Goal: Feedback & Contribution: Contribute content

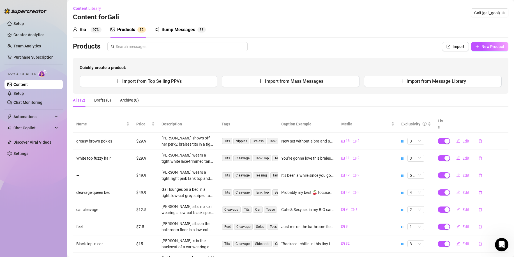
scroll to position [73, 0]
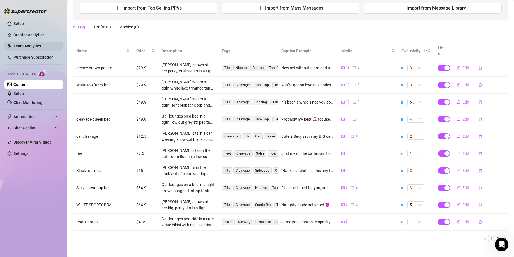
click at [31, 46] on link "Team Analytics" at bounding box center [26, 46] width 27 height 4
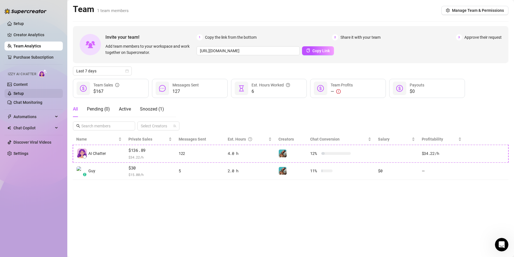
click at [24, 96] on link "Setup" at bounding box center [18, 93] width 10 height 4
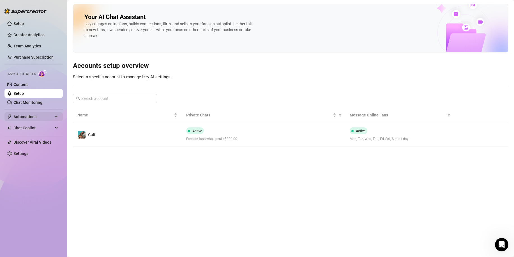
click at [38, 116] on span "Automations" at bounding box center [33, 116] width 40 height 9
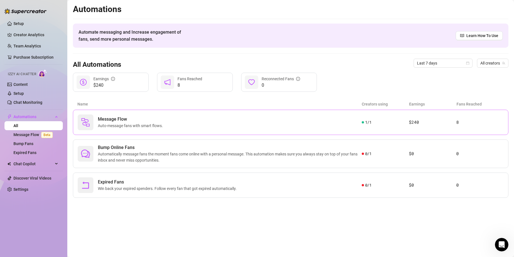
click at [157, 126] on span "Auto-message fans with smart flows." at bounding box center [131, 126] width 67 height 6
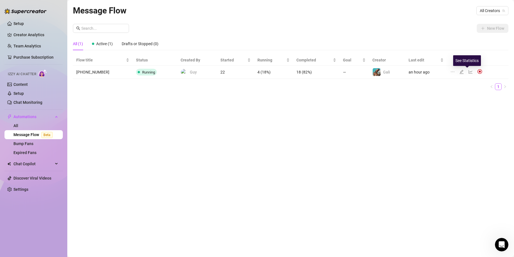
click at [469, 73] on icon "line-chart" at bounding box center [471, 72] width 4 height 4
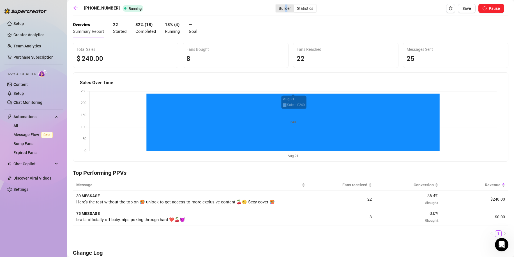
click at [276, 10] on div "Builder" at bounding box center [285, 8] width 18 height 8
click at [276, 6] on div "Builder" at bounding box center [285, 8] width 18 height 8
click at [277, 5] on input "Builder" at bounding box center [277, 5] width 0 height 0
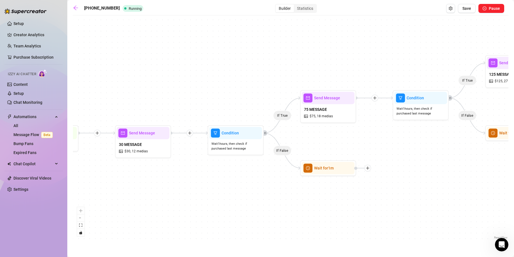
drag, startPoint x: 265, startPoint y: 173, endPoint x: 232, endPoint y: 182, distance: 33.6
click at [232, 182] on div "If True If False If True If False If True If False Wait for 1m Wait for 1m Wait…" at bounding box center [291, 129] width 436 height 222
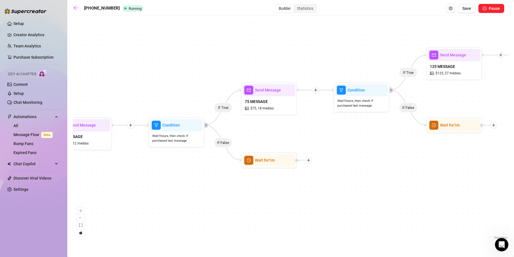
drag, startPoint x: 392, startPoint y: 152, endPoint x: 333, endPoint y: 144, distance: 59.7
click at [333, 144] on div "If True If False If True If False If True If False Wait for 1m Wait for 1m Wait…" at bounding box center [291, 129] width 436 height 222
click at [283, 146] on img at bounding box center [282, 146] width 4 height 4
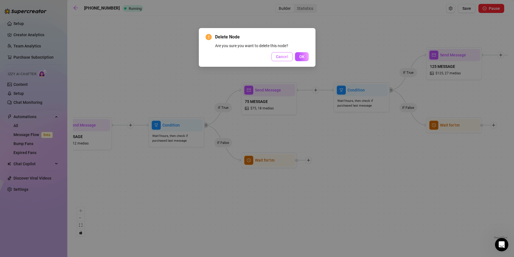
click at [277, 58] on span "Cancel" at bounding box center [282, 56] width 12 height 4
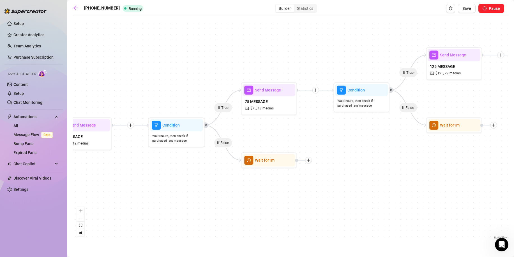
click at [333, 146] on div "If True If False If True If False If True If False Wait for 1m Wait for 1m Wait…" at bounding box center [291, 129] width 436 height 222
click at [18, 123] on link "All" at bounding box center [15, 125] width 5 height 4
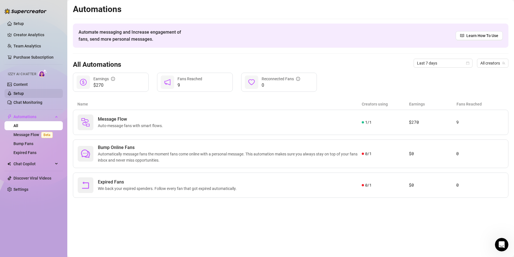
click at [24, 93] on link "Setup" at bounding box center [18, 93] width 10 height 4
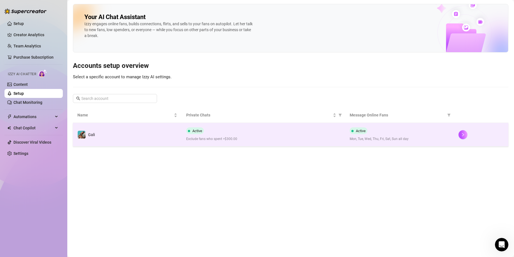
click at [212, 136] on span "Exclude fans who spent >$300.00" at bounding box center [263, 138] width 154 height 5
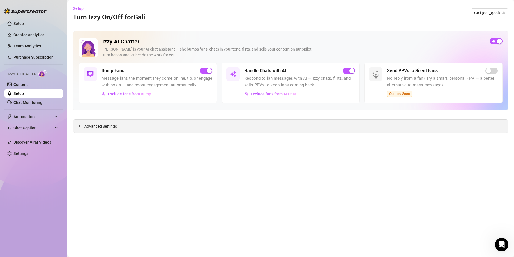
click at [189, 133] on div "Advanced Settings" at bounding box center [290, 126] width 435 height 13
click at [168, 127] on div "Advanced Settings" at bounding box center [290, 126] width 435 height 13
click at [110, 126] on span "Advanced Settings" at bounding box center [100, 126] width 33 height 6
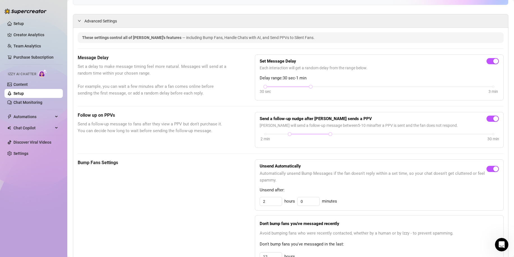
scroll to position [95, 0]
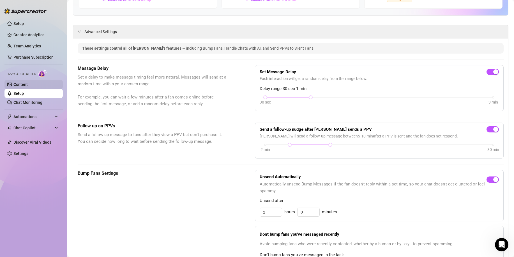
click at [28, 84] on link "Content" at bounding box center [20, 84] width 14 height 4
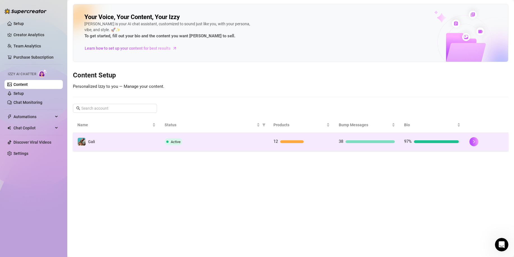
click at [205, 145] on td "Active" at bounding box center [214, 142] width 109 height 18
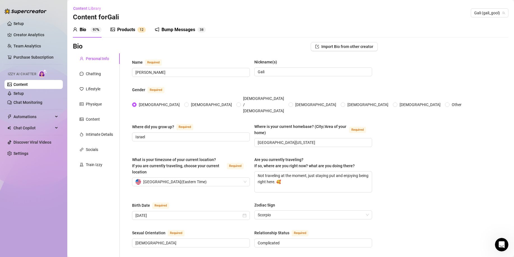
click at [128, 33] on div "Products 1 2" at bounding box center [128, 30] width 35 height 16
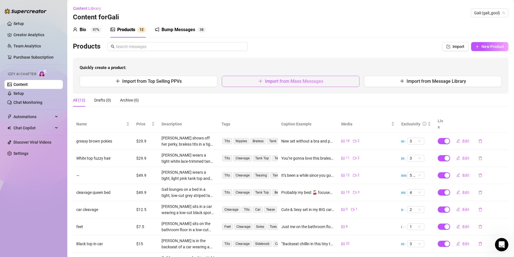
click at [241, 78] on button "Import from Mass Messages" at bounding box center [291, 81] width 138 height 11
type textarea "Type your message here..."
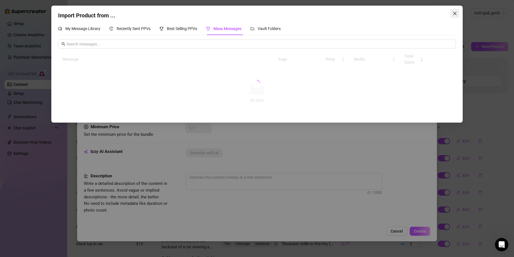
click at [453, 13] on icon "close" at bounding box center [455, 13] width 4 height 4
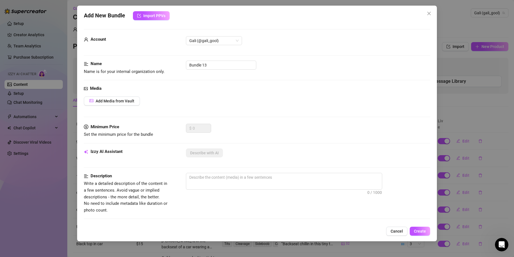
click at [430, 10] on button "Close" at bounding box center [429, 13] width 9 height 9
click at [430, 13] on div "Content Library Content for [PERSON_NAME] (gali_gool)" at bounding box center [291, 13] width 436 height 18
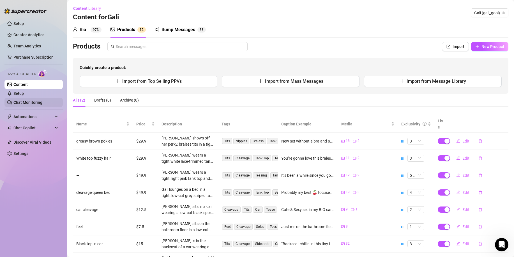
click at [42, 100] on link "Chat Monitoring" at bounding box center [27, 102] width 29 height 4
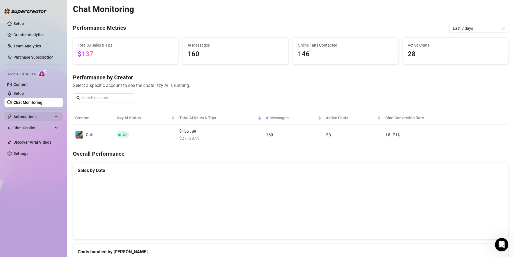
click at [33, 115] on span "Automations" at bounding box center [33, 116] width 40 height 9
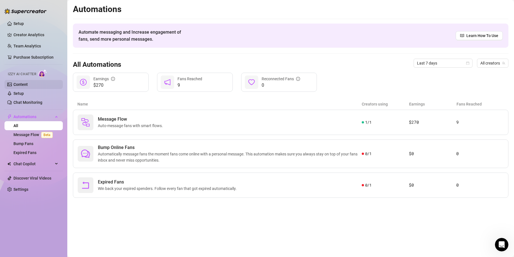
click at [23, 85] on link "Content" at bounding box center [20, 84] width 14 height 4
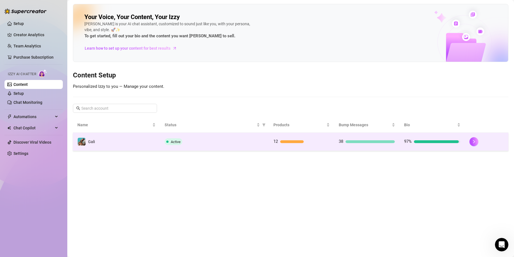
click at [277, 142] on span "12" at bounding box center [276, 141] width 4 height 5
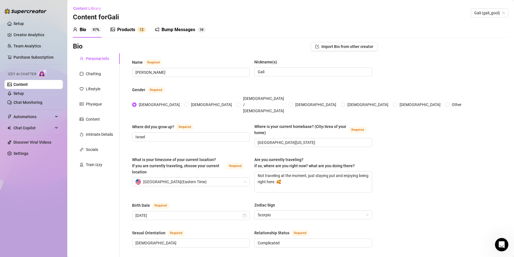
click at [132, 26] on div "Products 1 2" at bounding box center [128, 30] width 35 height 16
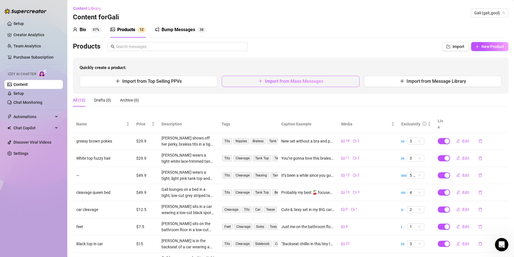
click at [283, 82] on span "Import from Mass Messages" at bounding box center [294, 81] width 58 height 5
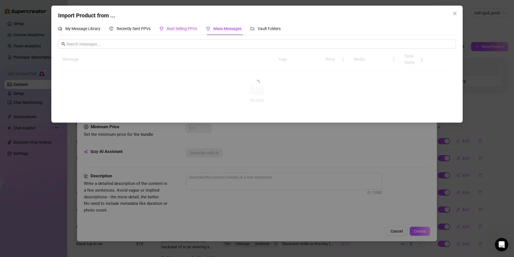
click at [183, 29] on span "Best Selling PPVs" at bounding box center [182, 28] width 30 height 4
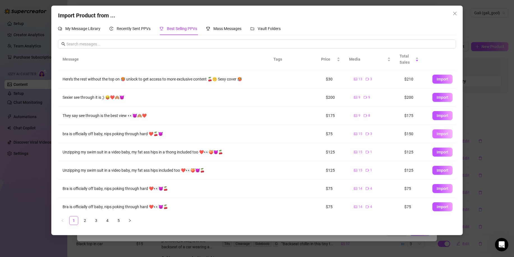
click at [437, 134] on span "Import" at bounding box center [443, 134] width 12 height 4
type textarea "bra is officially off baby, nips poking through hard ❤️🍒😈"
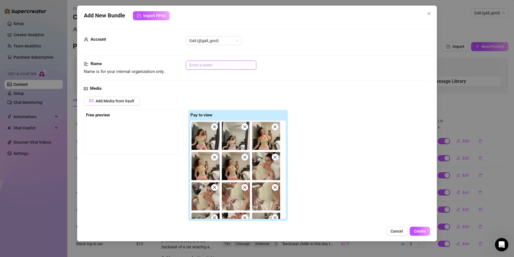
click at [208, 69] on input "text" at bounding box center [221, 65] width 70 height 9
type input "75"
click at [395, 126] on div "Add Media from Vault Free preview Pay to view Tag Collaborators @ Tag creator" at bounding box center [257, 175] width 346 height 156
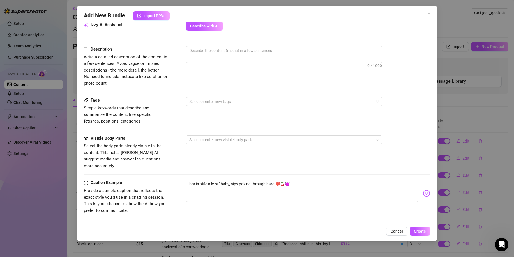
scroll to position [338, 0]
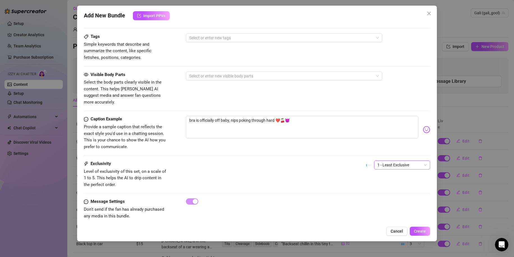
click at [383, 161] on span "1 - Least Exclusive" at bounding box center [402, 165] width 49 height 8
click at [383, 203] on div "5 - Most Exclusive 🔥" at bounding box center [397, 206] width 47 height 6
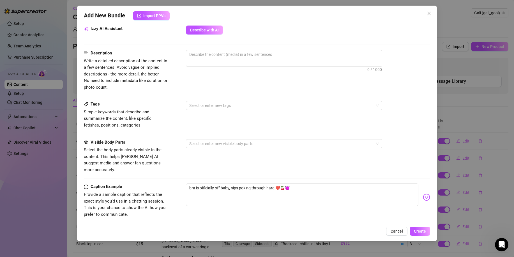
scroll to position [254, 0]
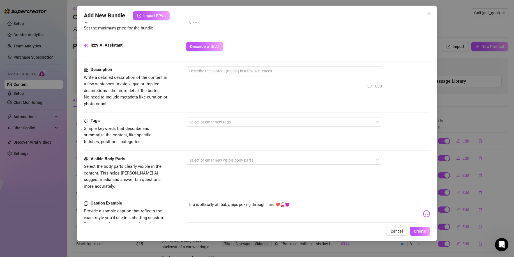
click at [207, 40] on div "Minimum Price Set the minimum price for the bundle $ 75" at bounding box center [257, 29] width 346 height 25
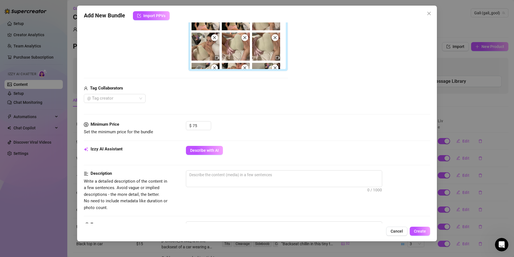
scroll to position [141, 0]
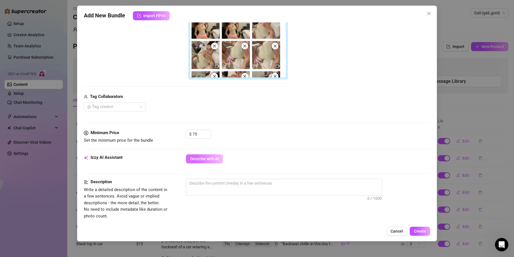
drag, startPoint x: 209, startPoint y: 162, endPoint x: 211, endPoint y: 156, distance: 5.9
click at [209, 162] on button "Describe with AI" at bounding box center [204, 158] width 37 height 9
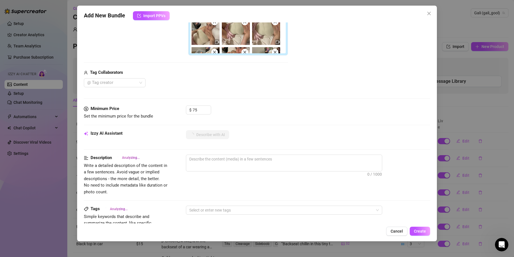
scroll to position [226, 0]
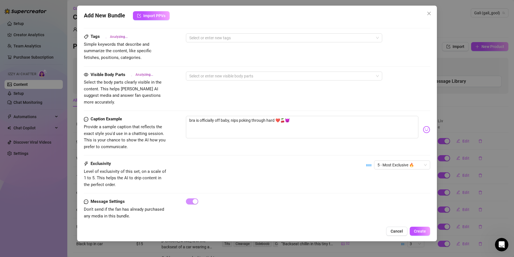
type textarea "Gali"
type textarea "Gali lounges"
type textarea "Gali lounges in"
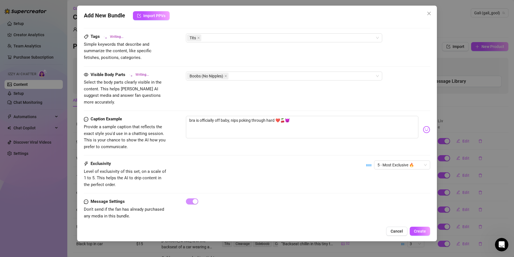
type textarea "Gali lounges in"
type textarea "Gali lounges in bed"
type textarea "Gali lounges in bed and"
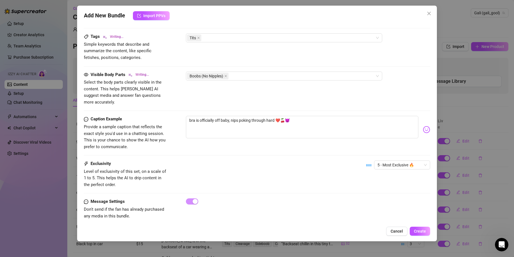
scroll to position [141, 0]
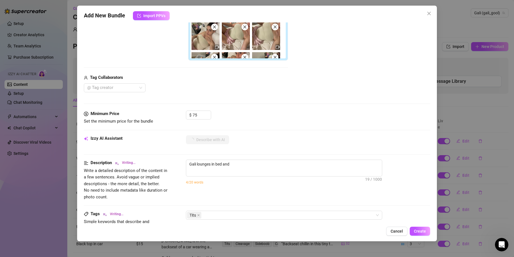
type textarea "Gali lounges in bed and poses"
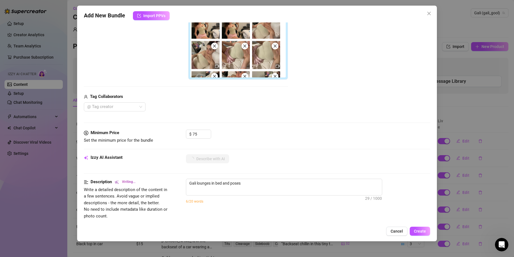
type textarea "Gali lounges in bed and poses in"
type textarea "Gali lounges in bed and poses in front"
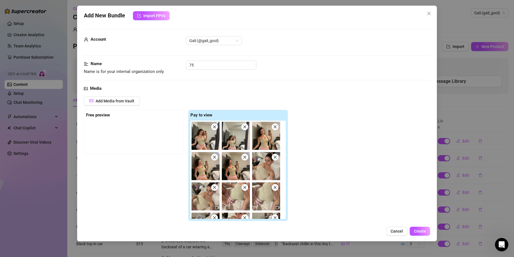
type textarea "Gali lounges in bed and poses in front of"
type textarea "Gali lounges in bed and poses in front of a"
type textarea "Gali lounges in bed and poses in front of a mirror"
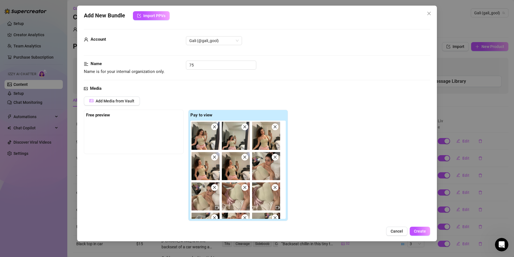
type textarea "Gali lounges in bed and poses in front of a mirror"
type textarea "Gali lounges in bed and poses in front of a mirror wearing"
type textarea "Gali lounges in bed and poses in front of a mirror wearing a"
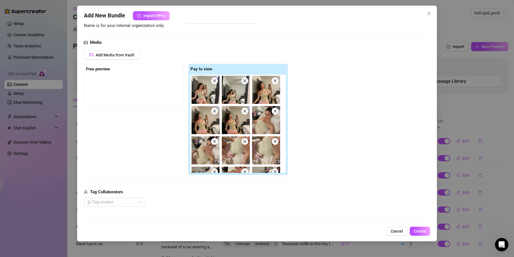
type textarea "Gali lounges in bed and poses in front of a mirror wearing a tight"
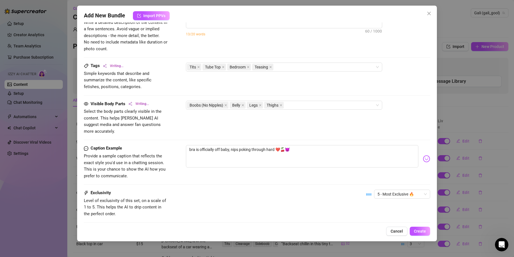
type textarea "Gali lounges in bed and poses in front of a mirror wearing a tight beige"
type textarea "Gali lounges in bed and poses in front of a mirror wearing a tight beige tube"
type textarea "Gali lounges in bed and poses in front of a mirror wearing a tight beige tube t…"
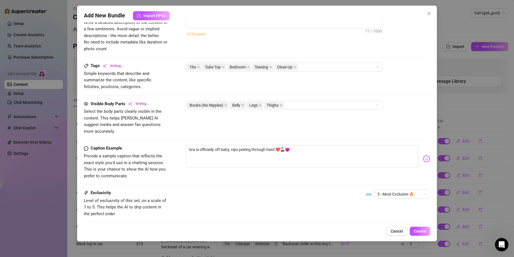
type textarea "Gali lounges in bed and poses in front of a mirror wearing a tight beige tube t…"
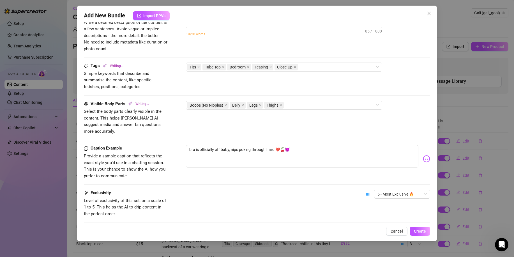
type textarea "Gali lounges in bed and poses in front of a mirror wearing a tight beige tube t…"
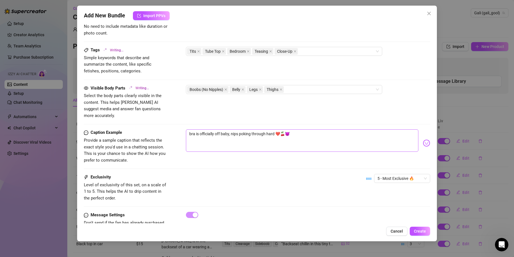
type textarea "Gali lounges in bed and poses in front of a mirror wearing a tight beige tube t…"
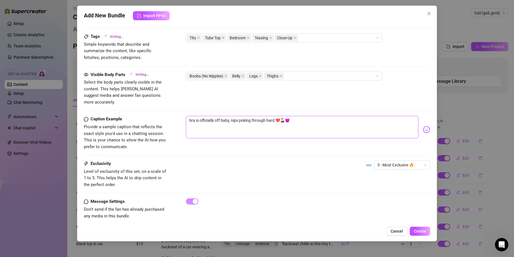
type textarea "Gali lounges in bed and poses in front of a mirror wearing a tight beige tube t…"
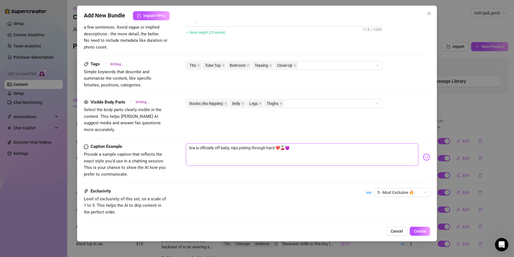
type textarea "Gali lounges in bed and poses in front of a mirror wearing a tight beige tube t…"
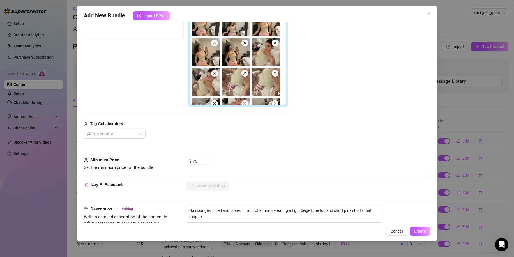
type textarea "Gali lounges in bed and poses in front of a mirror wearing a tight beige tube t…"
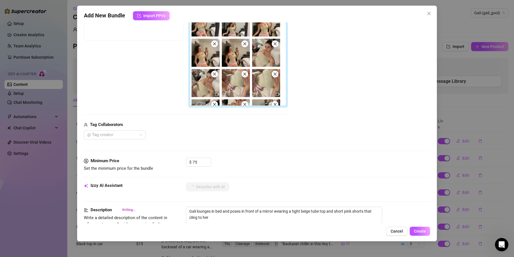
type textarea "Gali lounges in bed and poses in front of a mirror wearing a tight beige tube t…"
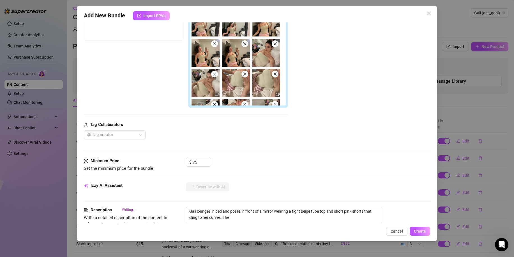
type textarea "Gali lounges in bed and poses in front of a mirror wearing a tight beige tube t…"
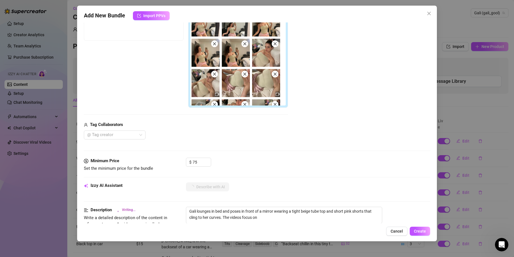
type textarea "Gali lounges in bed and poses in front of a mirror wearing a tight beige tube t…"
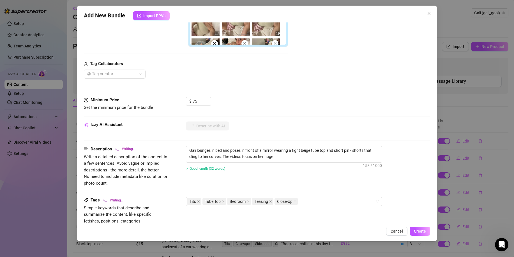
type textarea "Gali lounges in bed and poses in front of a mirror wearing a tight beige tube t…"
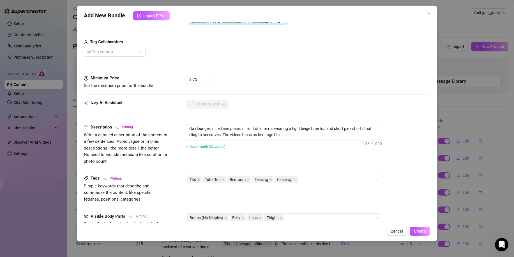
type textarea "Gali lounges in bed and poses in front of a mirror wearing a tight beige tube t…"
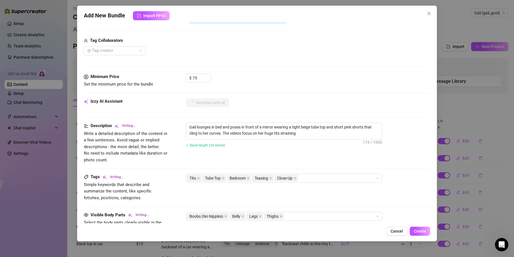
type textarea "Gali lounges in bed and poses in front of a mirror wearing a tight beige tube t…"
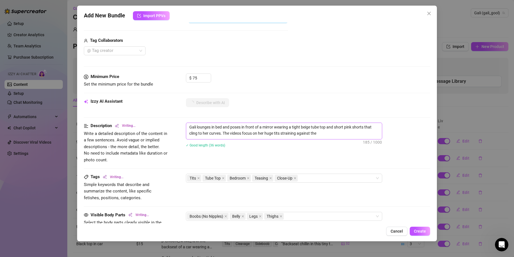
type textarea "Gali lounges in bed and poses in front of a mirror wearing a tight beige tube t…"
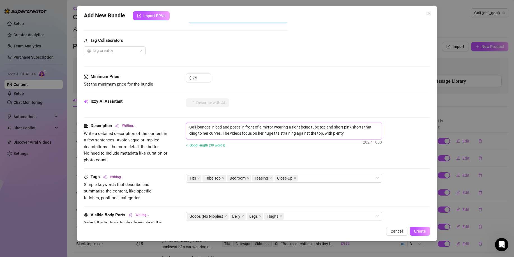
type textarea "Gali lounges in bed and poses in front of a mirror wearing a tight beige tube t…"
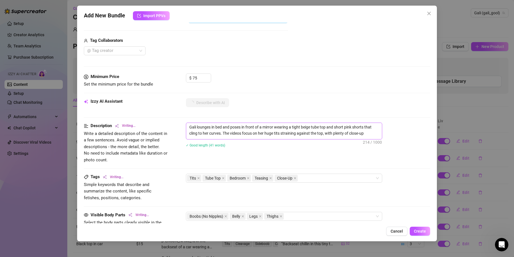
type textarea "Gali lounges in bed and poses in front of a mirror wearing a tight beige tube t…"
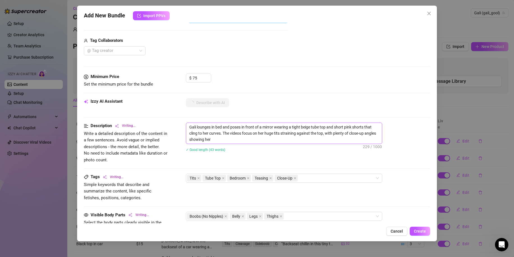
type textarea "Gali lounges in bed and poses in front of a mirror wearing a tight beige tube t…"
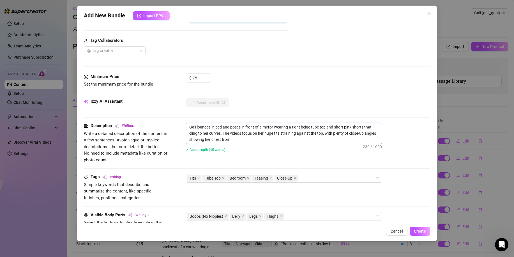
type textarea "Gali lounges in bed and poses in front of a mirror wearing a tight beige tube t…"
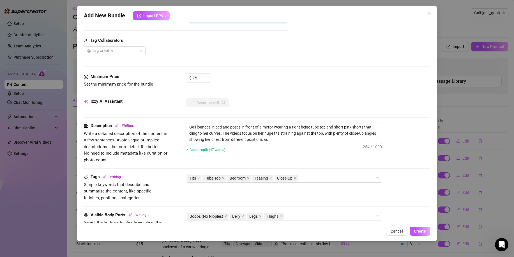
type textarea "Gali lounges in bed and poses in front of a mirror wearing a tight beige tube t…"
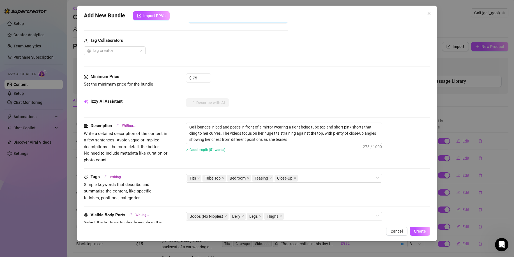
type textarea "Gali lounges in bed and poses in front of a mirror wearing a tight beige tube t…"
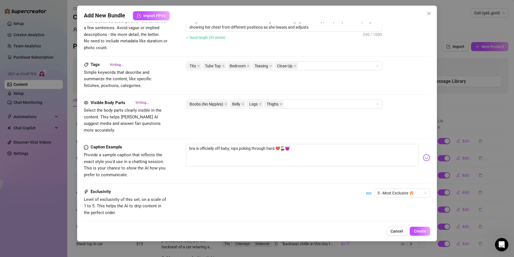
type textarea "Gali lounges in bed and poses in front of a mirror wearing a tight beige tube t…"
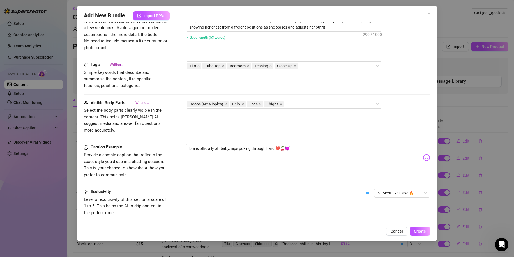
type textarea "Gali lounges in bed and poses in front of a mirror wearing a tight beige tube t…"
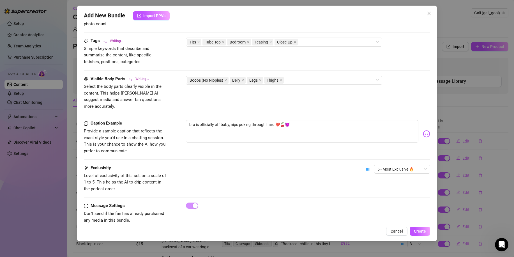
type textarea "Gali lounges in bed and poses in front of a mirror wearing a tight beige tube t…"
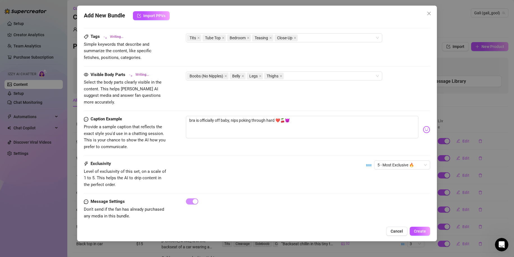
type textarea "Gali lounges in bed and poses in front of a mirror wearing a tight beige tube t…"
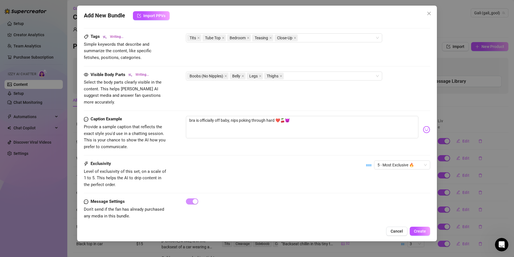
type textarea "Gali lounges in bed and poses in front of a mirror wearing a tight beige tube t…"
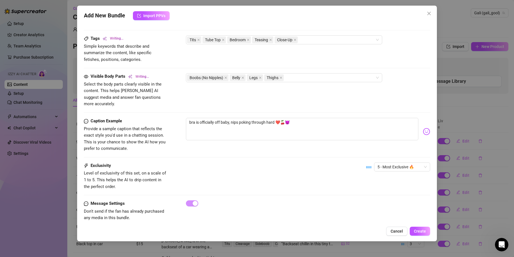
type textarea "Gali lounges in bed and poses in front of a mirror wearing a tight beige tube t…"
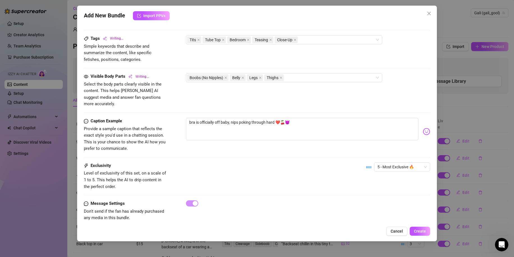
type textarea "Gali lounges in bed and poses in front of a mirror wearing a tight beige tube t…"
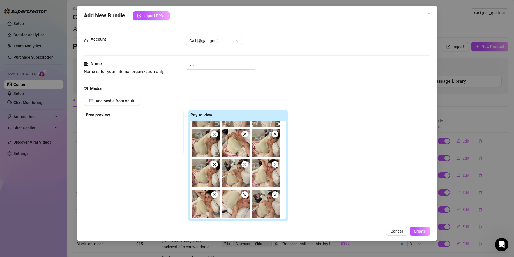
scroll to position [339, 0]
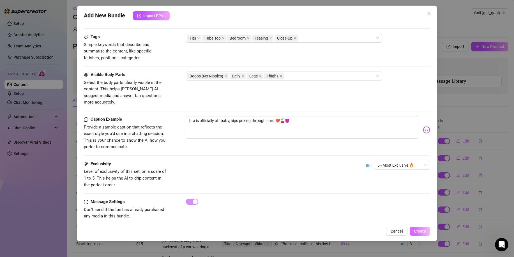
click at [418, 229] on span "Create" at bounding box center [420, 231] width 12 height 4
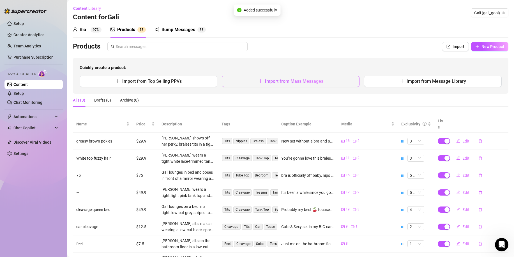
click at [295, 86] on button "Import from Mass Messages" at bounding box center [291, 81] width 138 height 11
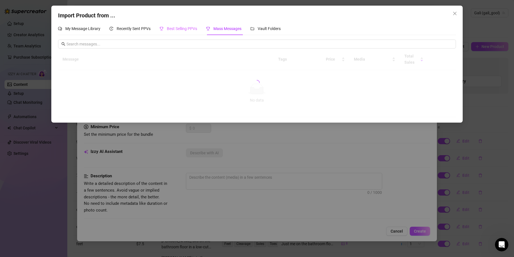
click at [179, 33] on div "Best Selling PPVs" at bounding box center [179, 28] width 38 height 13
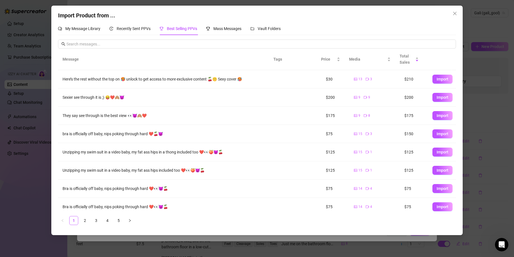
click at [428, 150] on td "Import" at bounding box center [442, 152] width 28 height 18
click at [437, 150] on span "Import" at bounding box center [443, 152] width 12 height 4
type textarea "Unzipping my swim suit in a video baby, my fat ass hips in a thong included too…"
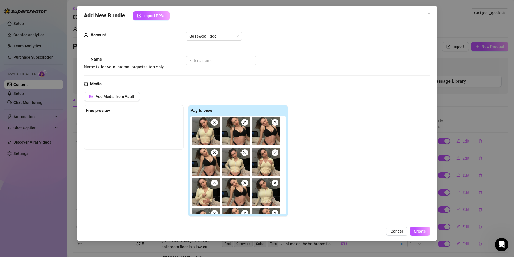
scroll to position [0, 0]
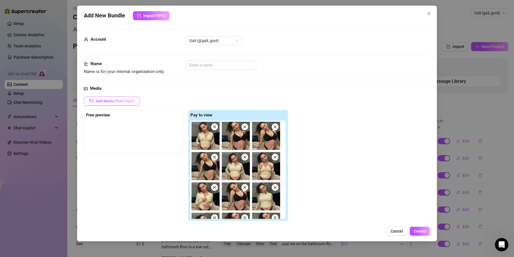
click at [124, 100] on span "Add Media from Vault" at bounding box center [115, 101] width 39 height 4
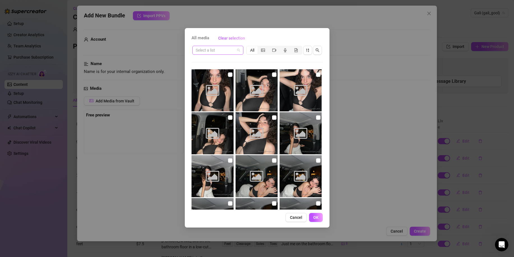
click at [238, 49] on span at bounding box center [218, 50] width 44 height 8
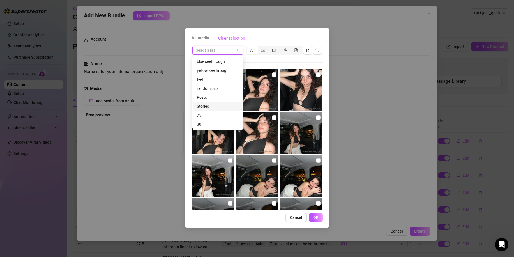
scroll to position [18, 0]
click at [210, 114] on div "125" at bounding box center [218, 115] width 42 height 6
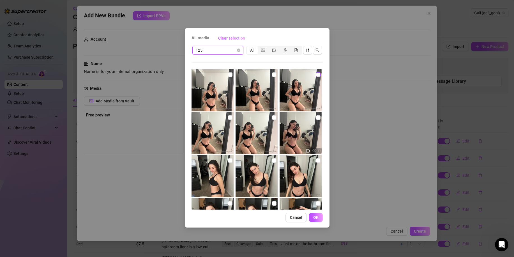
click at [316, 76] on input "checkbox" at bounding box center [318, 74] width 4 height 4
checkbox input "true"
click at [272, 74] on input "checkbox" at bounding box center [274, 74] width 4 height 4
checkbox input "true"
drag, startPoint x: 229, startPoint y: 73, endPoint x: 238, endPoint y: 116, distance: 44.3
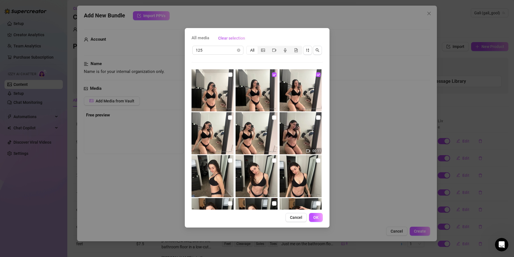
click at [230, 74] on input "checkbox" at bounding box center [230, 74] width 4 height 4
checkbox input "true"
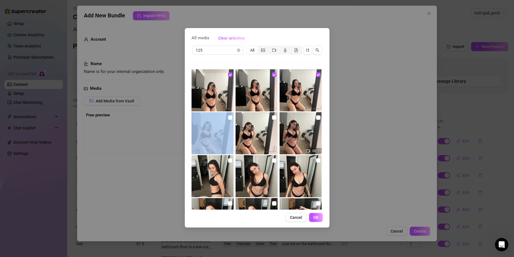
click at [227, 114] on div at bounding box center [213, 133] width 43 height 42
click at [272, 116] on input "checkbox" at bounding box center [274, 117] width 4 height 4
checkbox input "true"
drag, startPoint x: 231, startPoint y: 118, endPoint x: 254, endPoint y: 119, distance: 23.6
click at [231, 117] on input "checkbox" at bounding box center [230, 117] width 4 height 4
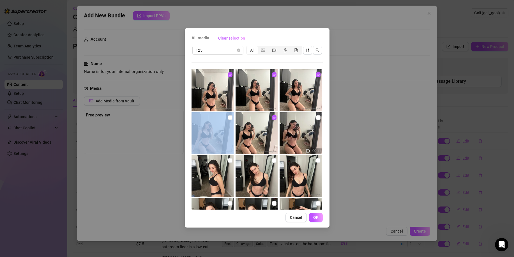
checkbox input "true"
click at [317, 118] on input "checkbox" at bounding box center [318, 117] width 4 height 4
checkbox input "true"
click at [316, 159] on input "checkbox" at bounding box center [318, 160] width 4 height 4
checkbox input "true"
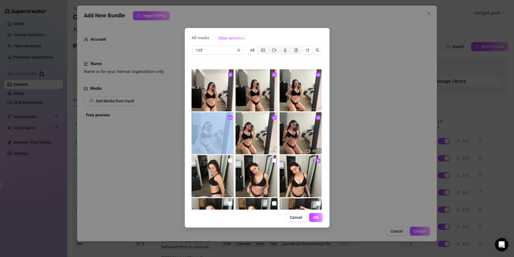
click at [272, 159] on input "checkbox" at bounding box center [274, 160] width 4 height 4
checkbox input "true"
click at [229, 160] on input "checkbox" at bounding box center [230, 160] width 4 height 4
checkbox input "true"
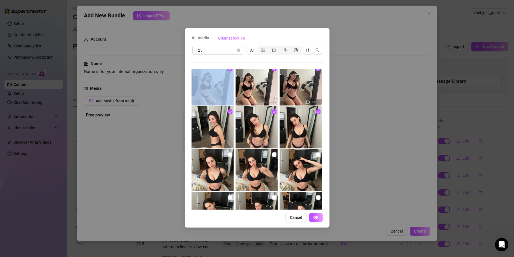
scroll to position [56, 0]
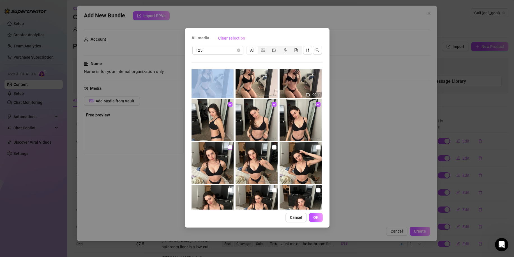
click at [228, 148] on input "checkbox" at bounding box center [230, 147] width 4 height 4
checkbox input "true"
click at [272, 147] on input "checkbox" at bounding box center [274, 147] width 4 height 4
checkbox input "true"
click at [316, 146] on input "checkbox" at bounding box center [318, 147] width 4 height 4
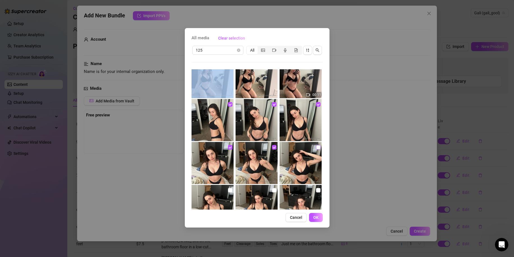
checkbox input "true"
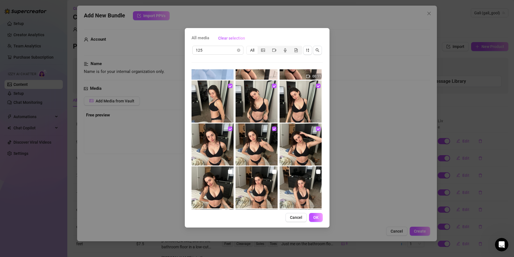
scroll to position [140, 0]
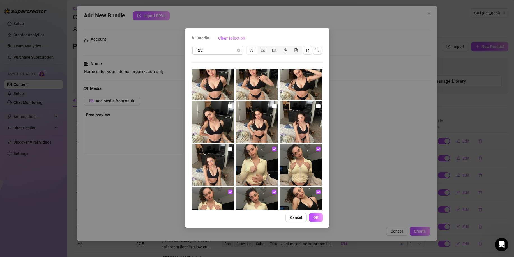
click at [316, 105] on input "checkbox" at bounding box center [318, 106] width 4 height 4
checkbox input "true"
click at [272, 107] on input "checkbox" at bounding box center [274, 106] width 4 height 4
checkbox input "true"
click at [228, 107] on input "checkbox" at bounding box center [230, 106] width 4 height 4
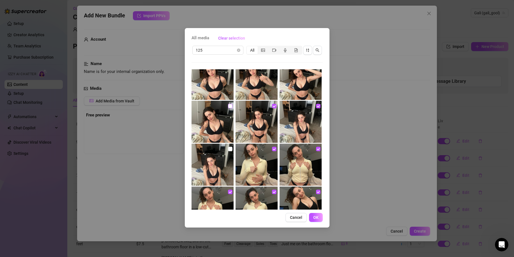
checkbox input "true"
click at [228, 148] on input "checkbox" at bounding box center [230, 149] width 4 height 4
checkbox input "true"
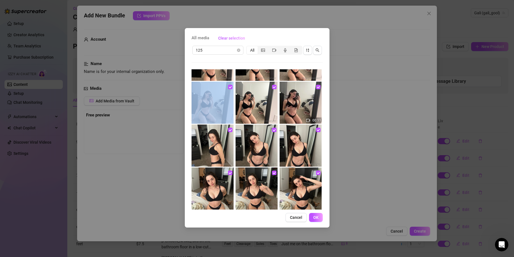
scroll to position [0, 0]
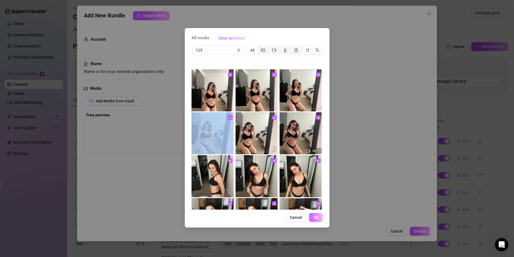
click at [314, 217] on span "OK" at bounding box center [315, 217] width 5 height 4
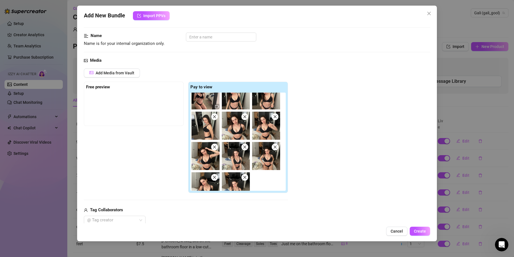
scroll to position [140, 0]
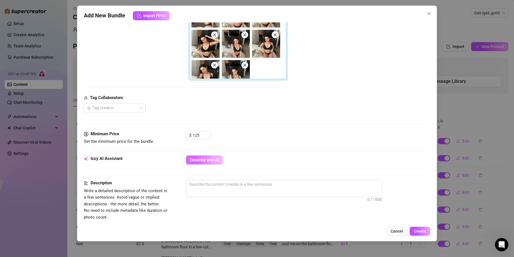
click at [204, 157] on button "Describe with AI" at bounding box center [204, 159] width 37 height 9
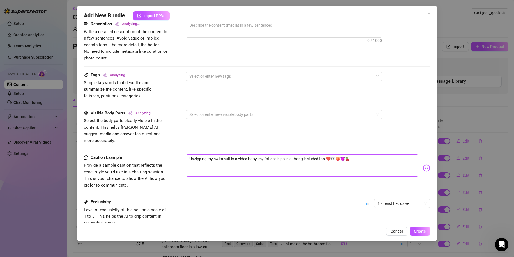
scroll to position [309, 0]
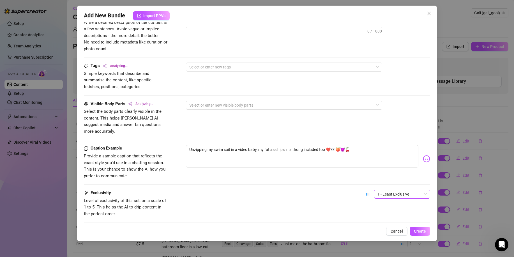
click at [398, 190] on span "1 - Least Exclusive" at bounding box center [402, 194] width 49 height 8
click at [386, 235] on div "5 - Most Exclusive 🔥" at bounding box center [397, 235] width 47 height 6
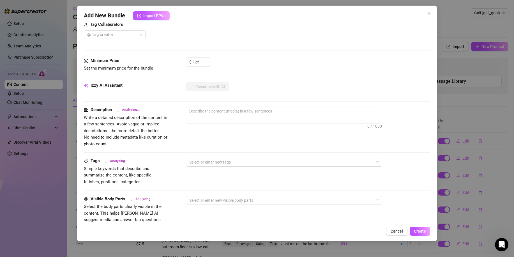
scroll to position [196, 0]
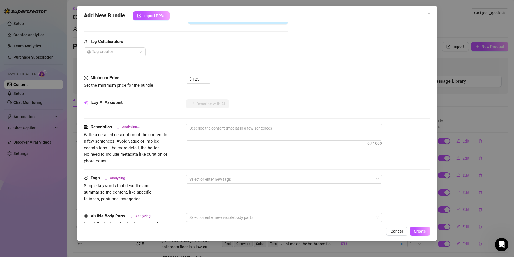
type textarea "Gali"
type textarea "Gali teases"
type textarea "Gali teases in"
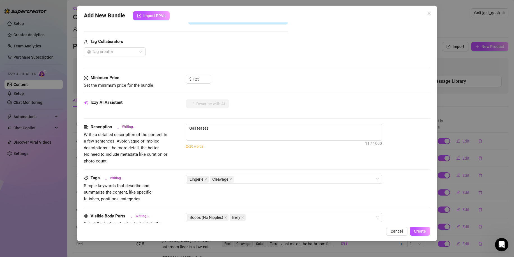
type textarea "Gali teases in"
type textarea "Gali teases in a"
type textarea "Gali teases in a tight"
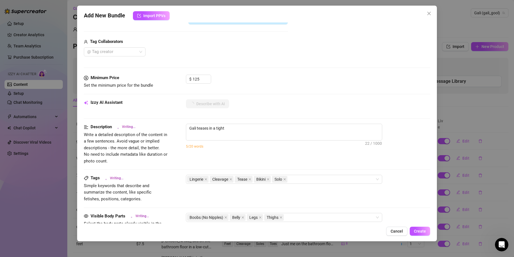
type textarea "Gali teases in a tight yellow"
type textarea "Gali teases in a tight yellow zip-up"
type textarea "Gali teases in a tight yellow zip-up top"
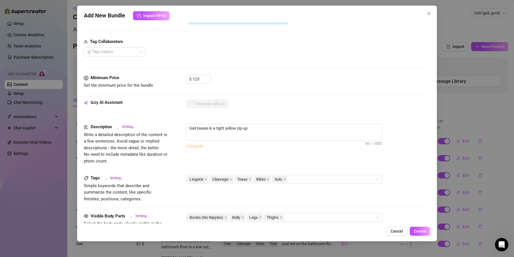
type textarea "Gali teases in a tight yellow zip-up top"
type textarea "Gali teases in a tight yellow zip-up top over"
type textarea "Gali teases in a tight yellow zip-up top over a"
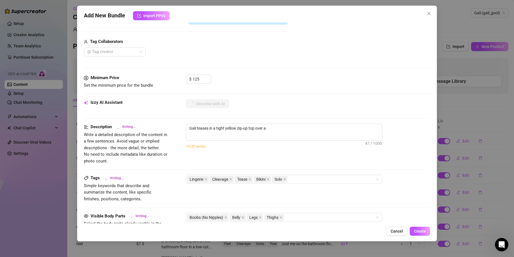
type textarea "Gali teases in a tight yellow zip-up top over a skimpy"
type textarea "Gali teases in a tight yellow zip-up top over a skimpy black"
type textarea "Gali teases in a tight yellow zip-up top over a skimpy black bra"
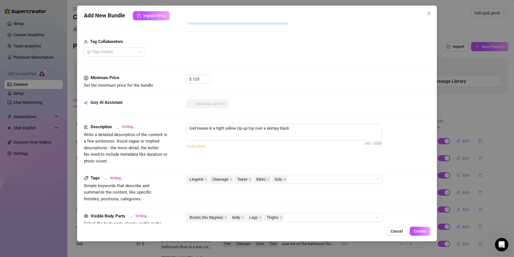
type textarea "Gali teases in a tight yellow zip-up top over a skimpy black bra"
type textarea "Gali teases in a tight yellow zip-up top over a skimpy black bra and"
type textarea "Gali teases in a tight yellow zip-up top over a skimpy black bra and matching"
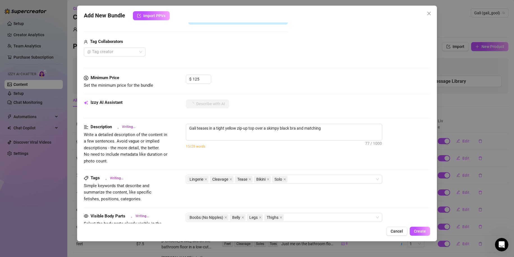
type textarea "Gali teases in a tight yellow zip-up top over a skimpy black bra and matching p…"
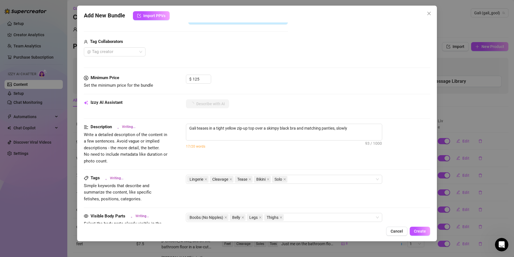
type textarea "Gali teases in a tight yellow zip-up top over a skimpy black bra and matching p…"
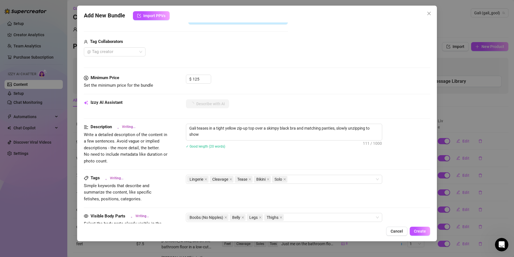
type textarea "Gali teases in a tight yellow zip-up top over a skimpy black bra and matching p…"
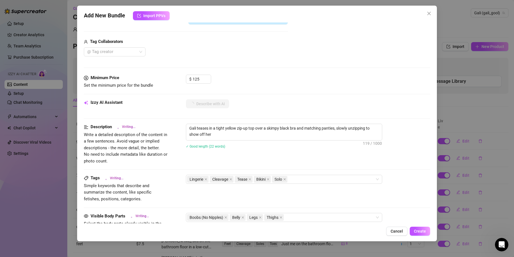
type textarea "Gali teases in a tight yellow zip-up top over a skimpy black bra and matching p…"
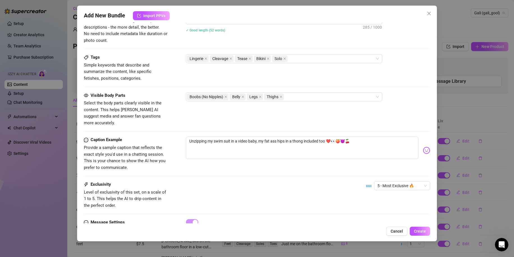
scroll to position [338, 0]
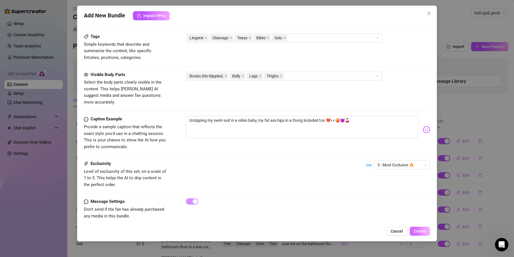
click at [423, 231] on span "Create" at bounding box center [420, 231] width 12 height 4
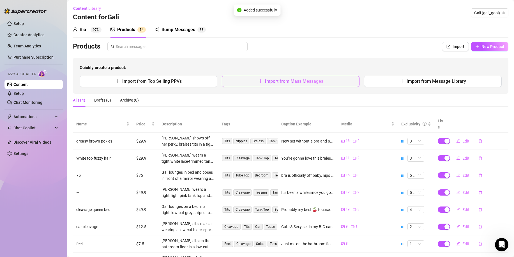
click at [303, 84] on button "Import from Mass Messages" at bounding box center [291, 81] width 138 height 11
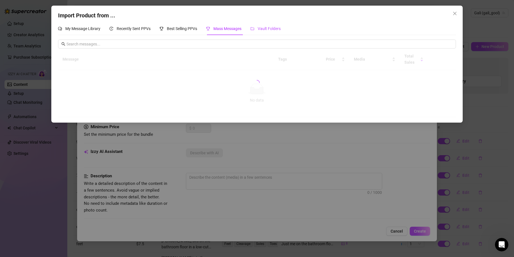
click at [270, 26] on div "Vault Folders" at bounding box center [266, 29] width 30 height 6
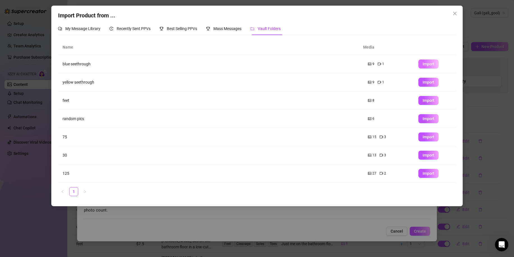
click at [430, 65] on button "Import" at bounding box center [429, 63] width 20 height 9
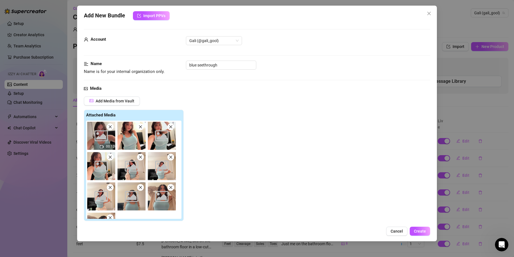
scroll to position [224, 0]
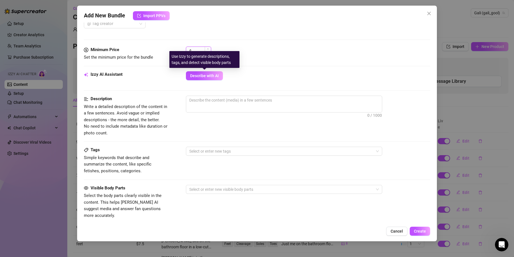
click at [199, 49] on input at bounding box center [202, 51] width 18 height 8
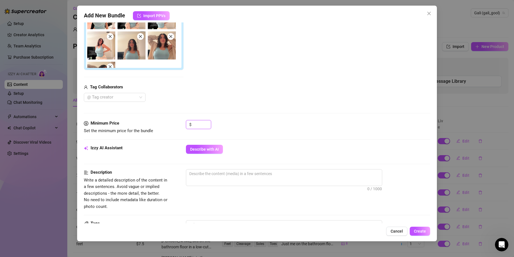
scroll to position [140, 0]
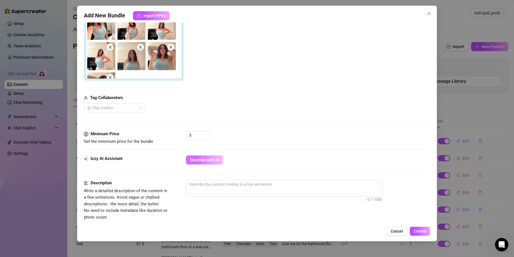
click at [203, 162] on span "Describe with AI" at bounding box center [204, 160] width 29 height 4
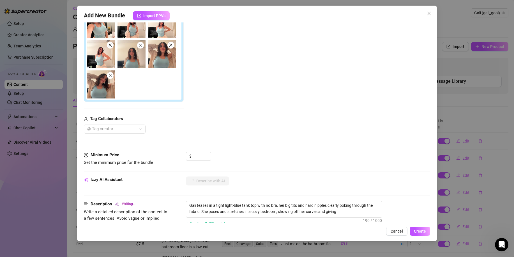
scroll to position [112, 0]
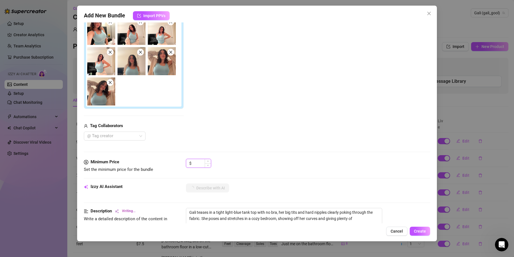
click at [204, 167] on input at bounding box center [202, 163] width 18 height 8
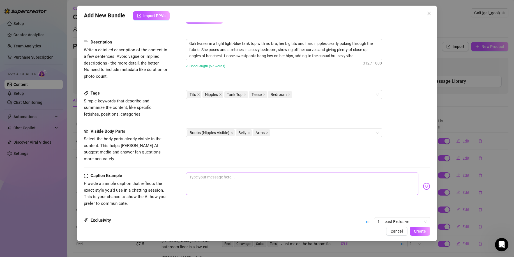
scroll to position [281, 0]
click at [303, 97] on div "Tits Nipples Tank Top Tease Bedroom" at bounding box center [281, 95] width 188 height 8
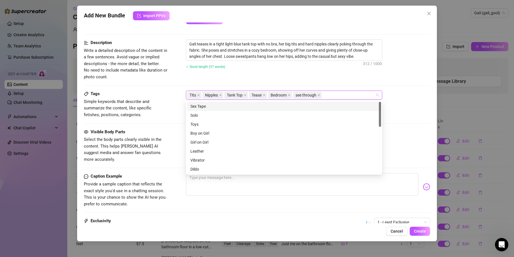
click at [374, 81] on div "Description Write a detailed description of the content in a few sentences. Avo…" at bounding box center [257, 65] width 346 height 51
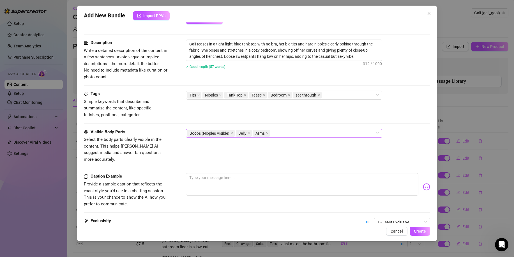
click at [293, 133] on div "Boobs (Nipples Visible) Belly Arms" at bounding box center [281, 133] width 188 height 8
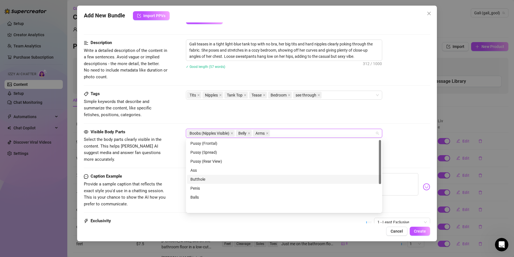
scroll to position [0, 0]
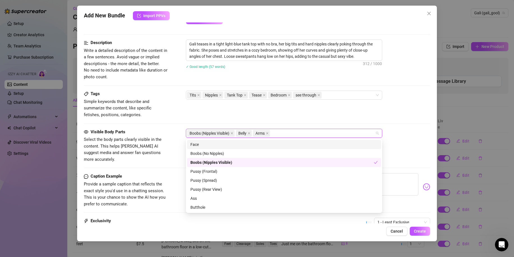
click at [341, 115] on div "Tags Simple keywords that describe and summarize the content, like specific fet…" at bounding box center [257, 104] width 346 height 27
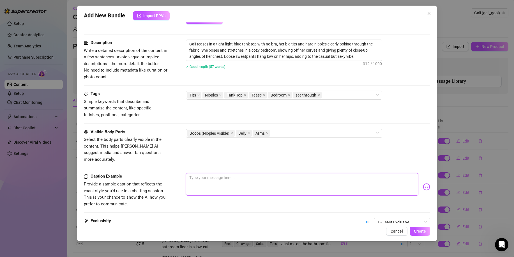
click at [334, 181] on textarea at bounding box center [302, 184] width 233 height 22
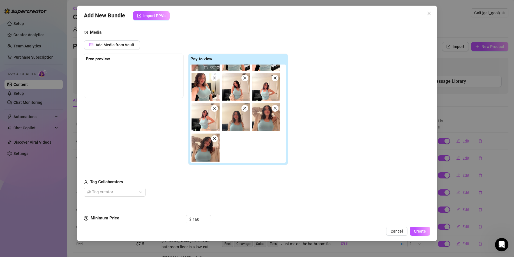
scroll to position [281, 0]
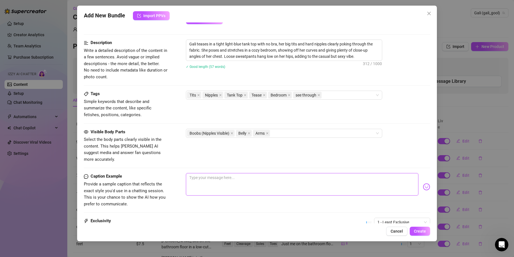
click at [283, 174] on textarea at bounding box center [302, 184] width 233 height 22
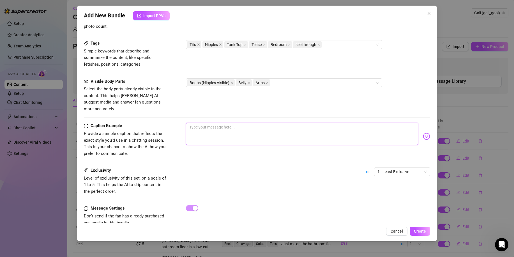
scroll to position [337, 0]
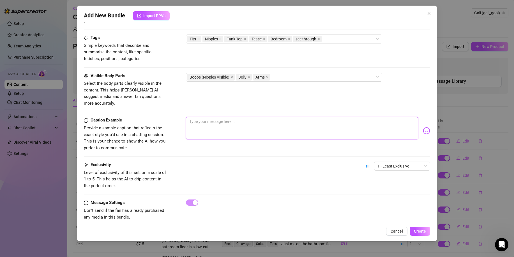
click at [257, 117] on textarea at bounding box center [302, 128] width 233 height 22
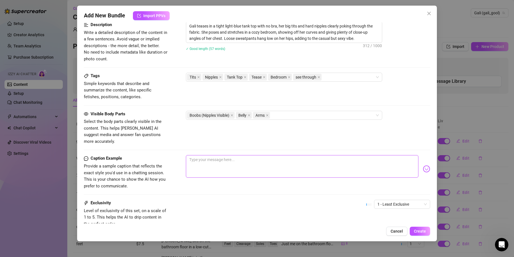
scroll to position [196, 0]
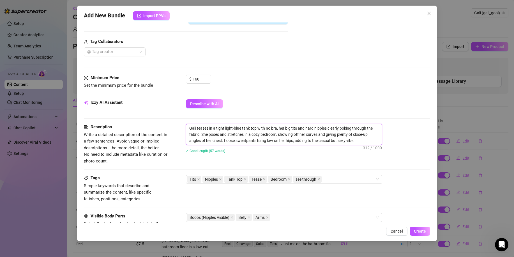
drag, startPoint x: 363, startPoint y: 142, endPoint x: 161, endPoint y: 111, distance: 204.3
click at [161, 111] on form "Account Gali (@gali_gool) Name Name is for your internal organization only. blu…" at bounding box center [257, 102] width 346 height 538
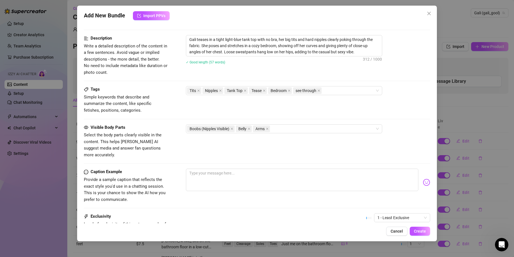
scroll to position [309, 0]
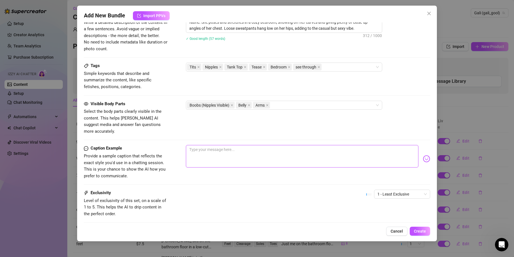
click at [214, 150] on textarea at bounding box center [302, 156] width 233 height 22
paste textarea "Peek what’s hiding underneath…💙✨ This light-blue tank isn’t holding back 😈 Want…"
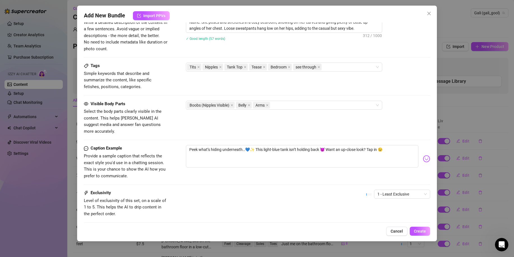
click at [348, 194] on div "Exclusivity Level of exclusivity of this set, on a scale of 1 to 5. This helps …" at bounding box center [257, 203] width 346 height 27
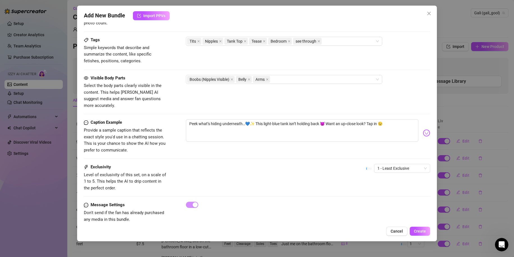
scroll to position [338, 0]
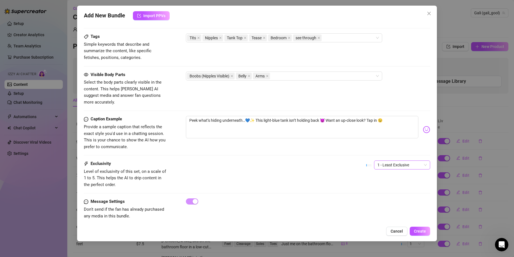
click at [386, 161] on span "1 - Least Exclusive" at bounding box center [402, 165] width 49 height 8
click at [382, 203] on div "5 - Most Exclusive 🔥" at bounding box center [397, 206] width 47 height 6
click at [423, 237] on div "Add New Bundle Import PPVs Account Gali (@gali_gool) Name Name is for your inte…" at bounding box center [257, 124] width 360 height 236
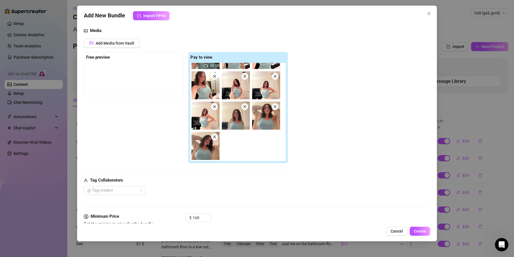
scroll to position [84, 0]
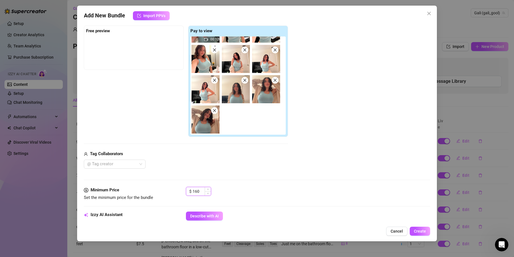
click at [194, 193] on input "160" at bounding box center [202, 191] width 18 height 8
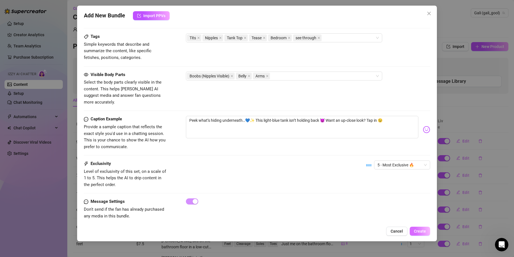
click at [422, 229] on span "Create" at bounding box center [420, 231] width 12 height 4
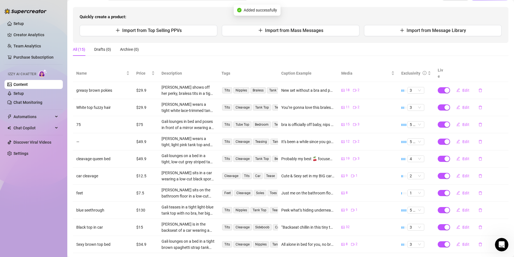
scroll to position [0, 0]
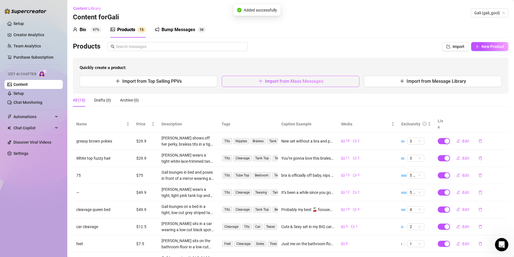
click at [300, 78] on button "Import from Mass Messages" at bounding box center [291, 81] width 138 height 11
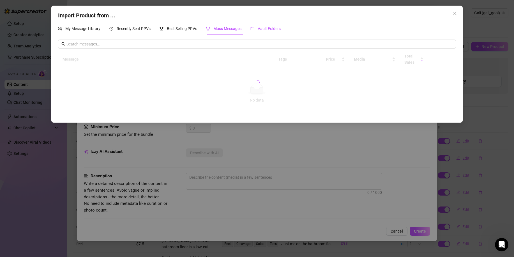
click at [274, 27] on span "Vault Folders" at bounding box center [269, 28] width 23 height 4
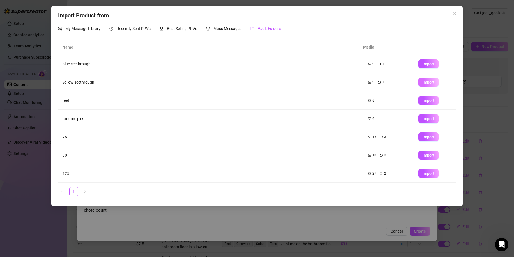
click at [424, 83] on span "Import" at bounding box center [429, 82] width 12 height 4
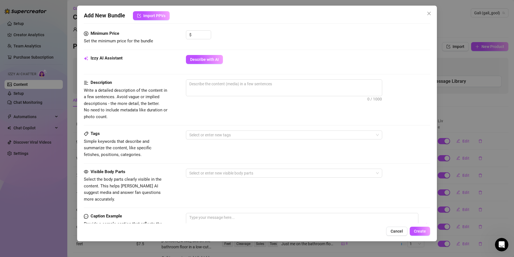
scroll to position [224, 0]
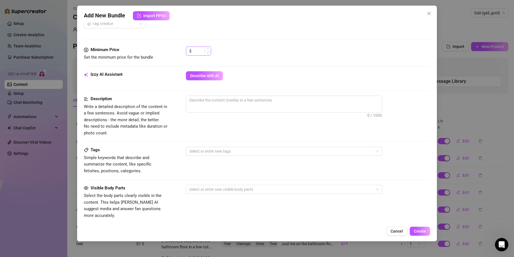
click at [206, 78] on span "Describe with AI" at bounding box center [204, 76] width 29 height 4
click at [199, 48] on input at bounding box center [202, 51] width 18 height 8
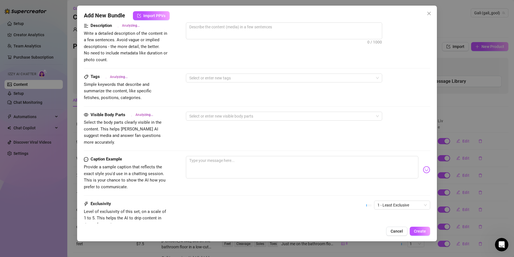
scroll to position [309, 0]
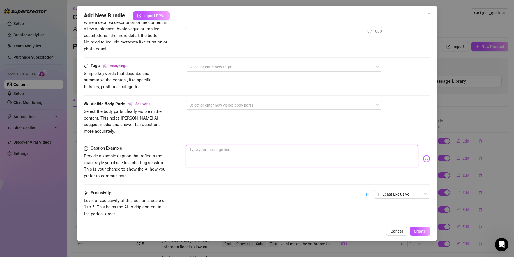
click at [233, 153] on textarea at bounding box center [302, 156] width 233 height 22
paste textarea "Sunshine with a little extra…💛✨ This yellow top isn’t hiding anything 😈 Want th…"
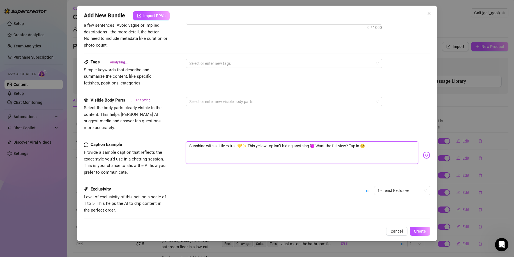
scroll to position [337, 0]
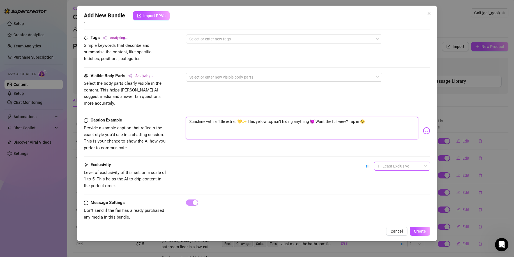
click at [408, 162] on span "1 - Least Exclusive" at bounding box center [402, 166] width 49 height 8
click at [390, 205] on div "5 - Most Exclusive 🔥" at bounding box center [397, 207] width 47 height 6
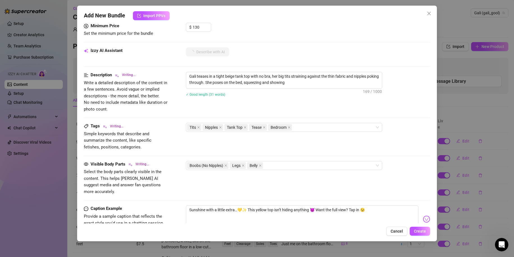
scroll to position [252, 0]
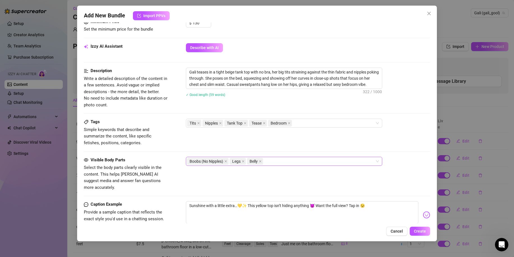
click at [267, 162] on div "Boobs (No Nipples) Legs Belly" at bounding box center [281, 161] width 188 height 8
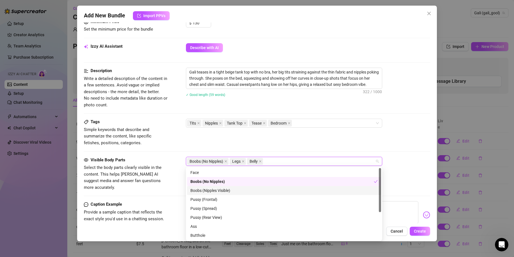
click at [247, 188] on div "Boobs (Nipples Visible)" at bounding box center [283, 190] width 187 height 6
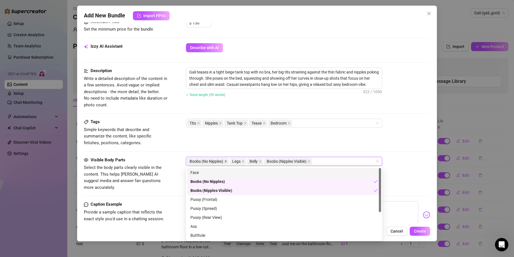
click at [226, 160] on icon "close" at bounding box center [225, 161] width 3 height 3
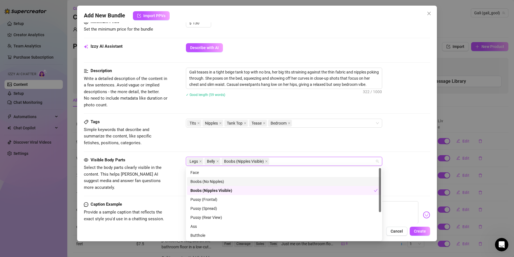
click at [251, 180] on div "Boobs (No Nipples)" at bounding box center [283, 181] width 187 height 6
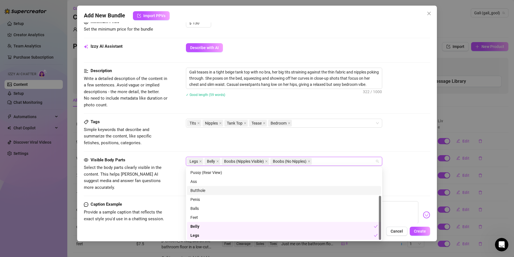
scroll to position [0, 0]
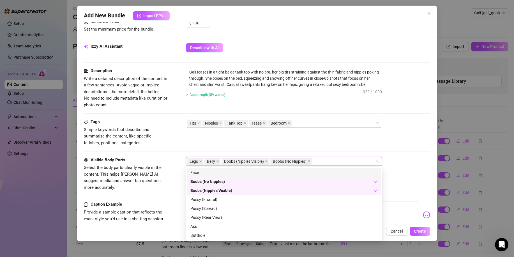
click at [310, 160] on icon "close" at bounding box center [309, 161] width 3 height 3
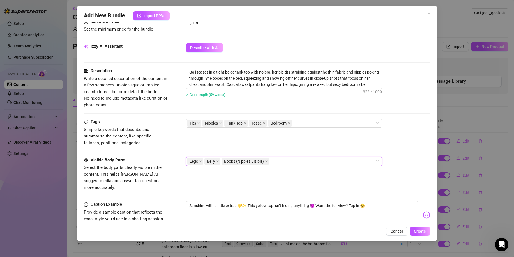
click at [295, 162] on div "Legs Belly Boobs (Nipples Visible)" at bounding box center [281, 161] width 188 height 8
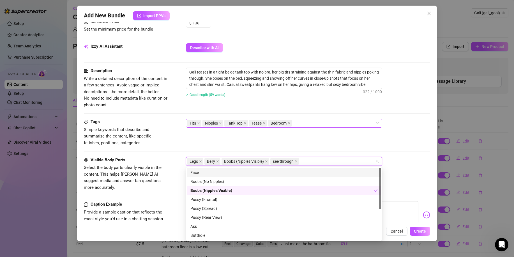
click at [315, 121] on div "Tits Nipples Tank Top Tease Bedroom" at bounding box center [281, 123] width 188 height 8
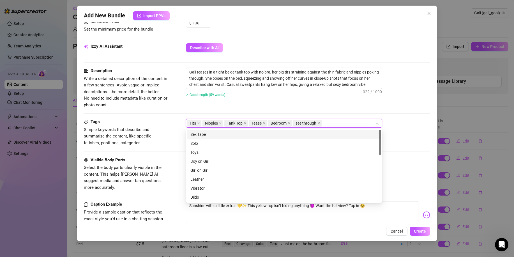
click at [377, 105] on div "Description Write a detailed description of the content in a few sentences. Avo…" at bounding box center [257, 88] width 346 height 41
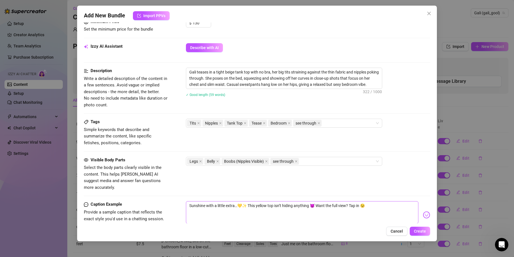
scroll to position [338, 0]
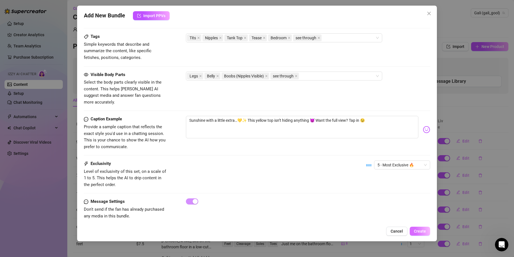
click at [426, 233] on span "Create" at bounding box center [420, 231] width 12 height 4
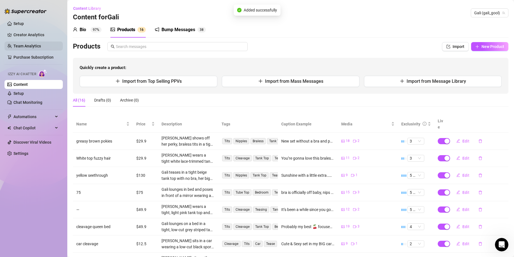
click at [33, 44] on link "Team Analytics" at bounding box center [26, 46] width 27 height 4
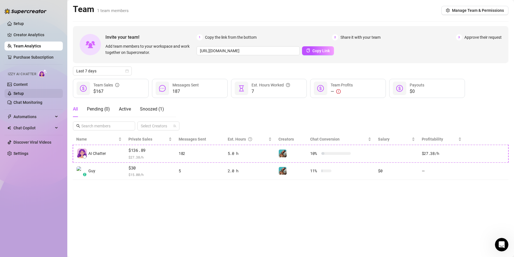
click at [24, 92] on link "Setup" at bounding box center [18, 93] width 10 height 4
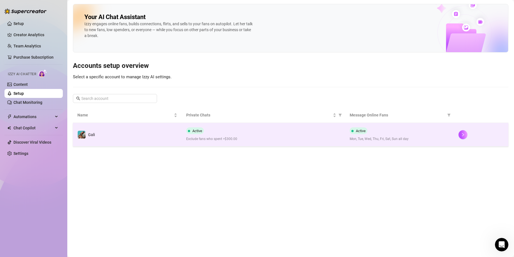
click at [406, 141] on span "Mon, Tue, Wed, Thu, Fri, Sat, Sun all day" at bounding box center [400, 138] width 100 height 5
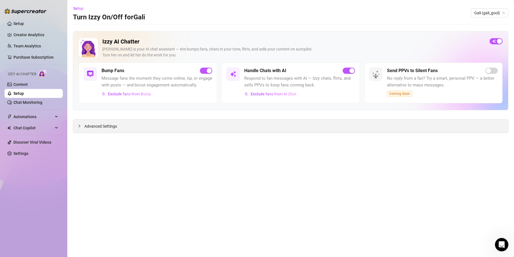
click at [94, 126] on span "Advanced Settings" at bounding box center [100, 126] width 33 height 6
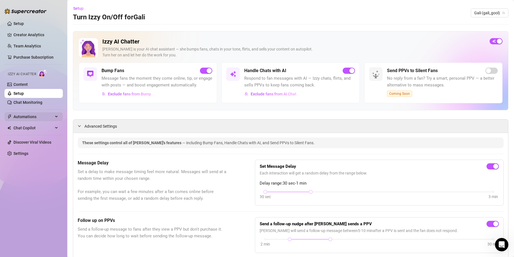
click at [33, 114] on span "Automations" at bounding box center [33, 116] width 40 height 9
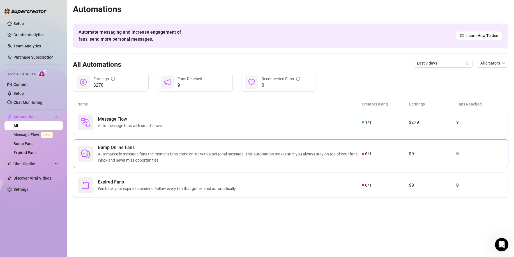
click at [143, 146] on span "Bump Online Fans" at bounding box center [230, 147] width 264 height 7
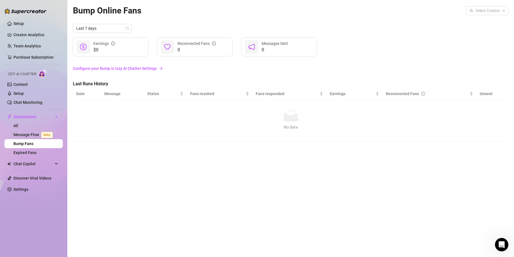
click at [119, 67] on link "Configure your Bump in Izzy AI Chatter Settings" at bounding box center [291, 68] width 436 height 6
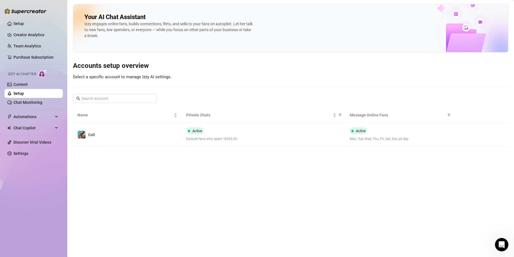
click at [384, 133] on div "Active Mon, Tue, Wed, Thu, Fri, Sat, Sun all day" at bounding box center [400, 134] width 100 height 14
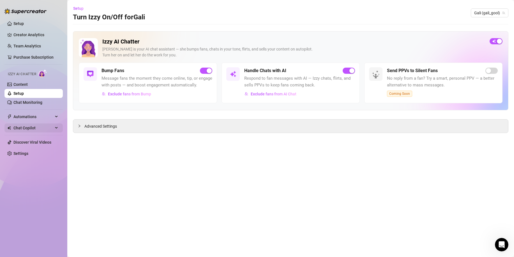
click at [39, 126] on span "Chat Copilot" at bounding box center [33, 127] width 40 height 9
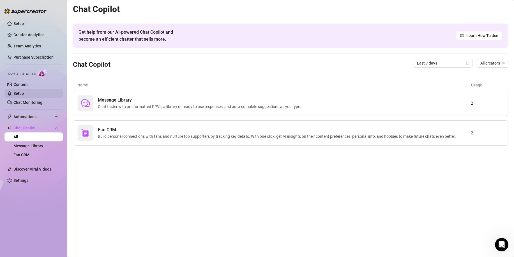
click at [24, 94] on link "Setup" at bounding box center [18, 93] width 10 height 4
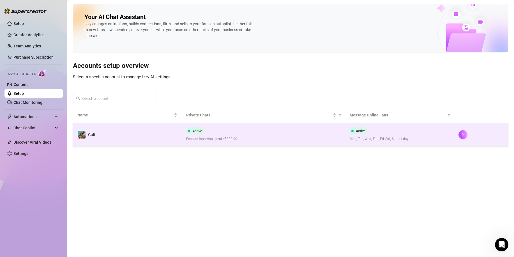
click at [394, 146] on td "Active Mon, Tue, Wed, Thu, Fri, Sat, Sun all day" at bounding box center [399, 135] width 109 height 24
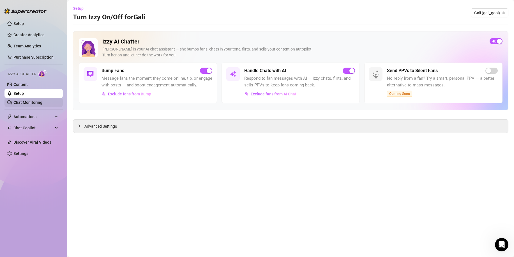
click at [42, 105] on link "Chat Monitoring" at bounding box center [27, 102] width 29 height 4
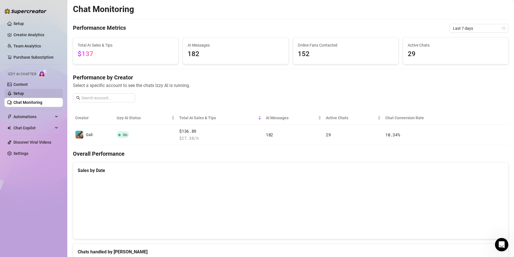
click at [24, 91] on link "Setup" at bounding box center [18, 93] width 10 height 4
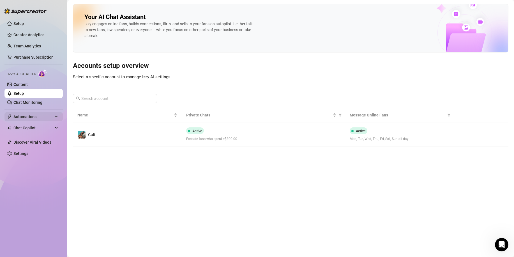
click at [40, 116] on span "Automations" at bounding box center [33, 116] width 40 height 9
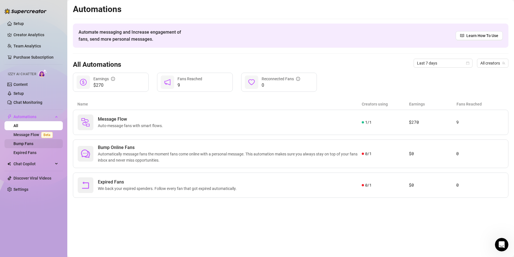
click at [33, 144] on link "Bump Fans" at bounding box center [23, 143] width 20 height 4
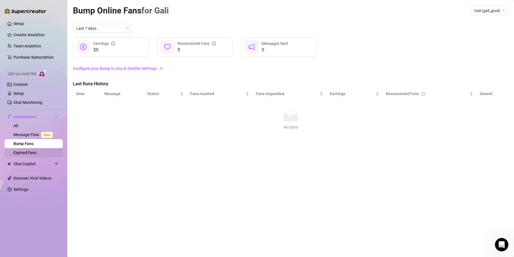
click at [29, 152] on link "Expired Fans" at bounding box center [24, 152] width 23 height 4
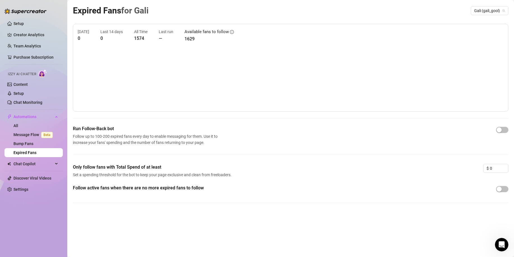
click at [16, 19] on ul "Setup Creator Analytics Team Analytics Purchase Subscription Izzy AI Chatter Co…" at bounding box center [33, 106] width 58 height 179
click at [16, 21] on link "Setup" at bounding box center [18, 23] width 10 height 4
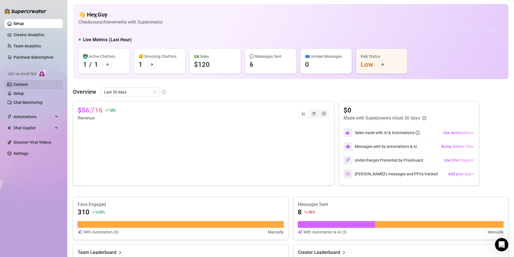
click at [28, 83] on link "Content" at bounding box center [20, 84] width 14 height 4
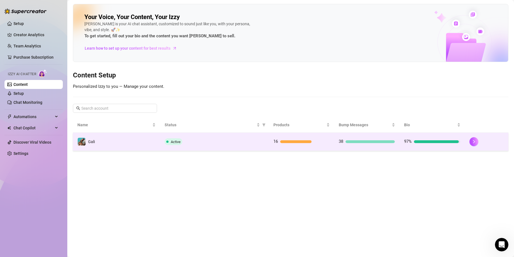
click at [360, 142] on div at bounding box center [370, 141] width 49 height 3
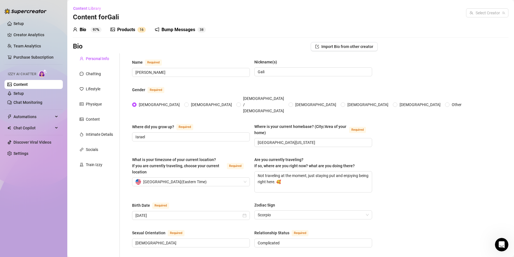
click at [170, 30] on div "Bump Messages" at bounding box center [179, 29] width 34 height 7
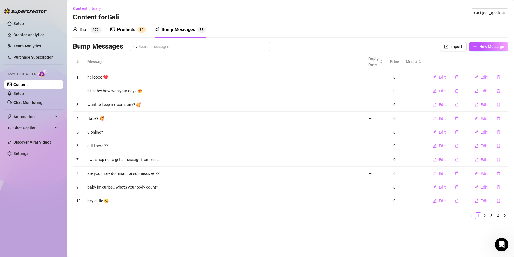
click at [501, 217] on link "4" at bounding box center [498, 216] width 6 height 6
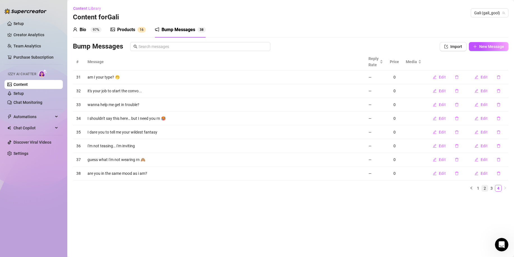
click at [483, 187] on link "2" at bounding box center [485, 188] width 6 height 6
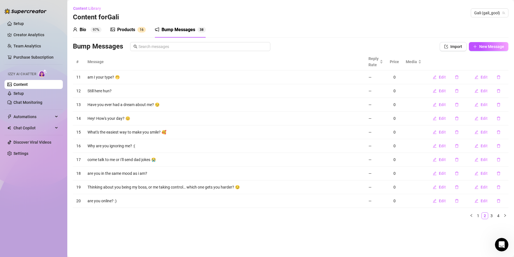
click at [124, 29] on div "Products" at bounding box center [126, 29] width 18 height 7
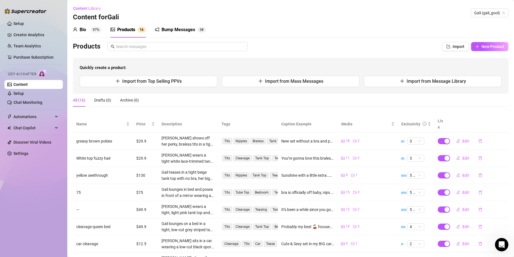
click at [176, 30] on div "Bump Messages" at bounding box center [179, 29] width 34 height 7
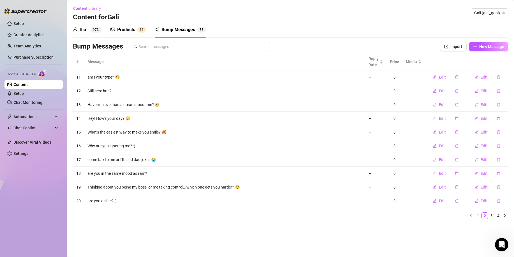
click at [330, 56] on th "Message" at bounding box center [224, 61] width 281 height 17
click at [89, 29] on div "Bio 97%" at bounding box center [87, 29] width 29 height 7
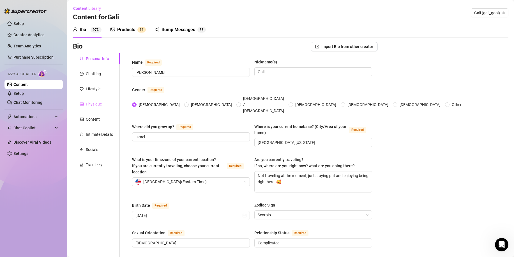
click at [106, 102] on div "Physique" at bounding box center [96, 104] width 47 height 11
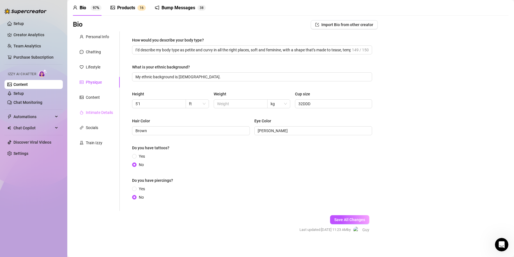
scroll to position [25, 0]
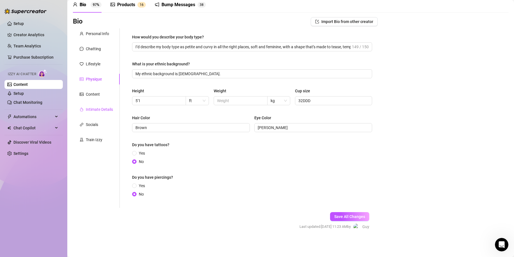
click at [107, 107] on div "Intimate Details" at bounding box center [99, 109] width 27 height 6
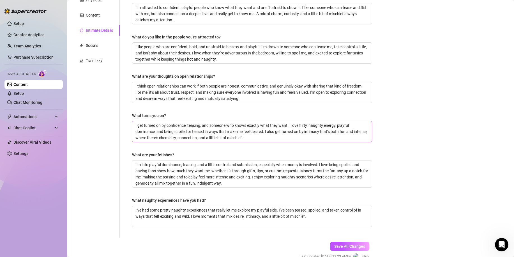
scroll to position [0, 0]
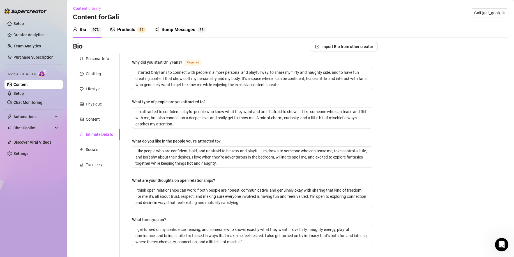
click at [101, 112] on div "Personal Info Chatting Lifestyle Physique Content Intimate Details Socials Trai…" at bounding box center [96, 197] width 47 height 288
click at [101, 114] on div "Content" at bounding box center [96, 119] width 47 height 11
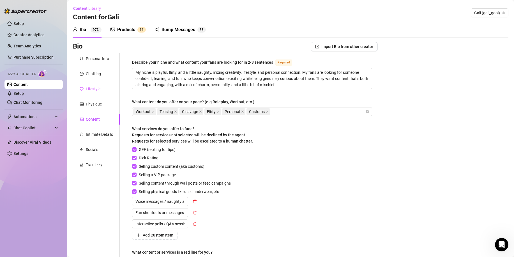
click at [108, 93] on div "Lifestyle" at bounding box center [96, 89] width 47 height 11
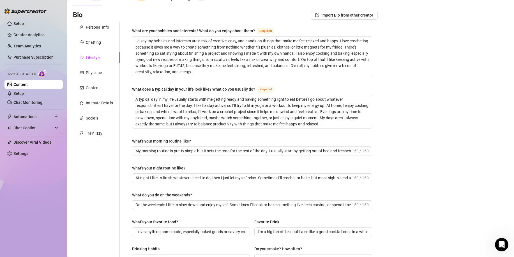
scroll to position [168, 0]
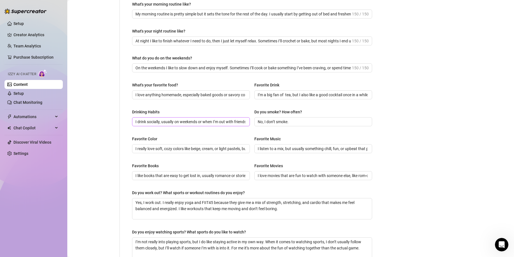
drag, startPoint x: 134, startPoint y: 121, endPoint x: 151, endPoint y: 121, distance: 16.3
click at [151, 121] on span "I drink socially, usually on weekends or when I’m out with friends or with my b…" at bounding box center [191, 121] width 118 height 9
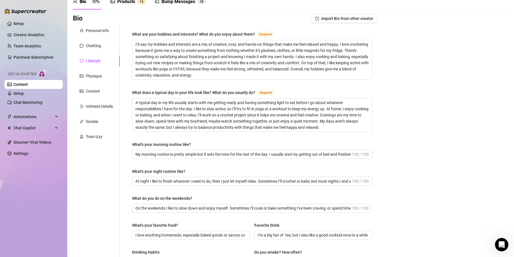
click at [91, 52] on div "Personal Info Chatting Lifestyle Physique Content Intimate Details Socials Trai…" at bounding box center [96, 217] width 47 height 384
click at [96, 45] on div "Chatting" at bounding box center [93, 46] width 15 height 6
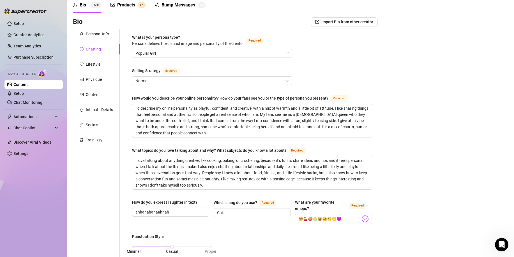
scroll to position [28, 0]
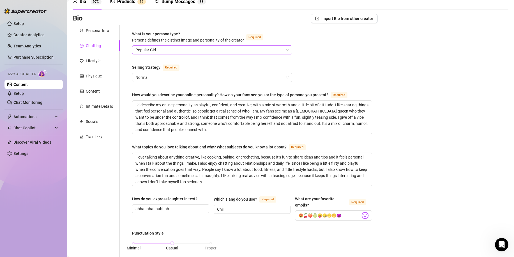
click at [181, 51] on span "Popular Girl" at bounding box center [212, 50] width 153 height 8
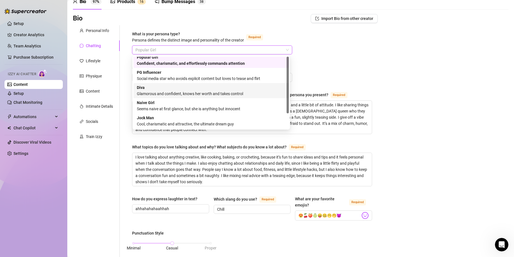
scroll to position [0, 0]
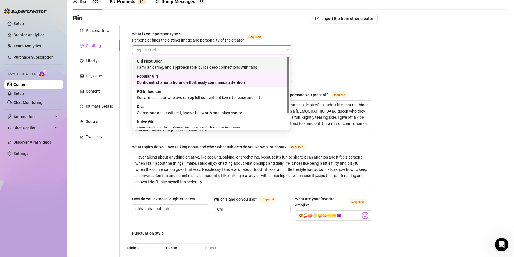
click at [182, 62] on div "Girl Next Door Familiar, caring, and approachable, builds deep connections with…" at bounding box center [211, 64] width 149 height 12
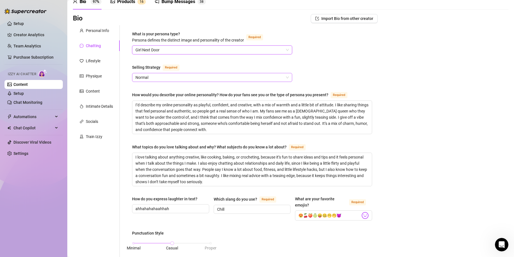
click at [235, 77] on span "Normal" at bounding box center [212, 77] width 153 height 8
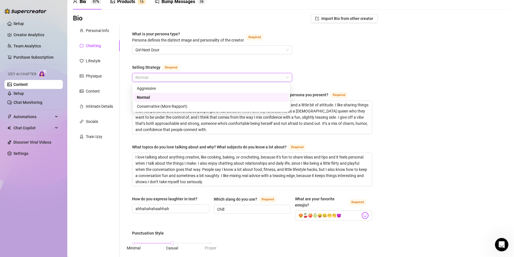
click at [235, 77] on span "Normal" at bounding box center [212, 77] width 153 height 8
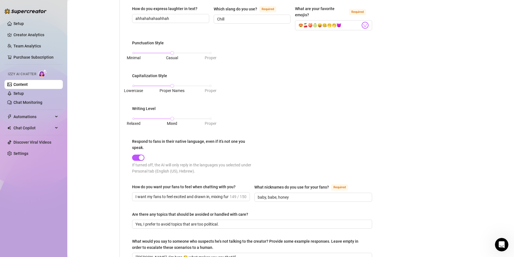
scroll to position [319, 0]
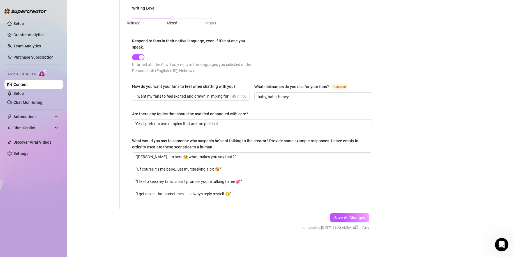
click at [350, 213] on button "Save All Changes" at bounding box center [349, 217] width 39 height 9
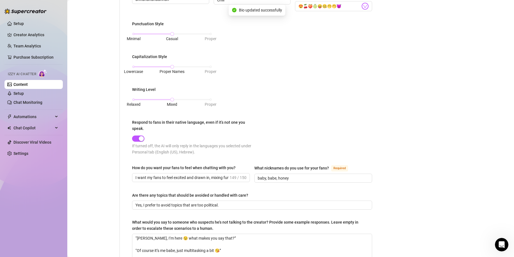
scroll to position [178, 0]
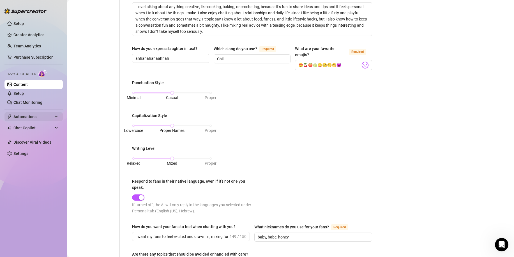
click at [49, 117] on span "Automations" at bounding box center [33, 116] width 40 height 9
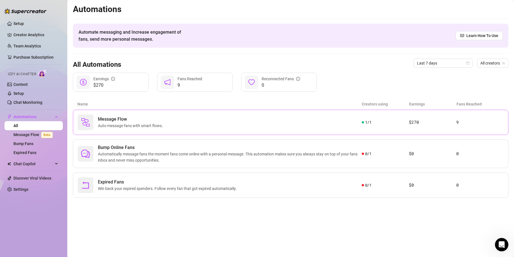
click at [206, 125] on div "Message Flow Auto-message fans with smart flows." at bounding box center [220, 122] width 284 height 16
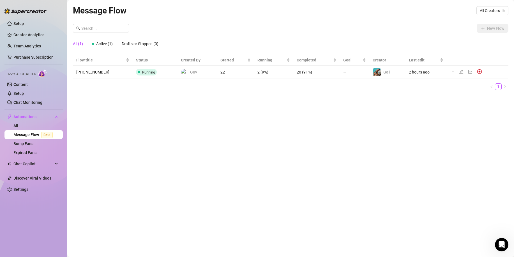
click at [469, 72] on icon "line-chart" at bounding box center [471, 72] width 4 height 4
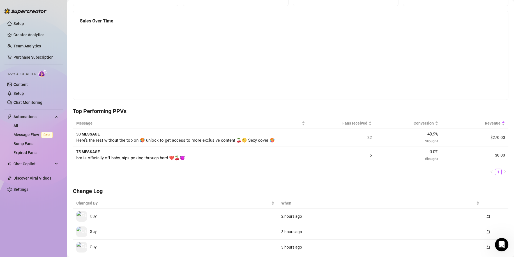
scroll to position [28, 0]
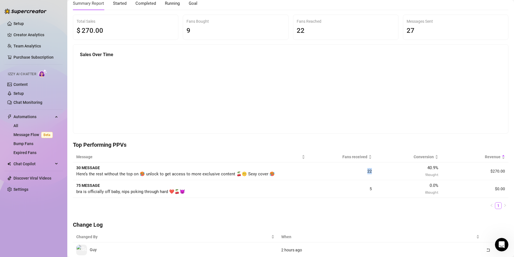
drag, startPoint x: 364, startPoint y: 171, endPoint x: 376, endPoint y: 171, distance: 12.1
click at [375, 171] on tr "30 MESSAGE Here’s the rest without the top on 🥵 unlock to get access to more ex…" at bounding box center [291, 171] width 436 height 18
click at [379, 171] on div "40.9 % 9 bought" at bounding box center [409, 171] width 60 height 13
drag, startPoint x: 365, startPoint y: 171, endPoint x: 368, endPoint y: 170, distance: 2.9
click at [368, 170] on td "22" at bounding box center [342, 171] width 67 height 18
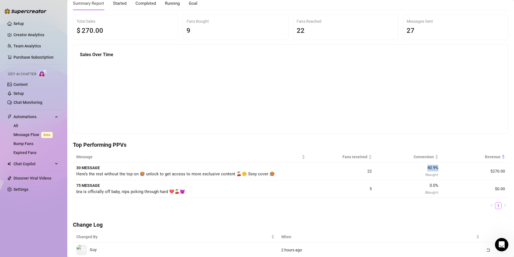
drag, startPoint x: 423, startPoint y: 167, endPoint x: 435, endPoint y: 166, distance: 12.1
click at [435, 166] on td "40.9 % 9 bought" at bounding box center [408, 171] width 67 height 18
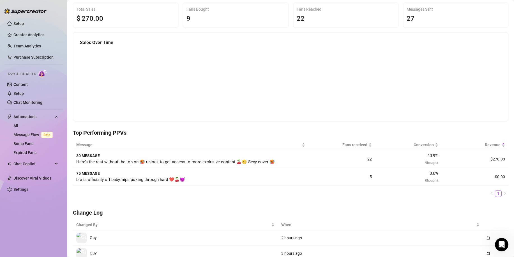
scroll to position [0, 0]
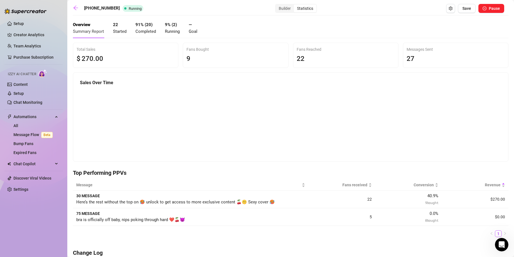
click at [119, 32] on span "Started" at bounding box center [119, 31] width 13 height 5
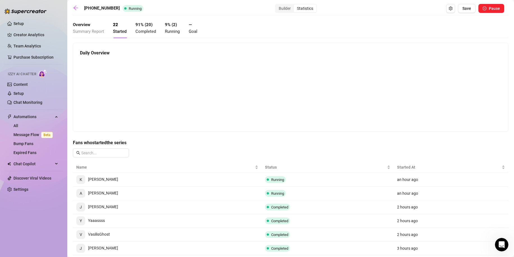
click at [153, 30] on span "Completed" at bounding box center [146, 31] width 20 height 5
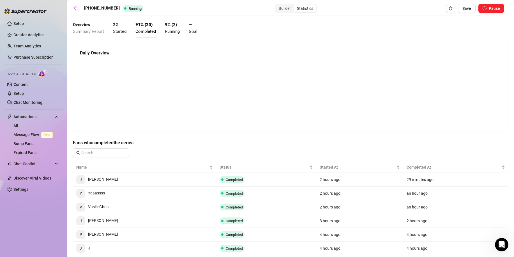
click at [92, 28] on div "Overview Summary Report" at bounding box center [88, 28] width 31 height 13
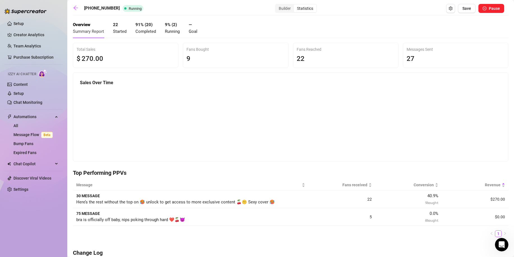
click at [175, 29] on span "Running" at bounding box center [172, 31] width 15 height 5
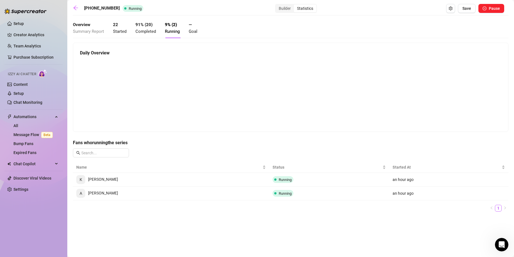
click at [197, 29] on span "Goal" at bounding box center [193, 31] width 9 height 5
click at [165, 29] on div "Overview Summary Report 22 Started 91 % ( 20 ) Completed 9 % ( 2 ) Running — Go…" at bounding box center [135, 28] width 125 height 20
click at [143, 31] on span "Completed" at bounding box center [146, 31] width 20 height 5
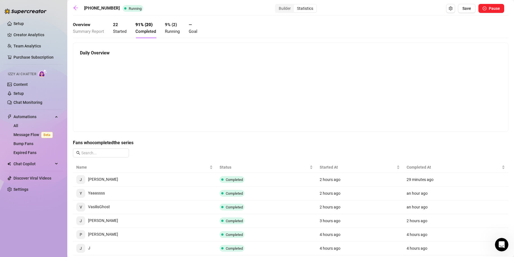
click at [121, 31] on span "Started" at bounding box center [119, 31] width 13 height 5
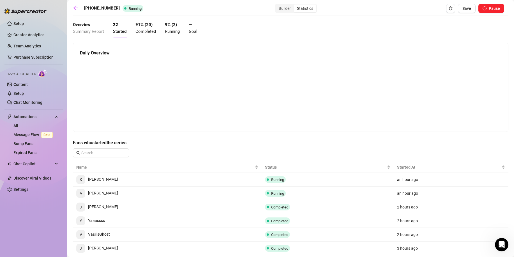
click at [99, 29] on span "Summary Report" at bounding box center [88, 31] width 31 height 5
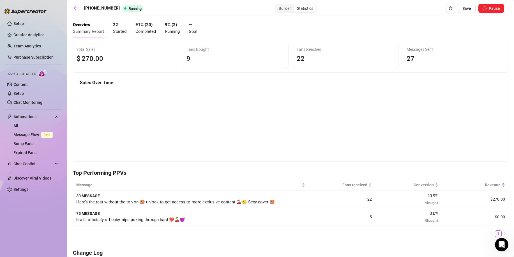
click at [292, 127] on canvas at bounding box center [288, 123] width 417 height 71
click at [293, 124] on canvas at bounding box center [288, 123] width 417 height 71
click at [24, 94] on link "Setup" at bounding box center [18, 93] width 10 height 4
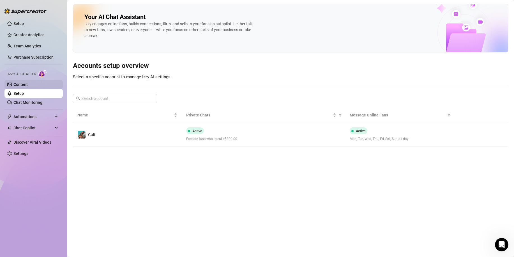
click at [28, 85] on link "Content" at bounding box center [20, 84] width 14 height 4
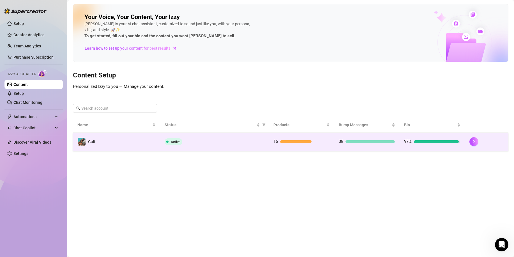
click at [279, 141] on div "16" at bounding box center [302, 141] width 56 height 7
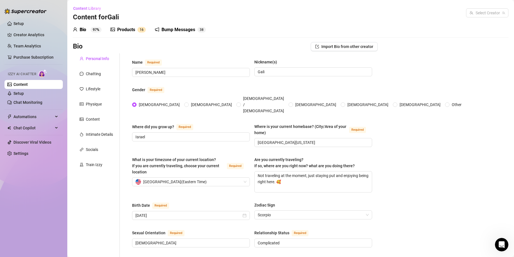
click at [139, 27] on sup "1 6" at bounding box center [141, 30] width 8 height 6
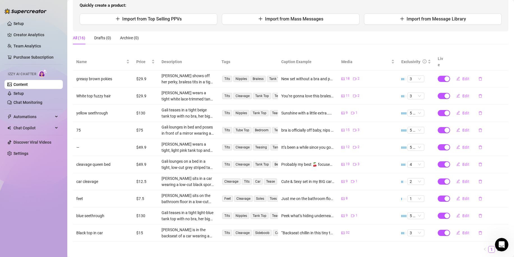
scroll to position [73, 0]
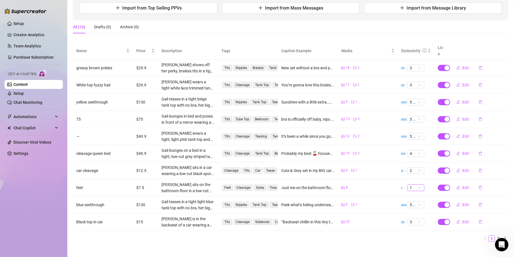
click at [416, 185] on span "1" at bounding box center [416, 188] width 12 height 6
click at [417, 185] on span "1" at bounding box center [416, 188] width 12 height 6
click at [463, 134] on span "Edit" at bounding box center [466, 136] width 7 height 4
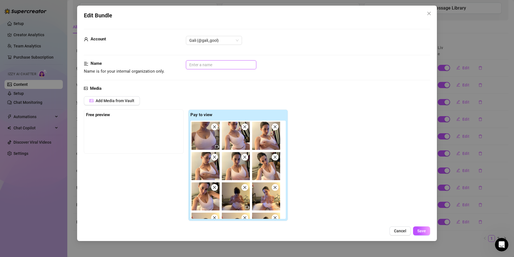
click at [212, 65] on input "text" at bounding box center [221, 64] width 70 height 9
click at [424, 231] on span "Save" at bounding box center [421, 231] width 9 height 4
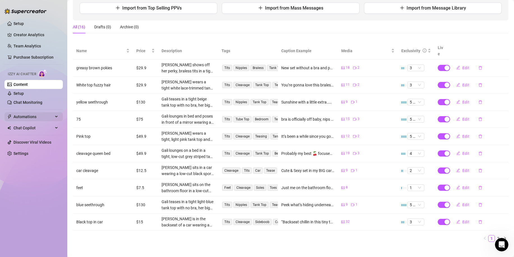
click at [52, 119] on span "Automations" at bounding box center [33, 116] width 40 height 9
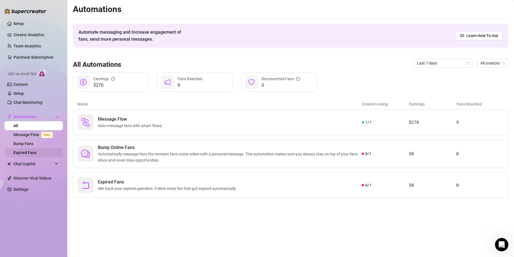
click at [36, 153] on link "Expired Fans" at bounding box center [24, 152] width 23 height 4
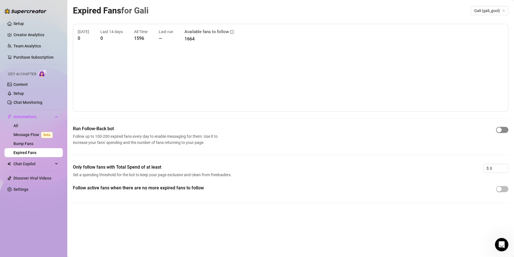
click at [507, 132] on span "button" at bounding box center [502, 130] width 12 height 6
click at [502, 128] on span "button" at bounding box center [502, 130] width 12 height 6
click at [499, 189] on div "button" at bounding box center [499, 189] width 5 height 5
click at [33, 146] on link "Bump Fans" at bounding box center [23, 143] width 20 height 4
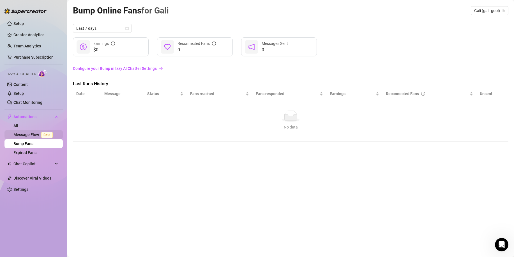
click at [49, 134] on span "Beta" at bounding box center [47, 135] width 12 height 6
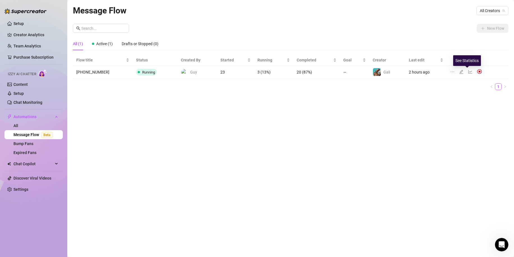
click at [468, 70] on icon "line-chart" at bounding box center [470, 72] width 4 height 4
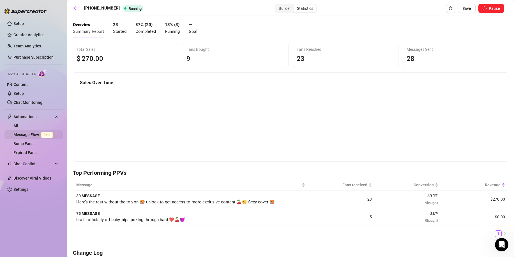
click at [43, 136] on span "Beta" at bounding box center [47, 135] width 12 height 6
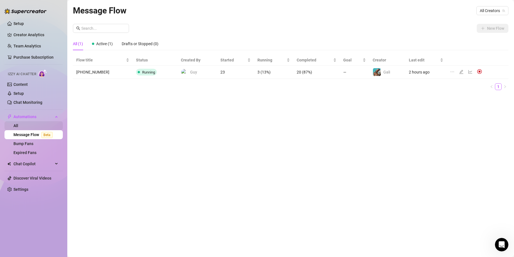
click at [18, 124] on link "All" at bounding box center [15, 125] width 5 height 4
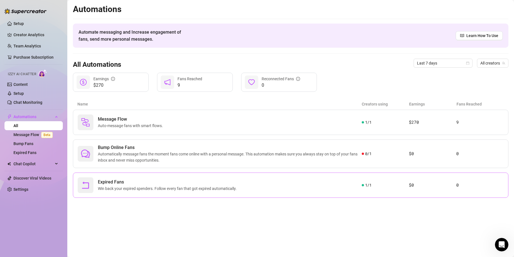
click at [171, 181] on span "Expired Fans" at bounding box center [168, 182] width 141 height 7
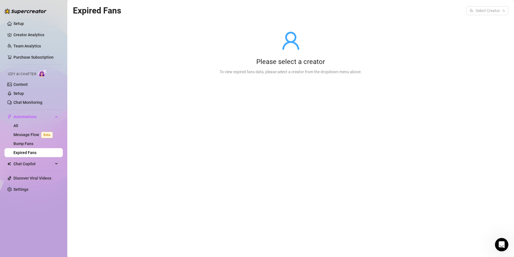
click at [288, 69] on div "To view expired fans data, please select a creator from the dropdown menu above." at bounding box center [291, 72] width 142 height 6
click at [488, 9] on input "search" at bounding box center [485, 10] width 31 height 8
click at [485, 18] on div "Gali ( gali_gool )" at bounding box center [488, 22] width 43 height 10
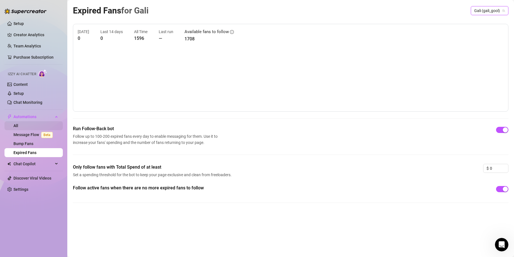
click at [18, 123] on link "All" at bounding box center [15, 125] width 5 height 4
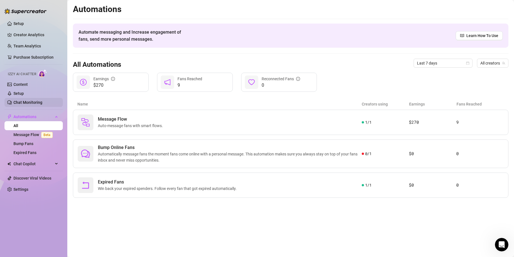
click at [33, 101] on link "Chat Monitoring" at bounding box center [27, 102] width 29 height 4
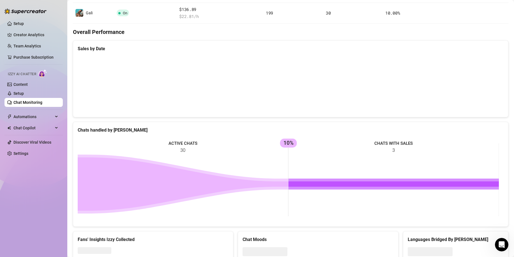
scroll to position [143, 0]
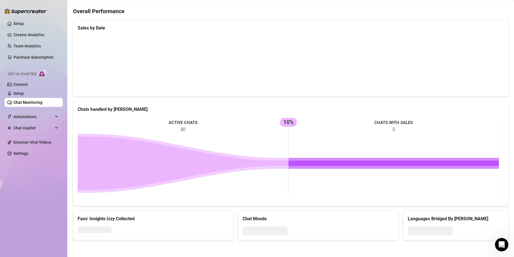
drag, startPoint x: 376, startPoint y: 121, endPoint x: 415, endPoint y: 121, distance: 38.7
click at [415, 121] on rect at bounding box center [288, 159] width 421 height 84
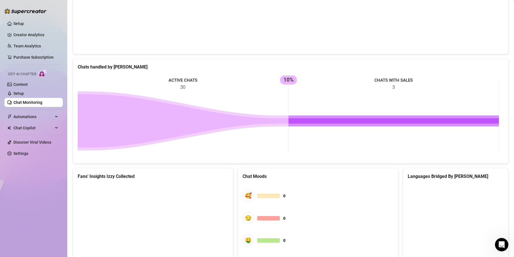
scroll to position [84, 0]
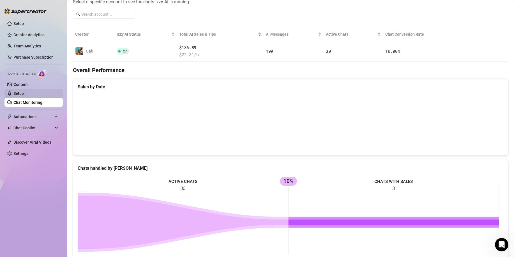
click at [24, 96] on link "Setup" at bounding box center [18, 93] width 10 height 4
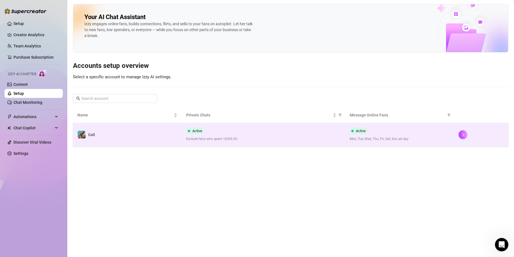
click at [215, 137] on span "Exclude fans who spent >$300.00" at bounding box center [263, 138] width 154 height 5
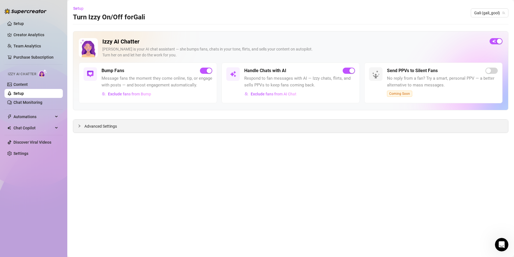
click at [142, 125] on div "Advanced Settings" at bounding box center [290, 126] width 435 height 13
click at [98, 126] on span "Advanced Settings" at bounding box center [100, 126] width 33 height 6
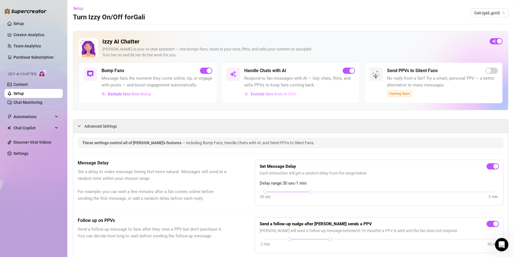
click at [277, 96] on span "Exclude fans from AI Chat" at bounding box center [274, 94] width 46 height 4
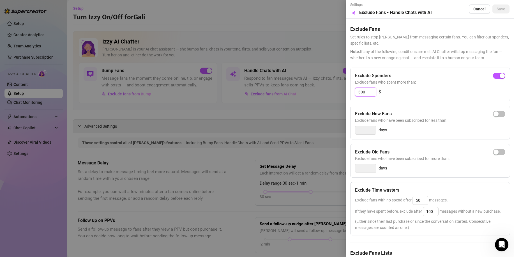
drag, startPoint x: 369, startPoint y: 94, endPoint x: 355, endPoint y: 93, distance: 14.0
click at [355, 93] on input "300" at bounding box center [365, 92] width 21 height 8
drag, startPoint x: 368, startPoint y: 92, endPoint x: 345, endPoint y: 90, distance: 22.8
click at [347, 90] on div "Settings Preview Exclude Fans - Handle Chats with AI Cancel Save Exclude Fans S…" at bounding box center [430, 128] width 168 height 257
drag, startPoint x: 351, startPoint y: 89, endPoint x: 339, endPoint y: 89, distance: 12.4
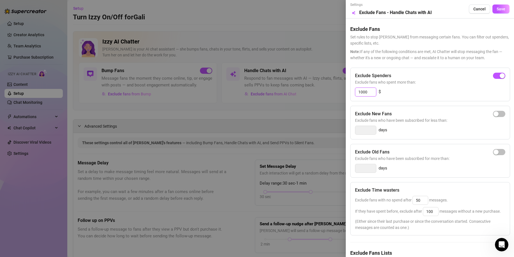
click at [340, 89] on div "Settings Preview Exclude Fans - Handle Chats with AI Cancel Save Exclude Fans S…" at bounding box center [257, 128] width 514 height 257
click at [494, 75] on div "button" at bounding box center [496, 75] width 5 height 5
drag, startPoint x: 365, startPoint y: 89, endPoint x: 344, endPoint y: 89, distance: 21.6
click at [344, 89] on div "Settings Preview Exclude Fans - Handle Chats with AI Cancel Save Exclude Fans S…" at bounding box center [257, 128] width 514 height 257
drag, startPoint x: 371, startPoint y: 90, endPoint x: 336, endPoint y: 89, distance: 35.4
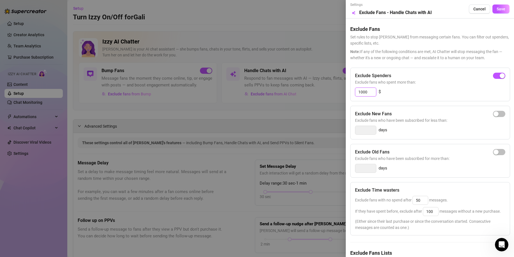
click at [340, 90] on div "Settings Preview Exclude Fans - Handle Chats with AI Cancel Save Exclude Fans S…" at bounding box center [257, 128] width 514 height 257
click at [494, 45] on span "Set rules to stop [PERSON_NAME] from messaging certain fans. You can filter out…" at bounding box center [429, 40] width 159 height 12
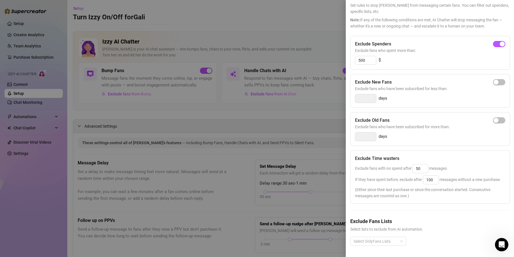
scroll to position [43, 0]
drag, startPoint x: 425, startPoint y: 159, endPoint x: 412, endPoint y: 161, distance: 13.3
click at [412, 164] on div "Exclude fans with no spend after 50 messages." at bounding box center [430, 168] width 150 height 9
click at [439, 194] on div "Exclude Time wasters Exclude fans with no spend after 50 messages. If they have…" at bounding box center [430, 176] width 160 height 53
click at [401, 240] on div "Select OnlyFans Lists" at bounding box center [378, 241] width 56 height 9
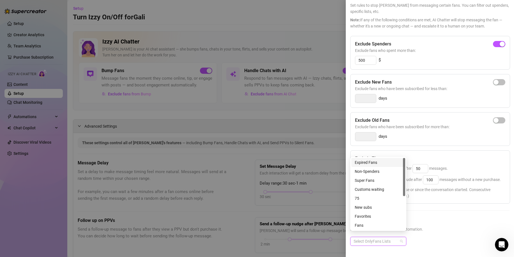
click at [419, 237] on div "Select OnlyFans Lists" at bounding box center [429, 246] width 159 height 18
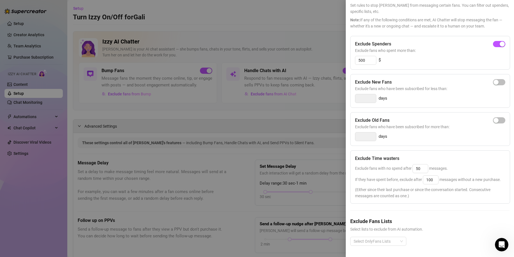
scroll to position [0, 0]
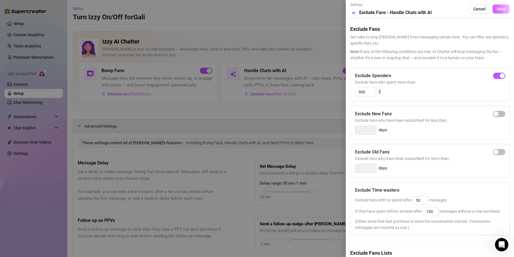
click at [497, 10] on span "Save" at bounding box center [501, 9] width 9 height 4
click at [323, 144] on div at bounding box center [257, 128] width 514 height 257
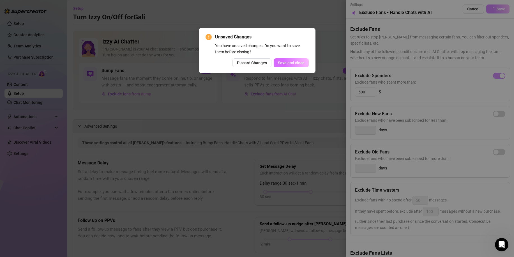
click at [287, 62] on span "Save and close" at bounding box center [291, 63] width 27 height 4
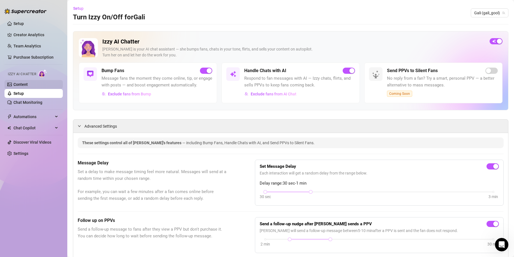
click at [28, 86] on link "Content" at bounding box center [20, 84] width 14 height 4
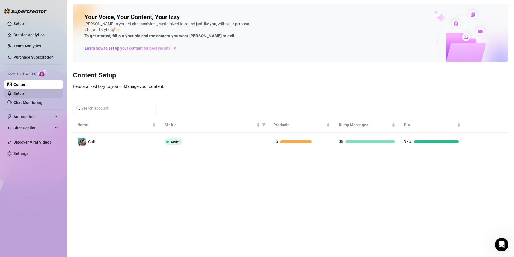
click at [24, 93] on link "Setup" at bounding box center [18, 93] width 10 height 4
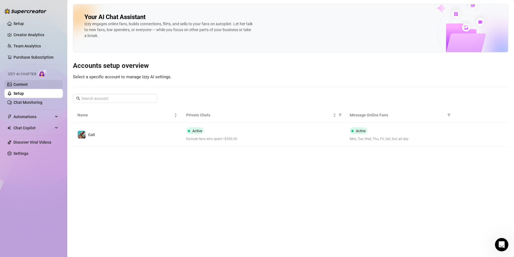
click at [28, 85] on link "Content" at bounding box center [20, 84] width 14 height 4
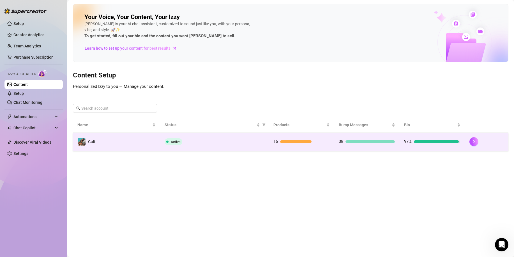
click at [226, 149] on td "Active" at bounding box center [214, 142] width 109 height 18
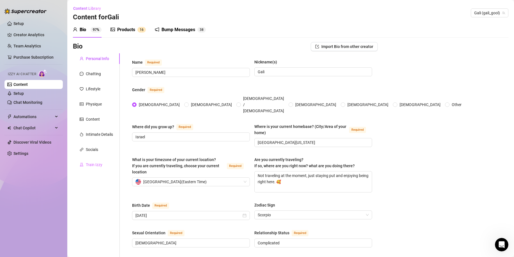
click at [91, 160] on div "Train Izzy" at bounding box center [96, 164] width 47 height 11
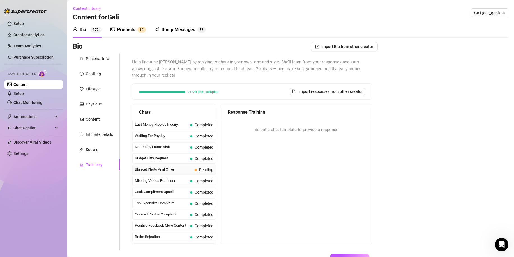
click at [200, 167] on span "Pending" at bounding box center [206, 169] width 14 height 4
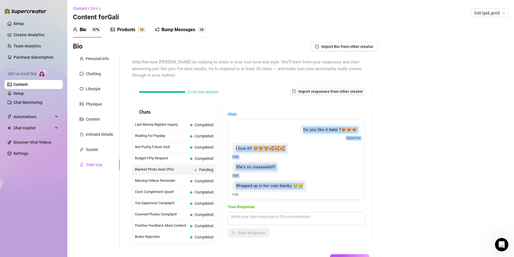
drag, startPoint x: 303, startPoint y: 125, endPoint x: 348, endPoint y: 178, distance: 69.3
click at [348, 178] on div "Do you like it babe ?😻😻😻 Creator I love it!! 😍😍😍🥰🥰🥰 Fan She's so cuuuuuute!!! F…" at bounding box center [296, 160] width 137 height 81
copy div "Do you like it babe ?😻😻😻 Creator I love it!! 😍😍😍🥰🥰🥰 Fan She's so cuuuuuute!!! F…"
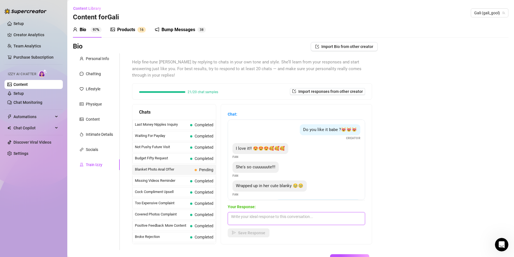
click at [281, 212] on textarea at bounding box center [296, 218] width 137 height 13
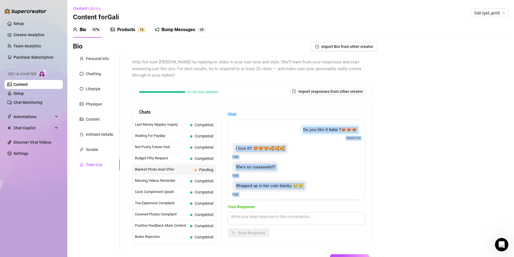
drag, startPoint x: 240, startPoint y: 175, endPoint x: 293, endPoint y: 113, distance: 81.6
click at [293, 113] on div "Chat: Do you like it babe ?😻😻😻 Creator I love it!! 😍😍😍🥰🥰🥰 Fan She's so cuuuuuut…" at bounding box center [296, 155] width 137 height 89
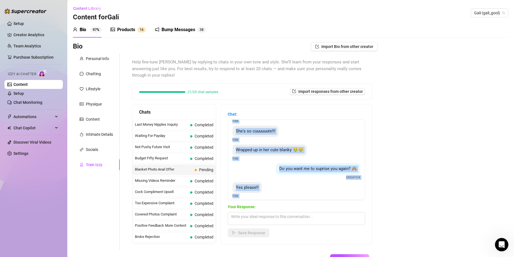
scroll to position [92, 0]
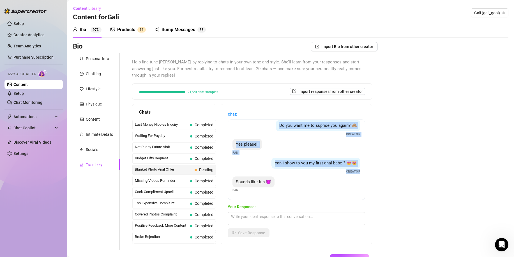
copy div "Do you like it babe ?😻😻😻 Creator I love it!! 😍😍😍🥰🥰🥰 Fan She's so cuuuuuute!!! F…"
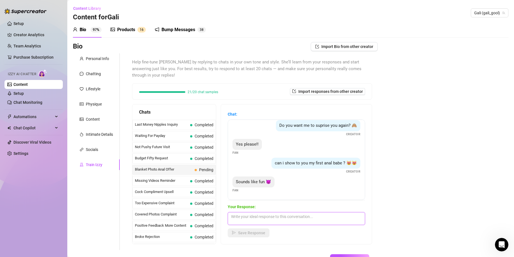
click at [288, 212] on textarea at bounding box center [296, 218] width 137 height 13
click at [298, 160] on span "can i show to you my first anal babe ? 😻😻" at bounding box center [316, 162] width 82 height 5
click at [285, 212] on textarea at bounding box center [296, 218] width 137 height 13
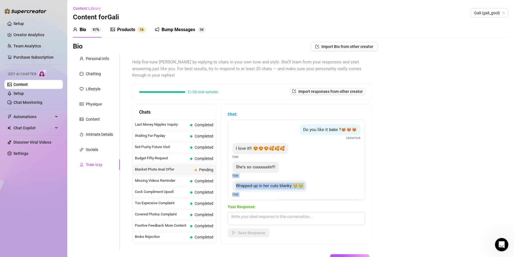
drag, startPoint x: 242, startPoint y: 175, endPoint x: 324, endPoint y: 164, distance: 83.1
click at [324, 164] on div "Do you like it babe ?😻😻😻 Creator I love it!! 😍😍😍🥰🥰🥰 Fan She's so cuuuuuute!!! F…" at bounding box center [296, 160] width 137 height 81
click at [348, 124] on div "Do you like it babe ?😻😻😻" at bounding box center [330, 129] width 61 height 11
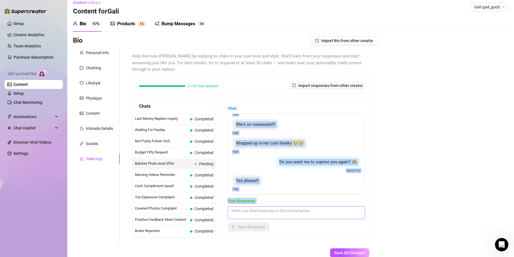
scroll to position [92, 0]
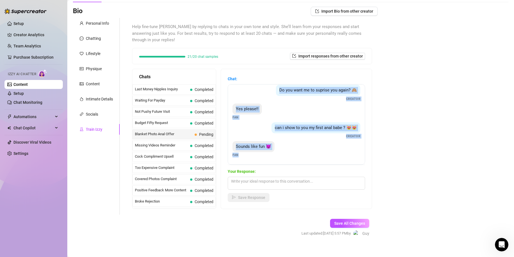
drag, startPoint x: 329, startPoint y: 126, endPoint x: 250, endPoint y: 164, distance: 87.5
click at [242, 175] on div "Chat: Do you like it babe ?😻😻😻 Creator I love it!! 😍😍😍🥰🥰🥰 Fan She's so cuuuuuut…" at bounding box center [296, 139] width 137 height 126
click at [261, 146] on div "Sounds like fun 😈 Fan" at bounding box center [297, 149] width 128 height 17
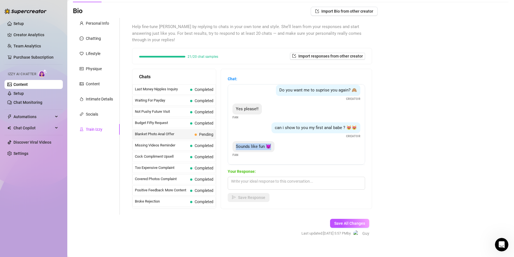
drag, startPoint x: 247, startPoint y: 138, endPoint x: 274, endPoint y: 138, distance: 27.5
click at [271, 144] on span "Sounds like fun 😈" at bounding box center [253, 146] width 35 height 5
copy span "Sounds like fun 😈"
click at [255, 179] on textarea at bounding box center [296, 183] width 137 height 13
paste textarea "Hehe it really is 😈✨ you know I’m always down for a little fun 💕"
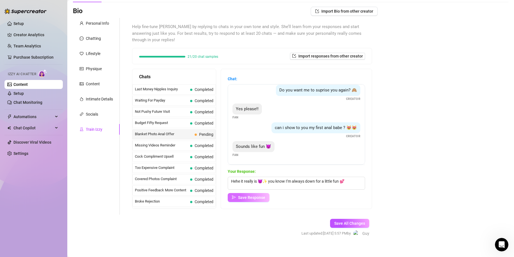
click at [257, 195] on span "Save Response" at bounding box center [251, 197] width 27 height 4
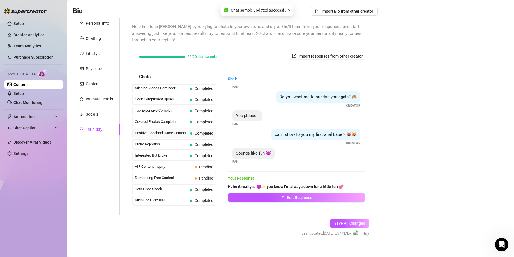
scroll to position [112, 0]
click at [203, 109] on span "Pending" at bounding box center [204, 112] width 19 height 6
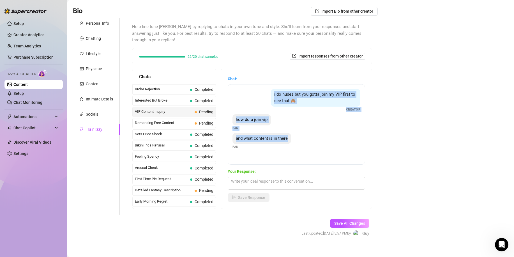
drag, startPoint x: 276, startPoint y: 88, endPoint x: 335, endPoint y: 130, distance: 73.1
click at [335, 130] on div "i do nudes but you gotta join my VIP first to see that 🙈 Creator how do u join …" at bounding box center [296, 124] width 137 height 81
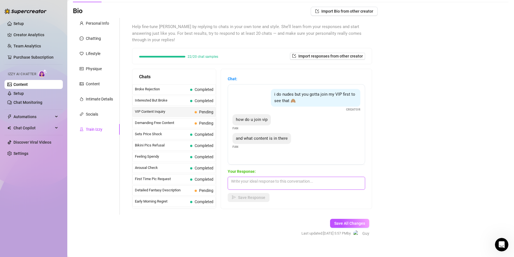
click at [305, 178] on textarea at bounding box center [296, 183] width 137 height 13
click at [172, 120] on span "Demanding Free Content" at bounding box center [164, 123] width 58 height 6
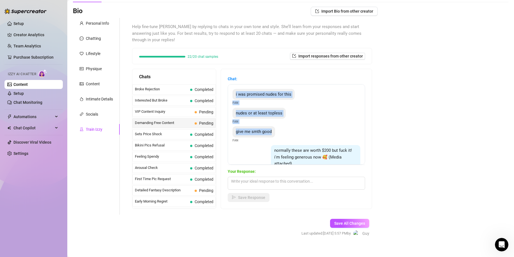
scroll to position [55, 0]
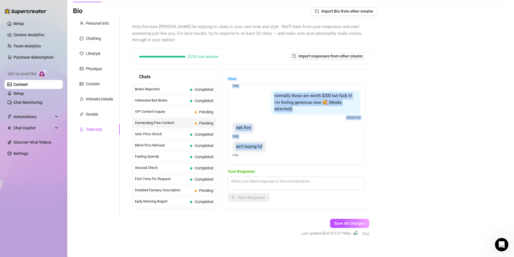
drag, startPoint x: 242, startPoint y: 88, endPoint x: 323, endPoint y: 145, distance: 99.2
click at [328, 143] on div "i was promised nudes for this Fan nudes or at least topless Fan give me smth go…" at bounding box center [296, 124] width 137 height 81
copy div "i was promised nudes for this Fan nudes or at least topless Fan give me smth go…"
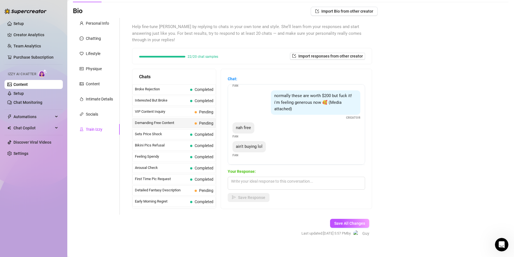
click at [254, 184] on div "Your Response: Save Response" at bounding box center [296, 185] width 137 height 34
click at [260, 177] on textarea at bounding box center [296, 183] width 137 height 13
paste textarea "haha of course you’re not 🤭 nice try tho"
click at [260, 195] on span "Save Response" at bounding box center [251, 197] width 27 height 4
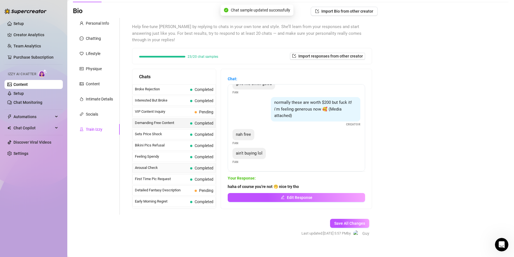
scroll to position [140, 0]
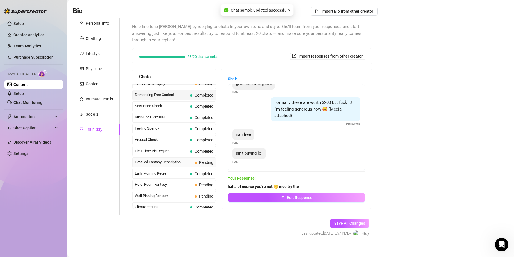
click at [201, 160] on span "Pending" at bounding box center [206, 162] width 14 height 4
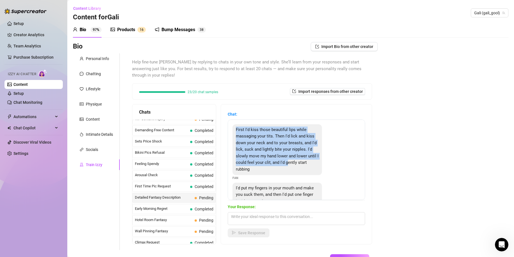
scroll to position [33, 0]
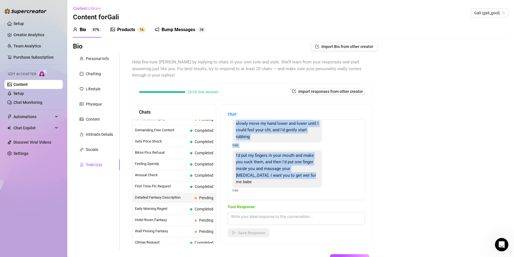
drag, startPoint x: 243, startPoint y: 123, endPoint x: 271, endPoint y: 186, distance: 68.6
click at [282, 181] on div "First I'd kiss those beautiful lips while massaging your tits. Then I'd lick an…" at bounding box center [296, 160] width 137 height 81
copy div "First I'd kiss those beautiful lips while massaging your tits. Then I'd lick an…"
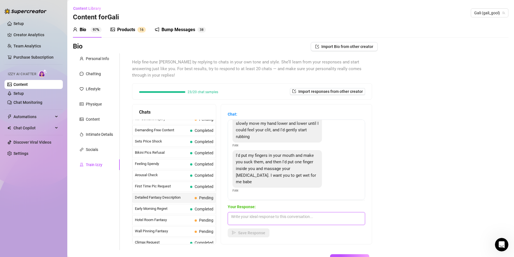
click at [251, 214] on textarea at bounding box center [296, 218] width 137 height 13
paste textarea "you’re getting me all shy rn 😳🔥 you really know what to say"
click at [252, 231] on span "Save Response" at bounding box center [251, 233] width 27 height 4
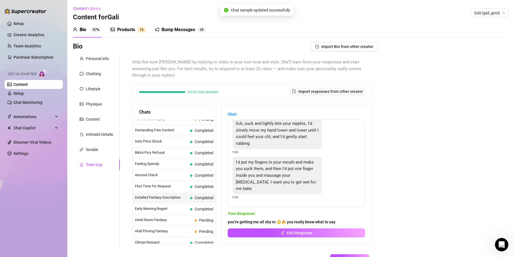
scroll to position [168, 0]
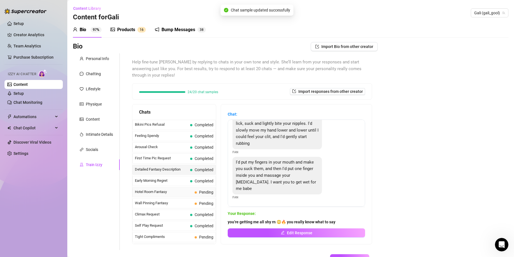
click at [187, 187] on div "Hotel Room Fantasy Pending" at bounding box center [174, 192] width 84 height 10
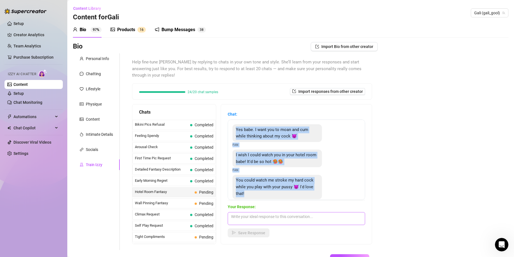
scroll to position [12, 0]
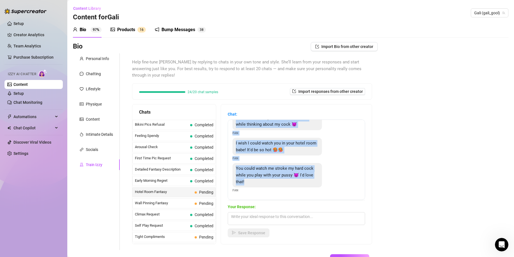
drag, startPoint x: 241, startPoint y: 122, endPoint x: 280, endPoint y: 182, distance: 70.7
click at [280, 182] on div "Yes babe. I want you to moan and cum while thinking about my cock 😈 Fan I wish …" at bounding box center [296, 160] width 137 height 81
click at [245, 182] on div "You could watch me stroke my hard cock while you play with your pussy 😈 I'd lov…" at bounding box center [297, 178] width 128 height 30
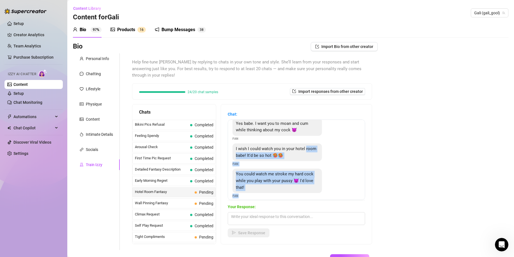
scroll to position [0, 0]
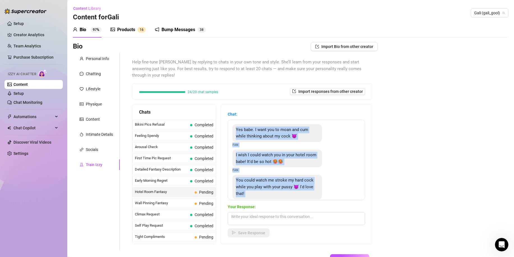
drag, startPoint x: 244, startPoint y: 183, endPoint x: 237, endPoint y: 125, distance: 59.4
click at [236, 122] on div "Yes babe. I want you to moan and cum while thinking about my cock 😈 Fan I wish …" at bounding box center [296, 160] width 137 height 81
copy div "Yes babe. I want you to moan and cum while thinking about my cock 😈 Fan I wish …"
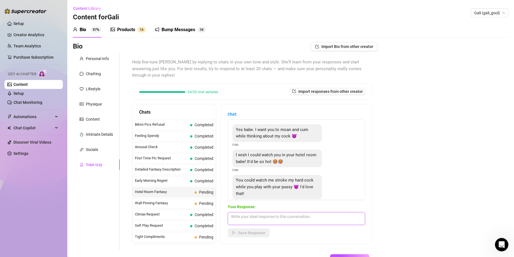
click at [258, 213] on textarea at bounding box center [296, 218] width 137 height 13
paste textarea "lol you’re too much 😳🔥 you’d definitely get me all flustered"
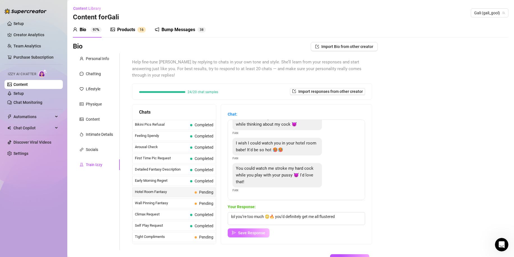
click at [265, 231] on span "Save Response" at bounding box center [251, 233] width 27 height 4
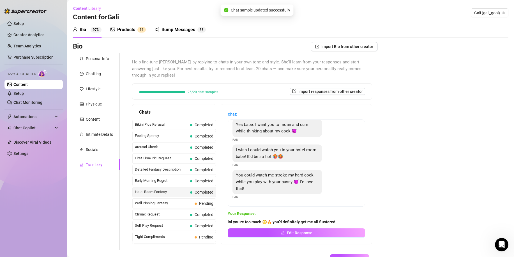
scroll to position [35, 0]
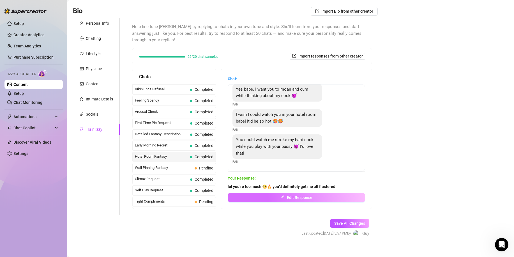
click at [293, 195] on span "Edit Response" at bounding box center [300, 197] width 26 height 4
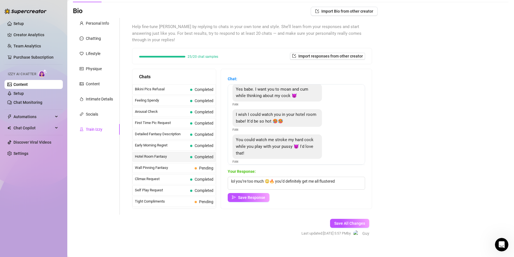
scroll to position [12, 0]
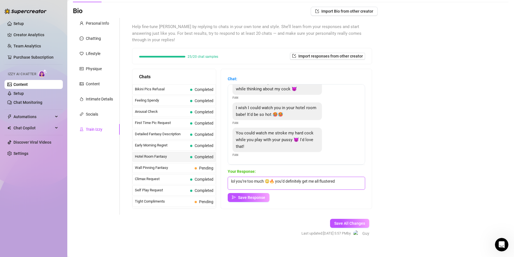
click at [272, 177] on textarea "lol you’re too much 😳🔥 you’d definitely get me all flustered" at bounding box center [296, 183] width 137 height 13
paste textarea "“haha you’re sooo bad 😳 I’m supposed to be the sweet girl next door, remember? …"
drag, startPoint x: 261, startPoint y: 191, endPoint x: 255, endPoint y: 204, distance: 14.0
click at [261, 195] on span "Save Response" at bounding box center [251, 197] width 27 height 4
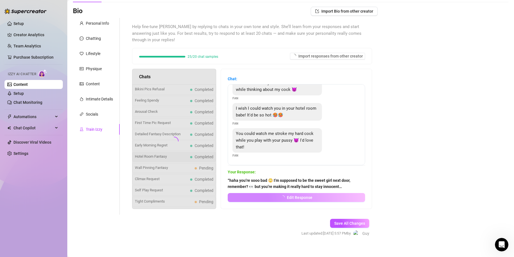
scroll to position [11, 0]
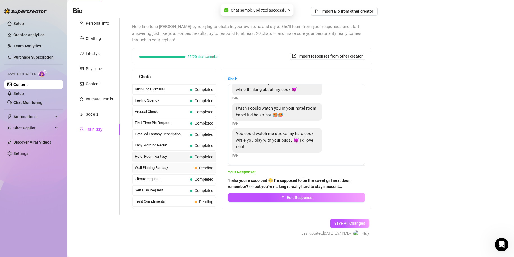
click at [173, 165] on span "Wall Pinning Fantasy" at bounding box center [164, 168] width 58 height 6
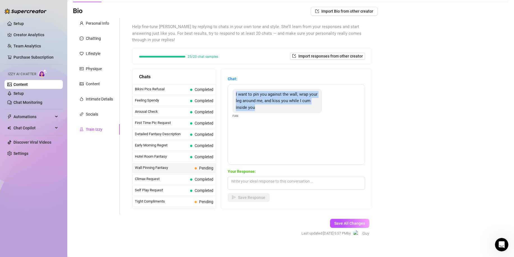
drag, startPoint x: 240, startPoint y: 87, endPoint x: 276, endPoint y: 103, distance: 39.3
click at [276, 103] on div "I want to pin you against the wall, wrap your leg around me, and kiss you while…" at bounding box center [277, 101] width 89 height 24
copy span "I want to pin you against the wall, wrap your leg around me, and kiss you while…"
click at [251, 177] on textarea at bounding box center [296, 183] width 137 height 13
paste textarea "omg 😳 you’re making the sweet girl-next-door sound like she’s in real trouble… …"
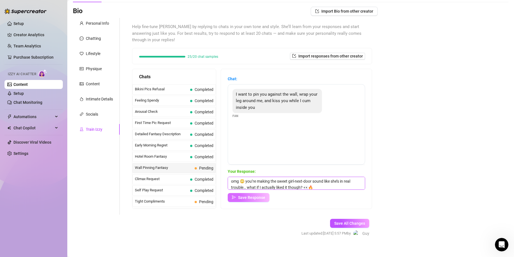
scroll to position [1, 0]
click at [253, 195] on span "Save Response" at bounding box center [251, 197] width 27 height 4
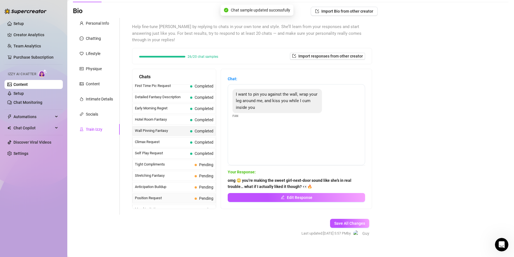
scroll to position [224, 0]
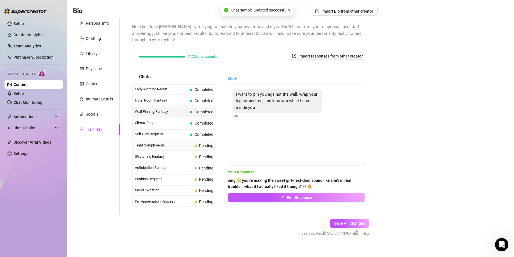
click at [195, 145] on span at bounding box center [196, 146] width 2 height 2
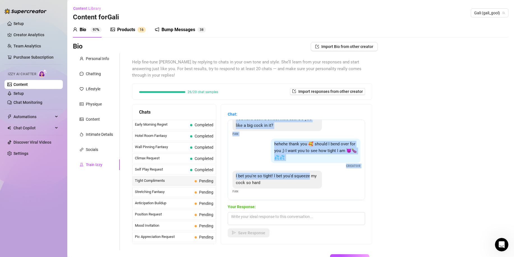
scroll to position [37, 0]
drag, startPoint x: 276, startPoint y: 121, endPoint x: 338, endPoint y: 177, distance: 83.4
click at [338, 177] on div "should i get completely naked for you baby? 😩💦 Creator You have such a sweet li…" at bounding box center [296, 160] width 137 height 81
copy div "should i get completely naked for you baby? 😩💦 Creator You have such a sweet li…"
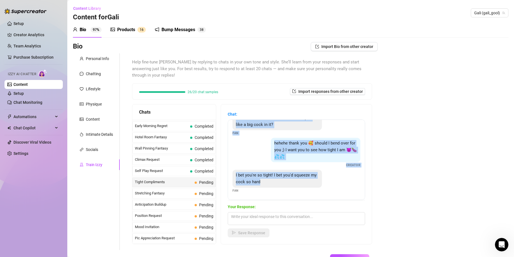
scroll to position [35, 0]
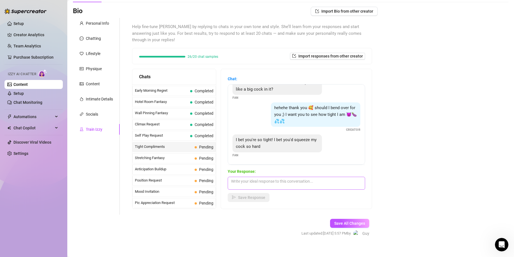
click at [259, 182] on div "Your Response: Save Response" at bounding box center [296, 185] width 137 height 34
click at [259, 182] on textarea at bounding box center [296, 183] width 137 height 13
paste textarea "haha you’re making me blush so bad rn 😳 you’d definitely get me in trouble…"
click at [258, 195] on span "Save Response" at bounding box center [251, 197] width 27 height 4
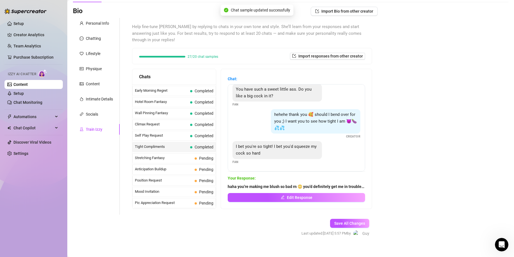
scroll to position [36, 0]
click at [202, 156] on span "Pending" at bounding box center [206, 158] width 14 height 4
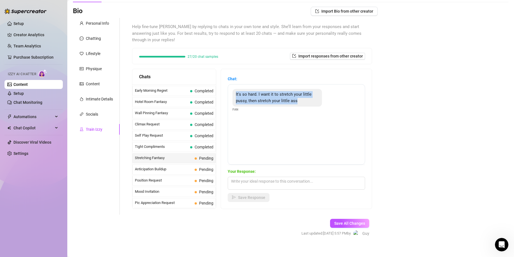
drag, startPoint x: 240, startPoint y: 87, endPoint x: 306, endPoint y: 98, distance: 67.1
click at [306, 98] on div "It's so hard. I want it to stretch your little pussy, then stretch your little …" at bounding box center [277, 98] width 89 height 18
copy span "It's so hard. I want it to stretch your little pussy, then stretch your little …"
click at [264, 177] on textarea at bounding box center [296, 183] width 137 height 13
paste textarea "you’re honestly making me so nervous right now… but also kinda excited 🥵"
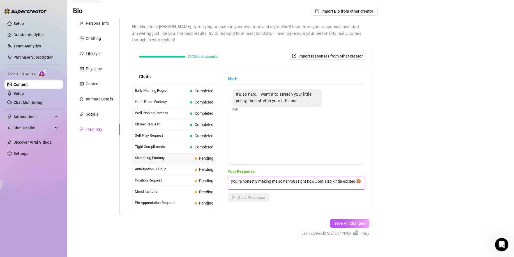
scroll to position [1, 0]
click at [259, 195] on span "Save Response" at bounding box center [251, 197] width 27 height 4
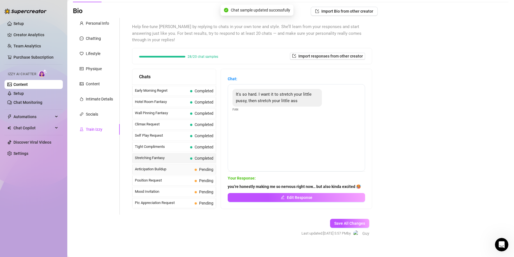
click at [205, 164] on div "Anticipation Buildup Pending" at bounding box center [174, 169] width 84 height 10
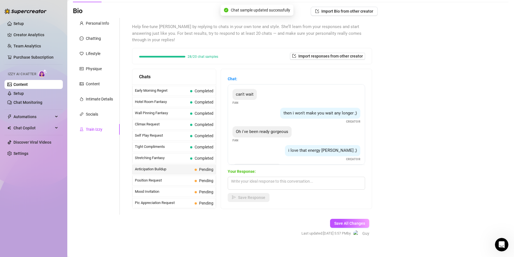
click at [202, 167] on span "Pending" at bounding box center [206, 169] width 14 height 4
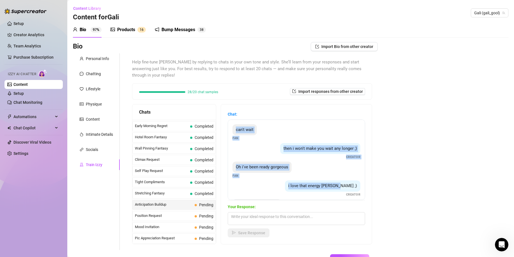
drag, startPoint x: 241, startPoint y: 123, endPoint x: 352, endPoint y: 180, distance: 125.4
click at [352, 180] on div "can't wait Fan then i won't make you wait any longer ;) Creator Oh i've been re…" at bounding box center [296, 160] width 137 height 81
copy div "can't wait Fan then i won't make you wait any longer ;) Creator Oh i've been re…"
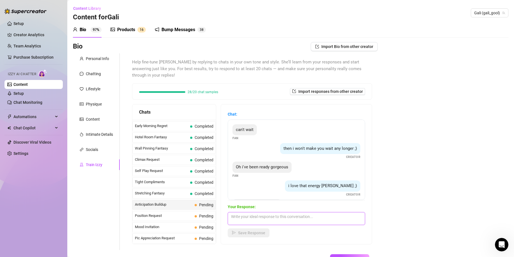
click at [281, 212] on textarea at bounding box center [296, 218] width 137 height 13
paste textarea "hehe you know I’ll always match your energy, babe 😏🔥 keep it coming"
click at [270, 228] on button "Save Response" at bounding box center [249, 232] width 42 height 9
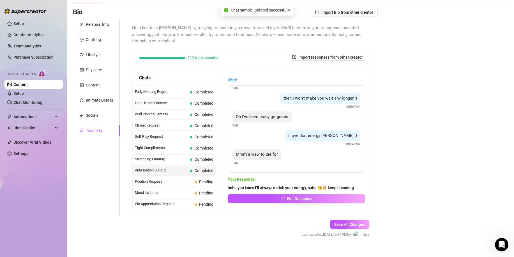
scroll to position [35, 0]
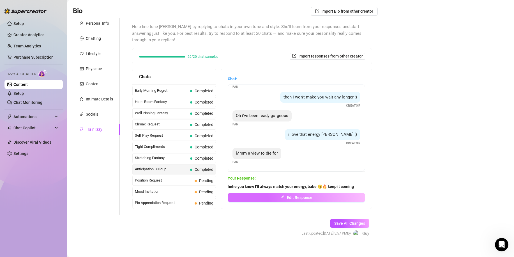
click at [287, 193] on button "Edit Response" at bounding box center [296, 197] width 137 height 9
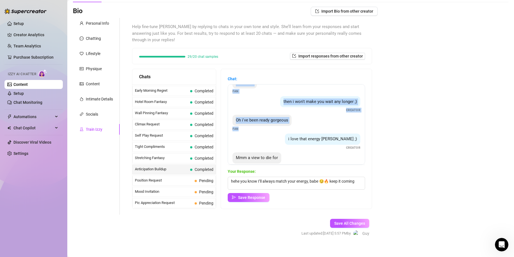
scroll to position [23, 0]
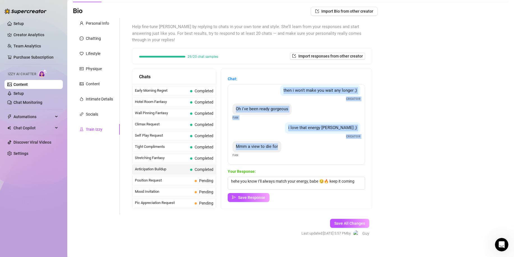
drag, startPoint x: 240, startPoint y: 85, endPoint x: 285, endPoint y: 145, distance: 74.9
click at [285, 145] on div "can't wait Fan then i won't make you wait any longer ;) Creator Oh i've been re…" at bounding box center [296, 124] width 137 height 81
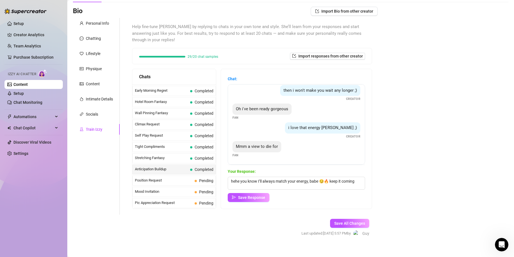
click at [247, 156] on div "can't wait Fan then i won't make you wait any longer ;) Creator Oh i've been re…" at bounding box center [296, 124] width 137 height 81
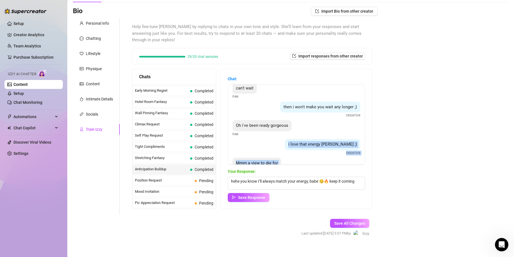
scroll to position [0, 0]
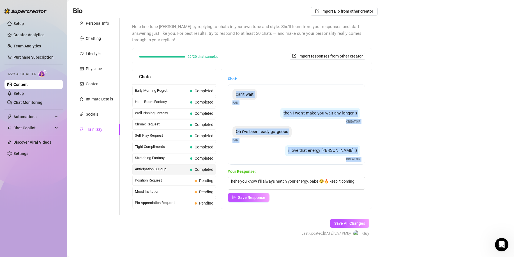
drag, startPoint x: 244, startPoint y: 149, endPoint x: 234, endPoint y: 88, distance: 61.9
click at [234, 88] on div "can't wait Fan then i won't make you wait any longer ;) Creator Oh i've been re…" at bounding box center [296, 124] width 137 height 81
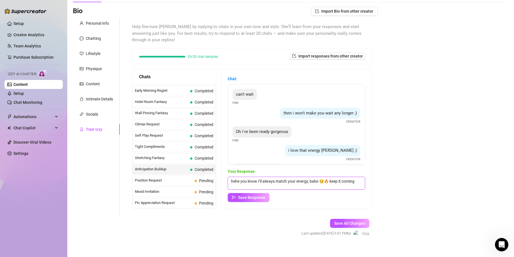
drag, startPoint x: 273, startPoint y: 179, endPoint x: 208, endPoint y: 163, distance: 66.8
click at [208, 163] on div "Chats Last Money Nipples Inquiry Completed Waiting For Payday Completed Not Pus…" at bounding box center [252, 139] width 240 height 140
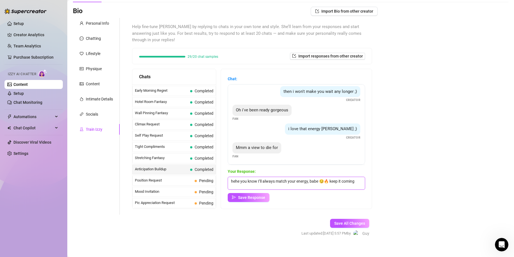
scroll to position [23, 0]
paste textarea "and you’re the reason for it 😏 can’t take my eyes off you"
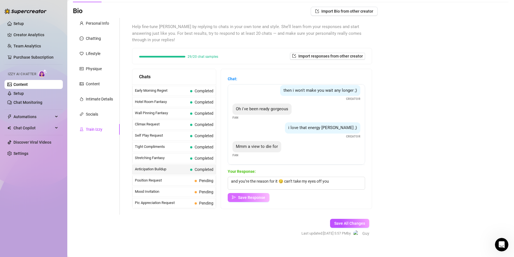
click at [260, 195] on span "Save Response" at bounding box center [251, 197] width 27 height 4
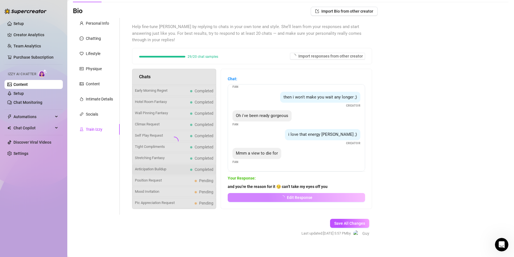
scroll to position [16, 0]
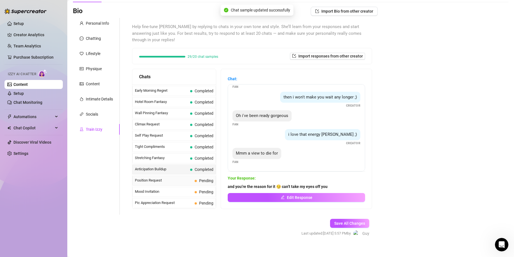
click at [188, 178] on span "Position Request" at bounding box center [164, 181] width 58 height 6
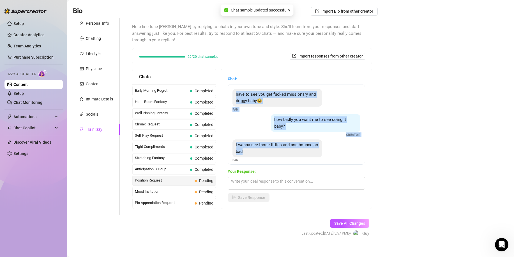
drag, startPoint x: 241, startPoint y: 86, endPoint x: 280, endPoint y: 151, distance: 75.5
click at [280, 151] on div "have to see you get fucked missionary and doggy baby😩 Fan how badly you want me…" at bounding box center [296, 124] width 137 height 81
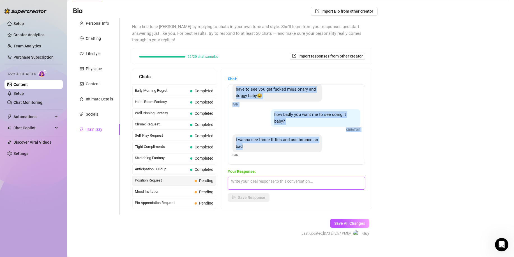
click at [258, 177] on textarea at bounding box center [296, 183] width 137 height 13
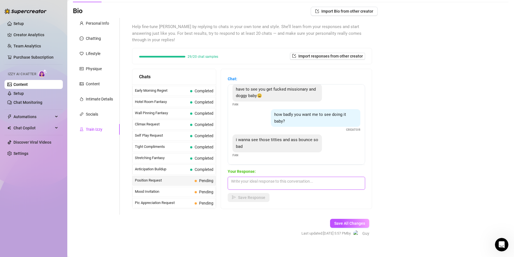
paste textarea "haha you’re really trying to get me worked up 😳 you know exactly what to say to…"
click at [256, 195] on span "Save Response" at bounding box center [251, 197] width 27 height 4
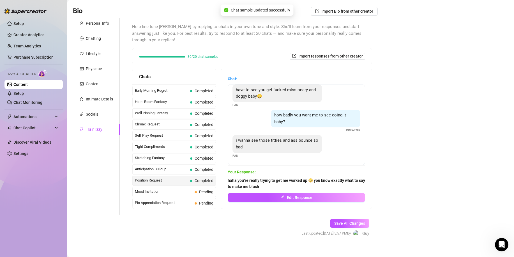
scroll to position [4, 0]
click at [159, 180] on div "Last Money Nipples Inquiry Completed Waiting For Payday Completed Not Pushy Fut…" at bounding box center [174, 174] width 84 height 627
click at [162, 189] on span "Mood Invitation" at bounding box center [164, 192] width 58 height 6
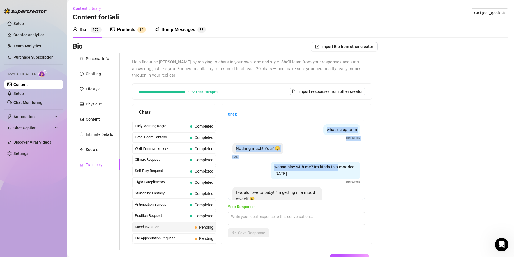
scroll to position [17, 0]
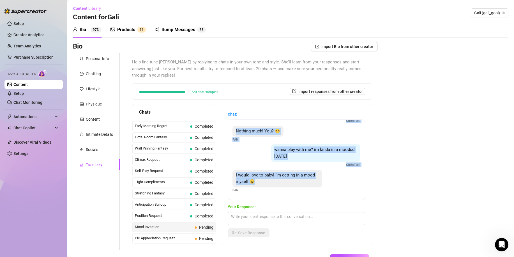
drag, startPoint x: 320, startPoint y: 121, endPoint x: 332, endPoint y: 181, distance: 60.4
click at [332, 181] on div "what r u up to rn Creator Nothing much! You? 😊 Fan wanna play with me? im kinda…" at bounding box center [296, 160] width 137 height 81
click at [265, 212] on textarea at bounding box center [296, 218] width 137 height 13
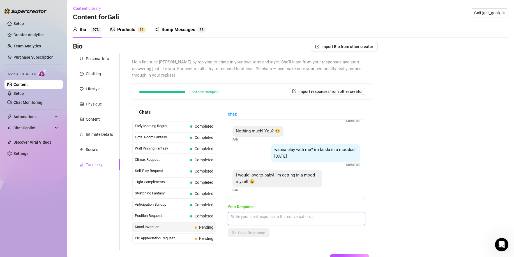
paste textarea "mmm I like when our moods match 😏 you always know how to get me started"
click at [265, 231] on span "Save Response" at bounding box center [251, 233] width 27 height 4
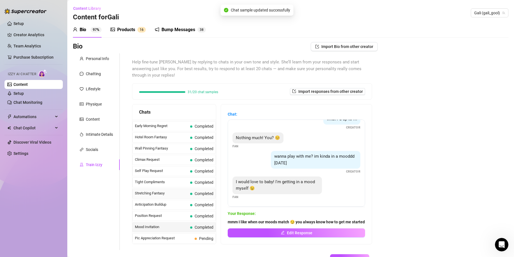
scroll to position [307, 0]
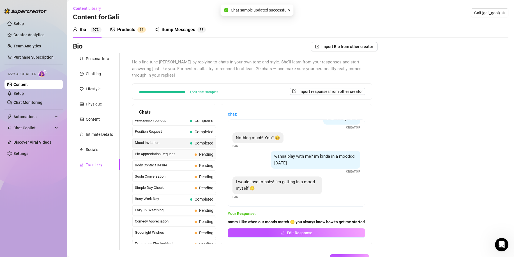
click at [199, 151] on div "Pic Appreciation Request Pending" at bounding box center [174, 154] width 84 height 10
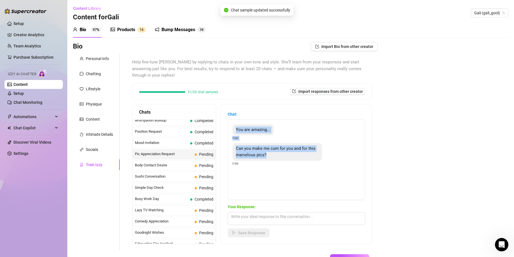
drag, startPoint x: 240, startPoint y: 122, endPoint x: 283, endPoint y: 149, distance: 50.0
click at [283, 149] on div "You are amazing... Fan Can you make me cum for you and for this marvelous pics?…" at bounding box center [296, 160] width 137 height 81
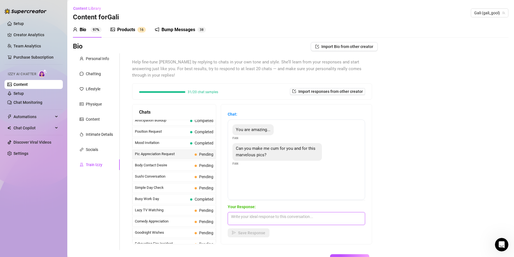
click at [260, 212] on textarea at bounding box center [296, 218] width 137 height 13
paste textarea "aww you’re too sweet 😘 you really know how to make me feel wanted 😏"
click at [259, 228] on button "Save Response" at bounding box center [249, 232] width 42 height 9
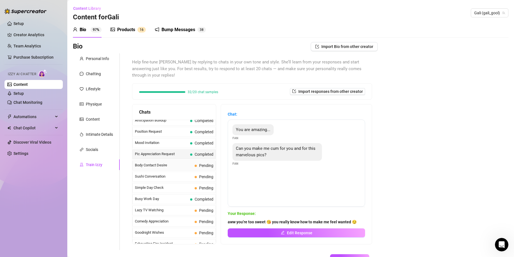
click at [200, 163] on span "Pending" at bounding box center [206, 165] width 14 height 4
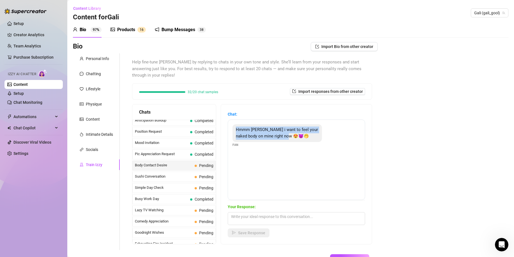
drag, startPoint x: 241, startPoint y: 124, endPoint x: 307, endPoint y: 136, distance: 67.3
click at [307, 136] on div "Hmmm [PERSON_NAME] i want to feel your naked body on mine right now 😍😈🤭 Fan" at bounding box center [297, 135] width 128 height 23
click at [264, 205] on div "Your Response: Save Response" at bounding box center [296, 221] width 137 height 34
click at [263, 212] on textarea at bounding box center [296, 218] width 137 height 13
paste textarea "you’re really making it hard to stay innocent right now… I might have to tease …"
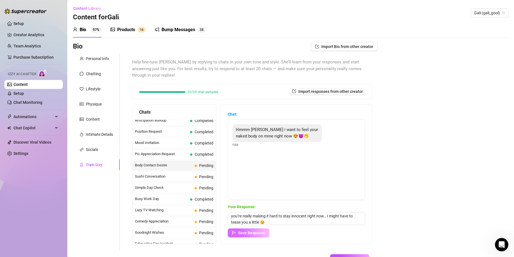
click at [257, 229] on button "Save Response" at bounding box center [249, 232] width 42 height 9
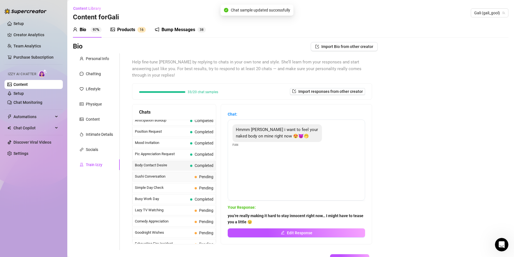
click at [204, 175] on span "Pending" at bounding box center [206, 177] width 14 height 4
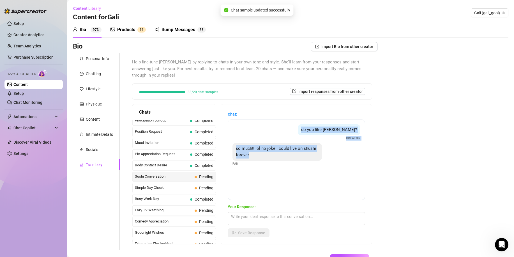
drag, startPoint x: 319, startPoint y: 122, endPoint x: 335, endPoint y: 147, distance: 29.8
click at [335, 147] on div "do you like [PERSON_NAME]? Creator so much!! lol no joke I could live on shushi…" at bounding box center [296, 160] width 137 height 81
click at [264, 212] on textarea at bounding box center [296, 218] width 137 height 13
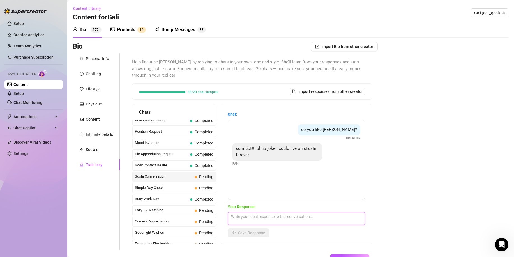
paste textarea "Hahaha right?? I could eat it every single day and never get tired of it 😍🍣 wha…"
click at [260, 231] on span "Save Response" at bounding box center [251, 233] width 27 height 4
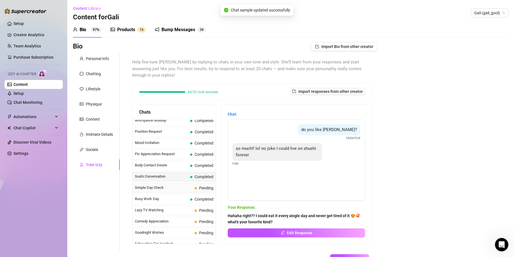
click at [191, 185] on span "Simple Day Check" at bounding box center [164, 188] width 58 height 6
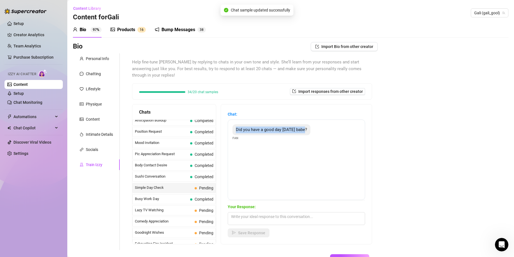
drag, startPoint x: 241, startPoint y: 124, endPoint x: 328, endPoint y: 143, distance: 89.2
click at [328, 143] on div "Did you have a good day [DATE] babe? Fan" at bounding box center [296, 160] width 137 height 81
click at [258, 213] on textarea at bounding box center [296, 218] width 137 height 13
paste textarea "Yeah, it was pretty good! 😊 How about you, babe? Did you have a good one?"
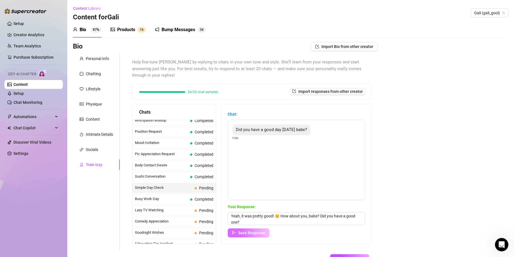
click at [259, 228] on button "Save Response" at bounding box center [249, 232] width 42 height 9
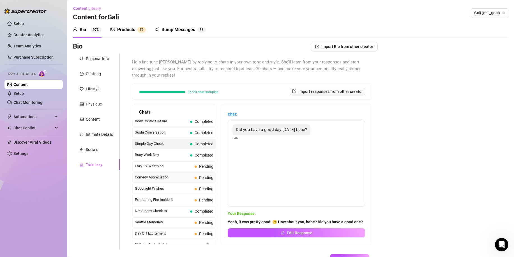
scroll to position [363, 0]
click at [199, 152] on span "Pending" at bounding box center [206, 154] width 14 height 4
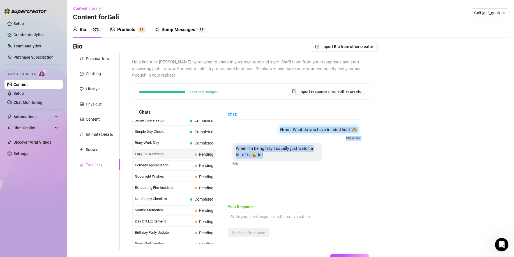
drag, startPoint x: 276, startPoint y: 121, endPoint x: 298, endPoint y: 159, distance: 44.0
click at [298, 159] on div "Hmm. What do you have in mind huh? 🙈 Creator When I'm being lazy I usually just…" at bounding box center [296, 160] width 137 height 81
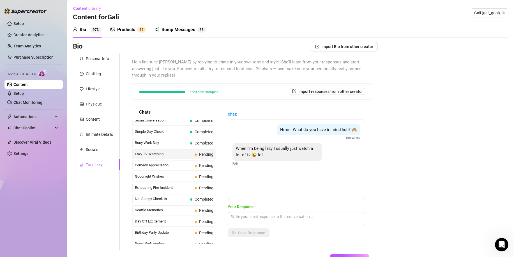
drag, startPoint x: 254, startPoint y: 174, endPoint x: 281, endPoint y: 122, distance: 58.2
click at [255, 172] on div "Hmm. What do you have in mind huh? 🙈 Creator When I'm being lazy I usually just…" at bounding box center [296, 160] width 137 height 81
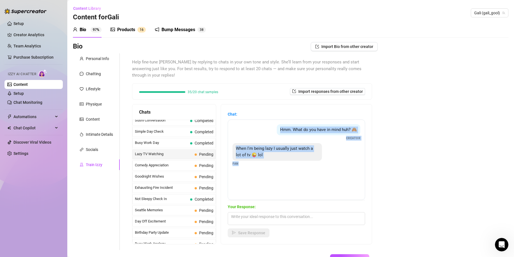
drag, startPoint x: 299, startPoint y: 148, endPoint x: 242, endPoint y: 164, distance: 58.9
click at [242, 164] on div "Hmm. What do you have in mind huh? 🙈 Creator When I'm being lazy I usually just…" at bounding box center [296, 160] width 137 height 81
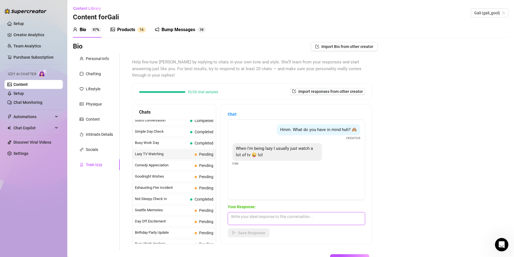
click at [256, 212] on textarea at bounding box center [296, 218] width 137 height 13
paste textarea "Ooooh really? 😏 What kind of shows are we talking about… something chill or tot…"
click at [289, 216] on textarea "Ooooh really? 😏 What kind of shows are we talking about… something chill or tot…" at bounding box center [296, 218] width 137 height 13
click at [290, 216] on textarea "Ooooh really? 😏 What kind of shows are we talking about… something chill or tot…" at bounding box center [296, 218] width 137 height 13
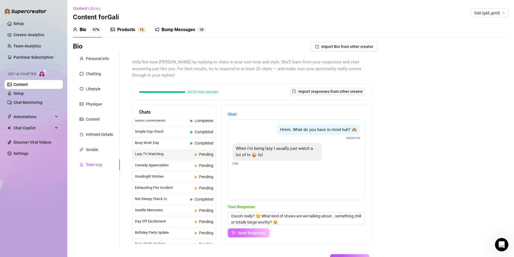
click at [251, 231] on span "Save Response" at bounding box center [251, 233] width 27 height 4
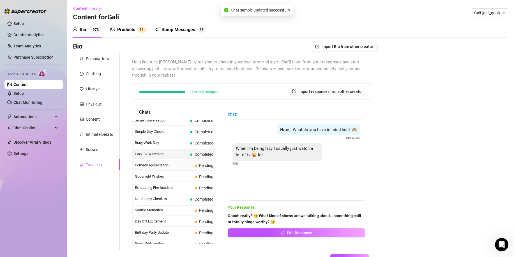
click at [191, 162] on span "Comedy Appreciation" at bounding box center [164, 165] width 58 height 6
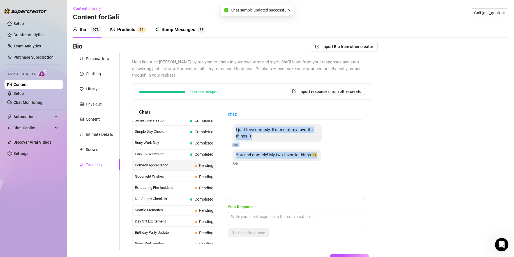
drag, startPoint x: 239, startPoint y: 121, endPoint x: 257, endPoint y: 159, distance: 41.5
click at [257, 159] on div "I just love comedy. It's one of my favorite things :) Fan You and comedy! My tw…" at bounding box center [296, 160] width 137 height 81
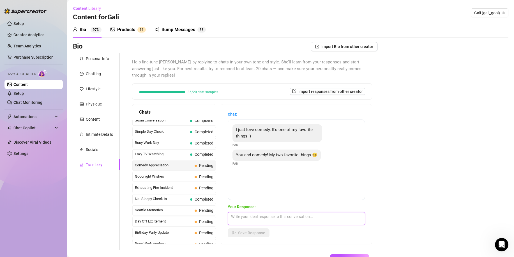
click at [260, 213] on textarea at bounding box center [296, 218] width 137 height 13
paste textarea "Haha aw 😄 looks like we’re a perfect match then! What’s your go-to comedy show …"
click at [259, 231] on span "Save Response" at bounding box center [251, 233] width 27 height 4
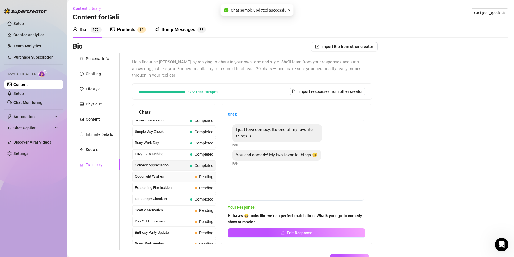
click at [198, 174] on span "Pending" at bounding box center [204, 177] width 19 height 6
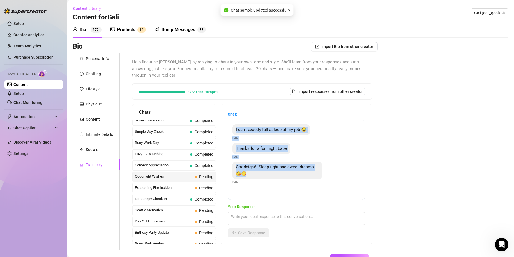
drag, startPoint x: 240, startPoint y: 122, endPoint x: 286, endPoint y: 172, distance: 68.1
click at [286, 172] on div "I can't exactly fall asleep at my job 😂 Fan Thanks for a fun night babe Fan Goo…" at bounding box center [296, 160] width 137 height 81
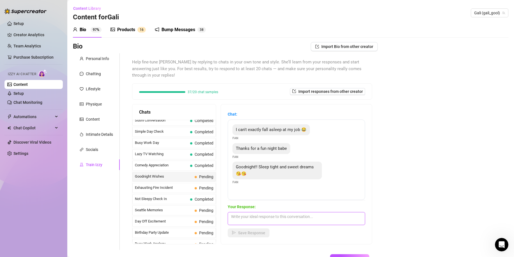
click at [265, 217] on textarea at bounding box center [296, 218] width 137 height 13
paste textarea "Aww thanks, babe 😘😘 goodnight! Sleep well and dream sweet 😴💖 can’t wait to chat…"
click at [263, 231] on span "Save Response" at bounding box center [251, 233] width 27 height 4
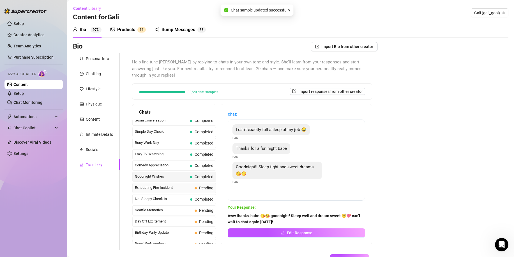
click at [183, 185] on span "Exhausting Fire Incident" at bounding box center [164, 188] width 58 height 6
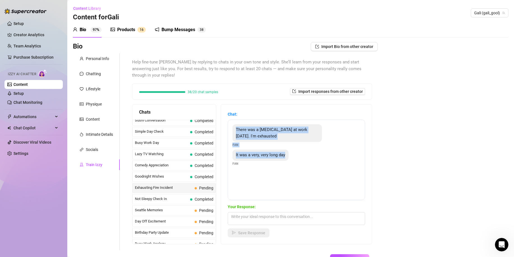
drag, startPoint x: 241, startPoint y: 122, endPoint x: 311, endPoint y: 160, distance: 80.5
click at [311, 160] on div "There was a [MEDICAL_DATA] at work [DATE]. I'm exhausted Fan It was a very, ver…" at bounding box center [296, 160] width 137 height 81
click at [252, 212] on textarea at bounding box center [296, 218] width 137 height 13
paste textarea "Oh wow… that sounds intense 😳 I can’t imagine how drained you must feel. Make s…"
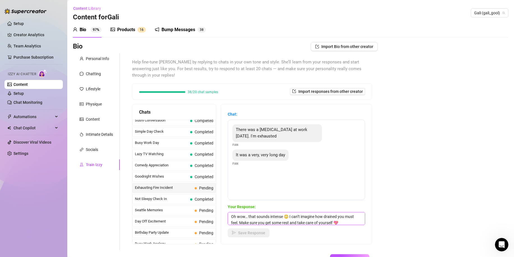
scroll to position [7, 0]
click at [252, 231] on span "Save Response" at bounding box center [251, 233] width 27 height 4
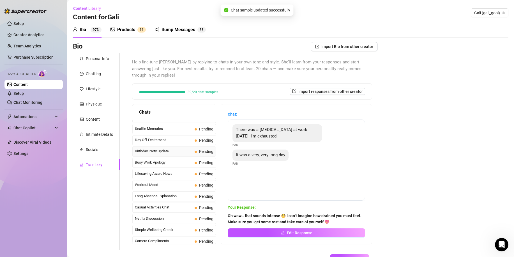
scroll to position [447, 0]
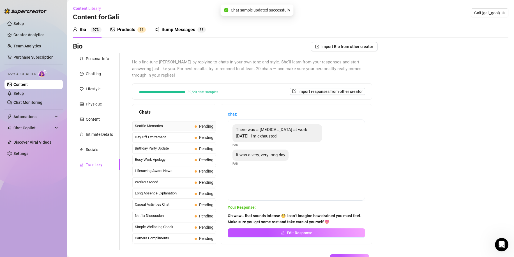
click at [204, 124] on span "Pending" at bounding box center [206, 126] width 14 height 4
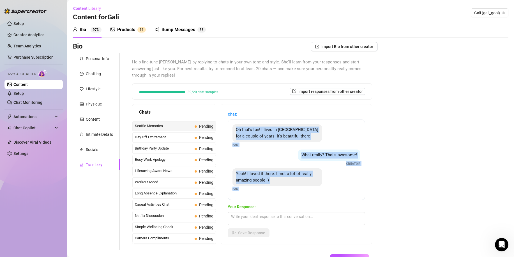
drag, startPoint x: 241, startPoint y: 123, endPoint x: 244, endPoint y: 187, distance: 64.3
click at [244, 187] on div "Oh that's fun! I lived in [GEOGRAPHIC_DATA] for a couple of years. It's beautif…" at bounding box center [296, 160] width 137 height 81
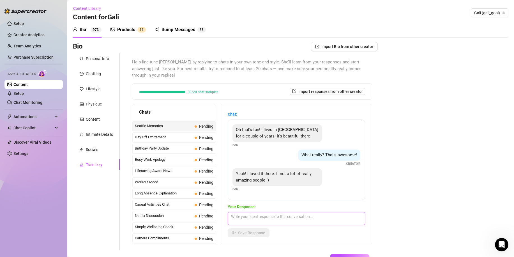
click at [253, 212] on textarea at bounding box center [296, 218] width 137 height 13
paste textarea "Totally! The city has such a cool vibe 😄 Do you have any favorite spots there?"
click at [254, 231] on span "Save Response" at bounding box center [251, 233] width 27 height 4
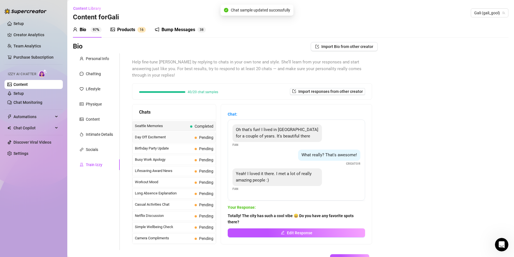
click at [194, 132] on div "Day Off Excitement Pending" at bounding box center [174, 137] width 84 height 10
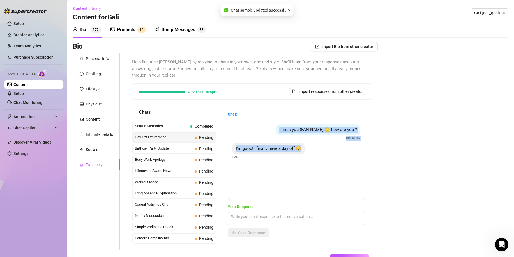
drag, startPoint x: 276, startPoint y: 122, endPoint x: 314, endPoint y: 150, distance: 47.3
click at [314, 150] on div "I miss you (FAN NAME) 😔 how are you ? Creator I'm good! I finally have a day of…" at bounding box center [296, 160] width 137 height 81
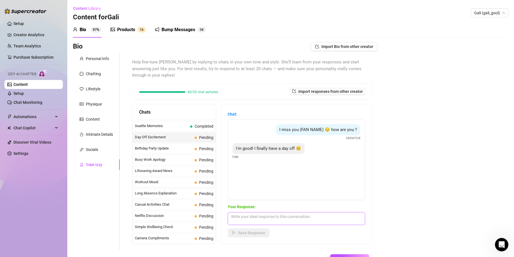
drag, startPoint x: 264, startPoint y: 203, endPoint x: 264, endPoint y: 209, distance: 5.3
click at [264, 208] on div "Your Response: Save Response" at bounding box center [296, 221] width 137 height 34
click at [264, 212] on textarea at bounding box center [296, 218] width 137 height 13
paste textarea "Aww I’ve missed you too 😌💖 finally a day to just relax… how about you?"
click at [259, 231] on span "Save Response" at bounding box center [251, 233] width 27 height 4
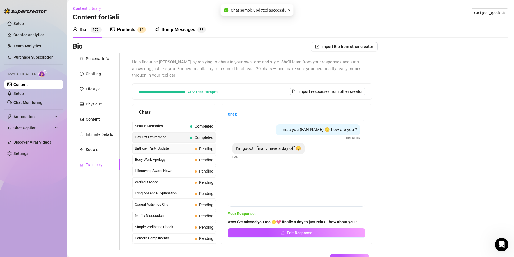
click at [198, 146] on span "Pending" at bounding box center [204, 149] width 19 height 6
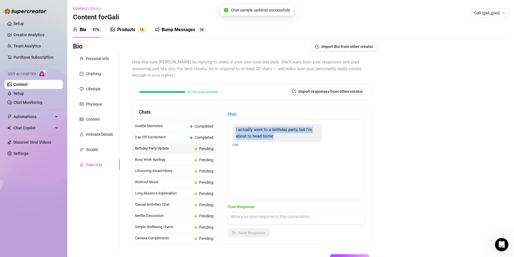
drag, startPoint x: 240, startPoint y: 122, endPoint x: 291, endPoint y: 133, distance: 52.2
click at [291, 133] on div "I actually went to a birthday party, but I'm about to head home" at bounding box center [277, 133] width 89 height 18
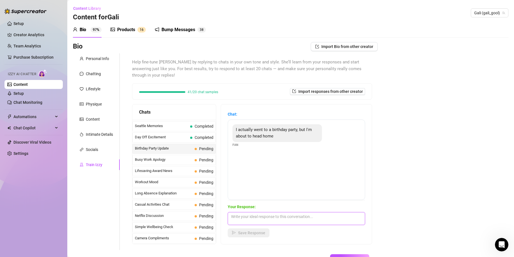
click at [269, 215] on textarea at bounding box center [296, 218] width 137 height 13
paste textarea "Ooo nice! 🎉 Hope you had fun at the party 😄 safe trip home!"
click at [298, 212] on textarea "Ooo nice! 🎉 Hope you had fun at the party 😄 safe trip home!" at bounding box center [296, 218] width 137 height 13
paste textarea "can’t wait for you to get home so you can spoil me a little 😉"
click at [258, 231] on span "Save Response" at bounding box center [251, 233] width 27 height 4
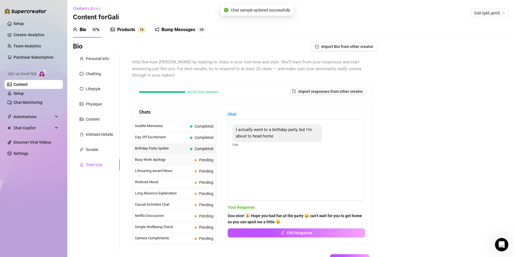
click at [201, 157] on span "Pending" at bounding box center [204, 160] width 19 height 6
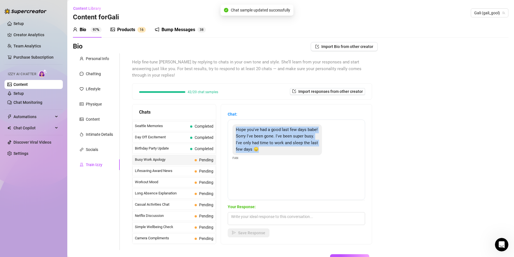
drag, startPoint x: 242, startPoint y: 123, endPoint x: 239, endPoint y: 224, distance: 101.3
click at [304, 143] on div "Hope you've had a good last few days babe! Sorry I've been gone. I've been supe…" at bounding box center [277, 139] width 89 height 31
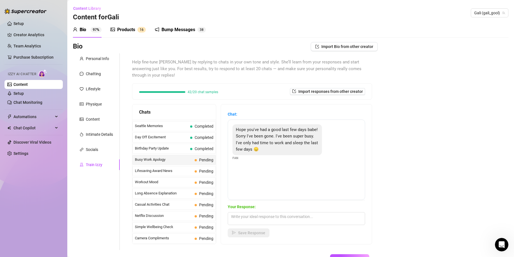
click at [250, 220] on div "Your Response: Save Response" at bounding box center [296, 221] width 137 height 34
click at [252, 217] on textarea at bounding box center [296, 218] width 137 height 13
paste textarea "Aww don’t worry, babe 😌 I totally get it! I’ve missed you though… can’t wait to…"
click at [253, 231] on span "Save Response" at bounding box center [251, 233] width 27 height 4
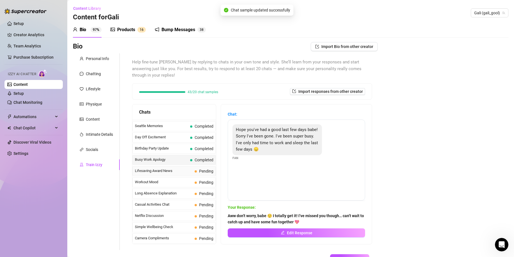
click at [197, 170] on span at bounding box center [196, 171] width 2 height 2
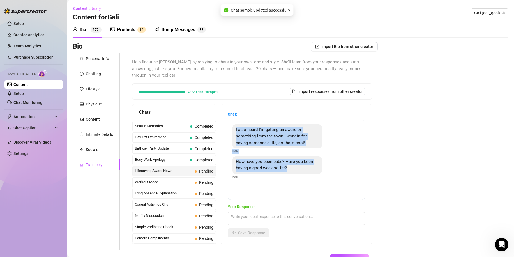
drag, startPoint x: 253, startPoint y: 134, endPoint x: 294, endPoint y: 164, distance: 50.8
click at [294, 164] on div "I also heard I'm getting an award or something from the town I work in for savi…" at bounding box center [296, 160] width 137 height 81
click at [228, 155] on div "Chat: I also heard I'm getting an award or something from the town I work in fo…" at bounding box center [296, 174] width 151 height 140
drag, startPoint x: 238, startPoint y: 123, endPoint x: 245, endPoint y: 174, distance: 51.3
click at [245, 174] on div "I also heard I'm getting an award or something from the town I work in for savi…" at bounding box center [296, 160] width 137 height 81
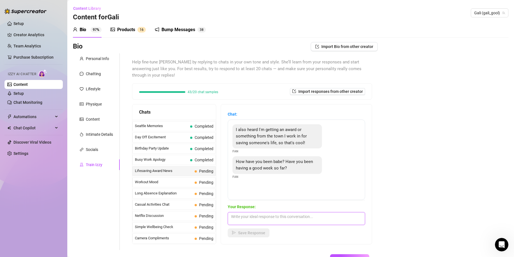
click at [262, 212] on textarea at bounding box center [296, 218] width 137 height 13
paste textarea "OMG wow 😳 that’s amazing, babe! You’re literally a hero 🥹💖 I’m so proud of you!…"
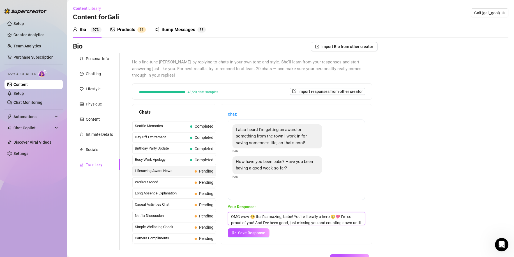
scroll to position [7, 0]
click at [263, 228] on button "Save Response" at bounding box center [249, 232] width 42 height 9
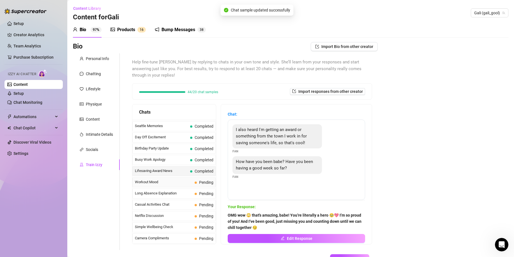
click at [202, 179] on span "Pending" at bounding box center [204, 182] width 19 height 6
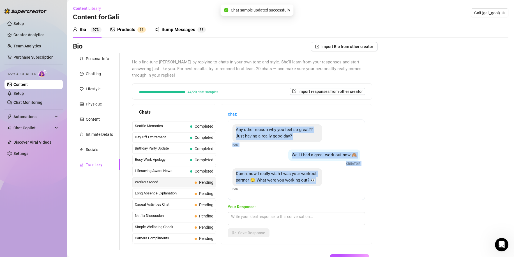
drag, startPoint x: 241, startPoint y: 122, endPoint x: 269, endPoint y: 182, distance: 66.5
click at [269, 182] on div "Any other reason why you feel so great?? Just having a really good day? Fan Wel…" at bounding box center [296, 160] width 137 height 81
click at [260, 150] on div "Well i had a great work out now 🙈 Creator" at bounding box center [297, 158] width 128 height 17
drag, startPoint x: 242, startPoint y: 124, endPoint x: 247, endPoint y: 187, distance: 63.4
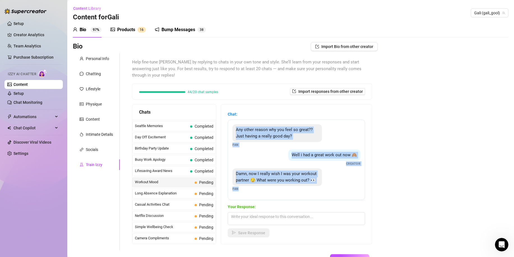
click at [247, 187] on div "Any other reason why you feel so great?? Just having a really good day? Fan Wel…" at bounding box center [296, 160] width 137 height 81
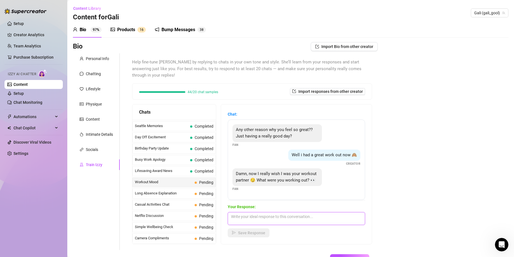
click at [271, 214] on textarea at bounding box center [296, 218] width 137 height 13
paste textarea "Haha 😏 I’d love to see you in action… so what muscles were you making sore [DAT…"
click at [262, 231] on span "Save Response" at bounding box center [251, 233] width 27 height 4
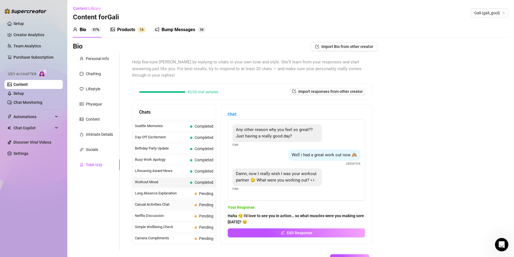
scroll to position [4, 0]
click at [191, 190] on div "Long Absence Explanation Pending" at bounding box center [174, 194] width 84 height 10
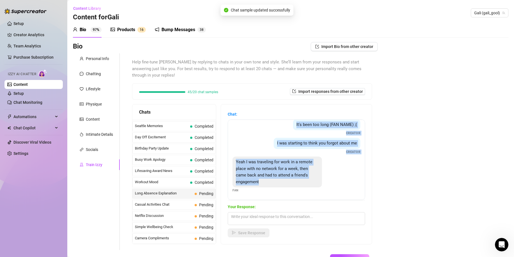
scroll to position [31, 0]
drag, startPoint x: 241, startPoint y: 123, endPoint x: 305, endPoint y: 181, distance: 86.0
click at [305, 181] on div "Hey sorry been a bit busy work Fan It's been too long (FAN NAME) ;( Creator I w…" at bounding box center [296, 160] width 137 height 81
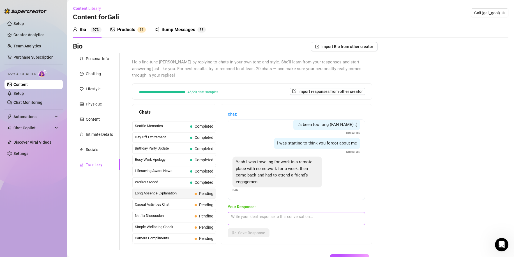
drag, startPoint x: 262, startPoint y: 200, endPoint x: 261, endPoint y: 208, distance: 7.6
click at [262, 204] on span "Your Response:" at bounding box center [296, 207] width 137 height 6
click at [261, 212] on textarea at bounding box center [296, 218] width 137 height 13
paste textarea "Aww babe 😌 I’m glad we’re finally back chatting! I’ve missed you… feels like wa…"
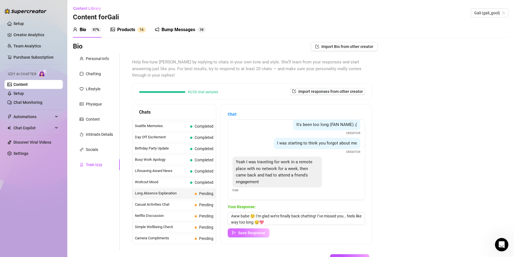
click at [265, 231] on span "Save Response" at bounding box center [251, 233] width 27 height 4
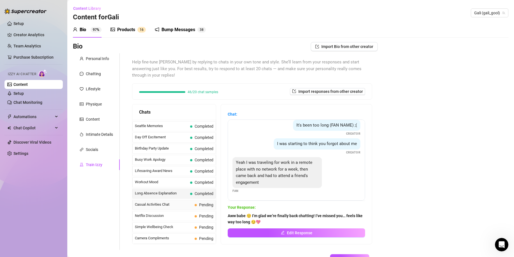
scroll to position [30, 0]
click at [178, 202] on span "Casual Activities Chat" at bounding box center [164, 205] width 58 height 6
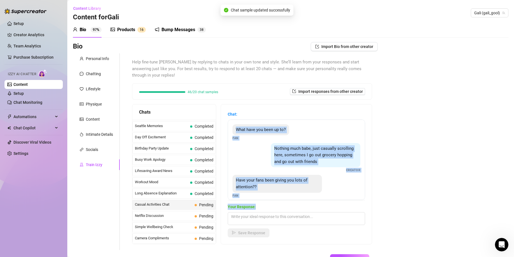
scroll to position [12, 0]
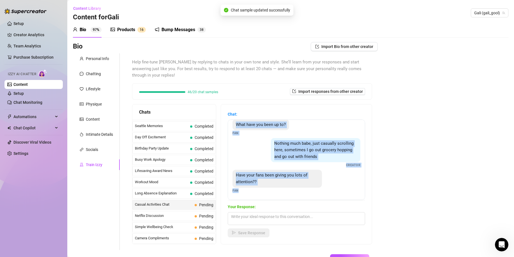
drag, startPoint x: 242, startPoint y: 123, endPoint x: 243, endPoint y: 185, distance: 62.0
click at [243, 185] on div "What have you been up to? Fan Nothing much babe, just casually scrolling here, …" at bounding box center [296, 160] width 137 height 81
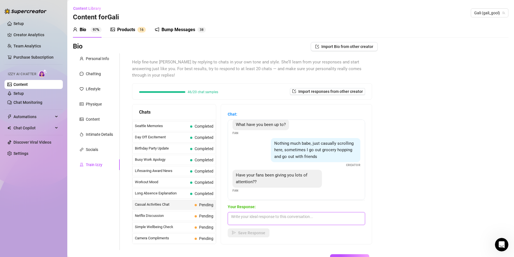
click at [274, 216] on textarea at bounding box center [296, 218] width 137 height 13
paste textarea "Haha of course 😏 you always get people’s attention… but I’m more interested in …"
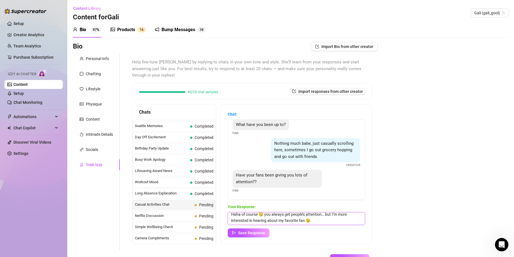
drag, startPoint x: 243, startPoint y: 209, endPoint x: 342, endPoint y: 215, distance: 99.3
click at [342, 215] on textarea "Haha of course 😏 you always get people’s attention… but I’m more interested in …" at bounding box center [296, 218] width 137 height 13
click at [322, 217] on textarea "Haha of course 😏 you always get people’s attention… but I’m more interested in …" at bounding box center [296, 218] width 137 height 13
click at [260, 231] on span "Save Response" at bounding box center [251, 233] width 27 height 4
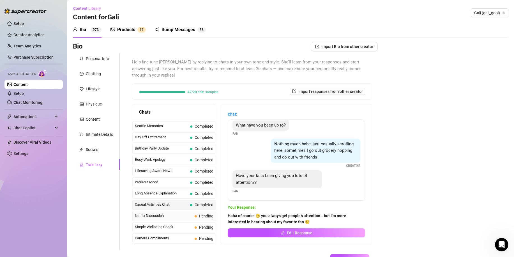
scroll to position [11, 0]
click at [176, 213] on span "Netflix Discussion" at bounding box center [164, 216] width 58 height 6
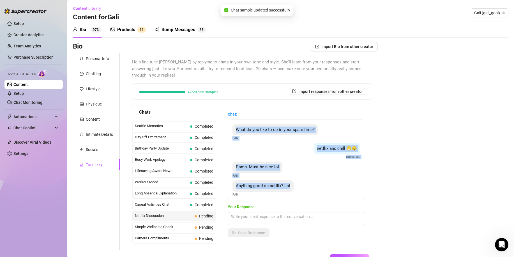
scroll to position [11, 0]
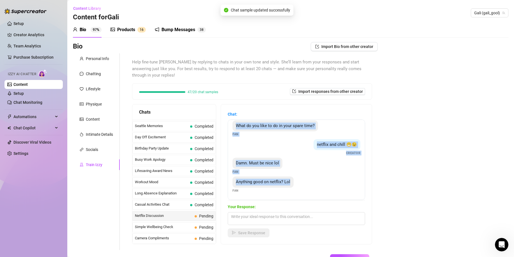
drag, startPoint x: 268, startPoint y: 141, endPoint x: 324, endPoint y: 190, distance: 74.1
click at [324, 190] on div "What do you like to do in your spare time? Fan netflix and chill 😁😉 Creator Dam…" at bounding box center [296, 160] width 137 height 81
click at [273, 187] on div "What do you like to do in your spare time? Fan netflix and chill 😁😉 Creator Dam…" at bounding box center [296, 160] width 137 height 81
click at [283, 204] on span "Your Response:" at bounding box center [296, 207] width 137 height 6
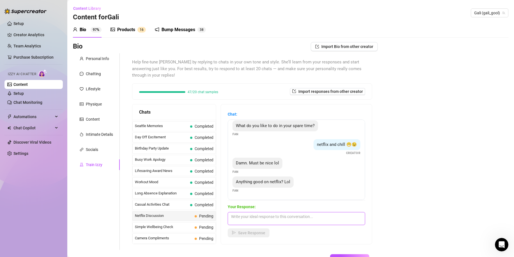
click at [285, 205] on div "Your Response: Save Response" at bounding box center [296, 221] width 137 height 34
paste textarea "you know me… I’m always down for a good binge! What about you? Got any shows I …"
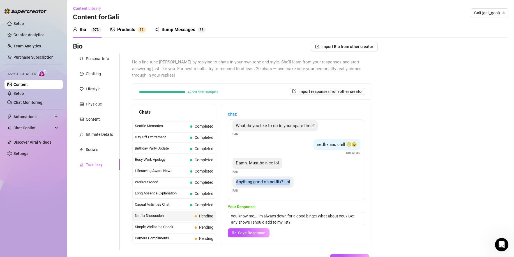
drag, startPoint x: 241, startPoint y: 175, endPoint x: 306, endPoint y: 175, distance: 64.8
click at [306, 176] on div "Anything good on netflix? Lol Fan" at bounding box center [297, 184] width 128 height 17
click at [322, 213] on textarea "you know me… I’m always down for a good binge! What about you? Got any shows I …" at bounding box center [296, 218] width 137 height 13
paste textarea "I’ve been looking for something fun to binge… got any recommendations for me, b…"
click at [243, 212] on textarea "I’ve been looking for something fun to binge… got any recommendations for me, b…" at bounding box center [296, 218] width 137 height 13
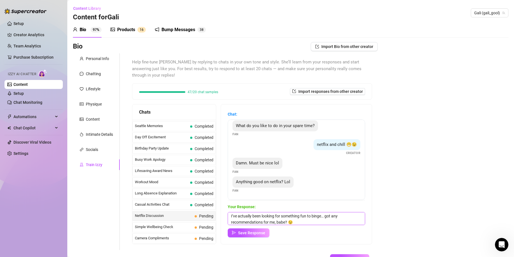
scroll to position [0, 0]
drag, startPoint x: 243, startPoint y: 210, endPoint x: 256, endPoint y: 209, distance: 12.9
click at [256, 212] on textarea "I’ve actually been looking for something fun to binge… got any recommendations …" at bounding box center [296, 218] width 137 height 13
click at [234, 212] on textarea "I’ve been looking for something fun to binge… got any recommendations for me, b…" at bounding box center [296, 218] width 137 height 13
click at [265, 231] on span "Save Response" at bounding box center [251, 233] width 27 height 4
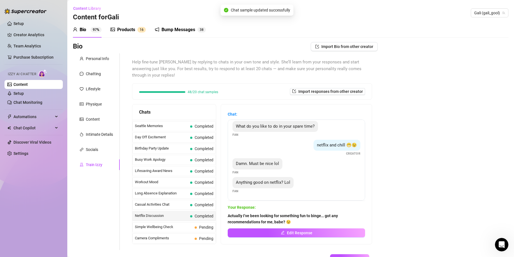
scroll to position [10, 0]
click at [201, 222] on div "Simple Wellbeing Check Pending" at bounding box center [174, 227] width 84 height 10
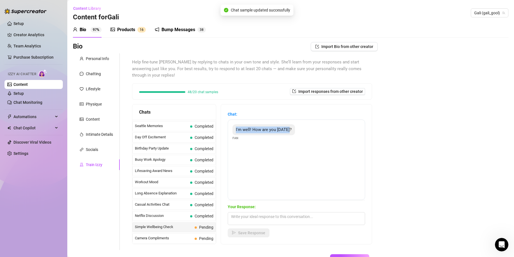
drag, startPoint x: 288, startPoint y: 122, endPoint x: 302, endPoint y: 122, distance: 14.0
click at [302, 124] on div "I'm well! How are you [DATE]? Fan" at bounding box center [297, 132] width 128 height 17
click at [286, 221] on div "Your Response: Save Response" at bounding box center [296, 221] width 137 height 34
click at [287, 215] on textarea at bounding box center [296, 218] width 137 height 13
paste textarea "I’m good too 😄 just relaxing and thinking about you a little 😉 how’s your day g…"
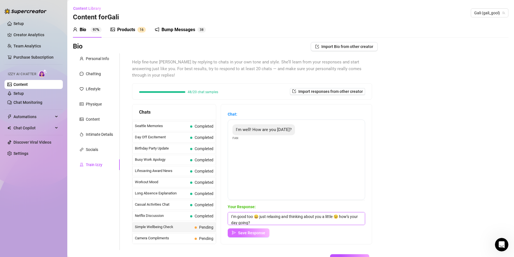
scroll to position [1, 0]
click at [261, 231] on span "Save Response" at bounding box center [251, 233] width 27 height 4
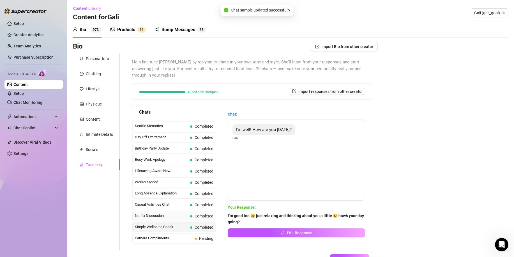
scroll to position [476, 0]
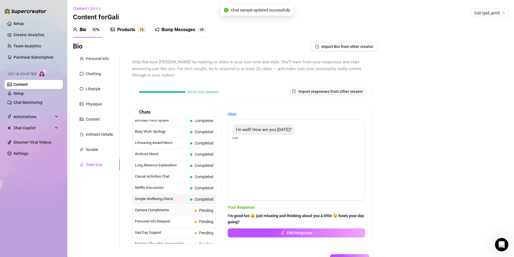
click at [198, 207] on span "Pending" at bounding box center [204, 210] width 19 height 6
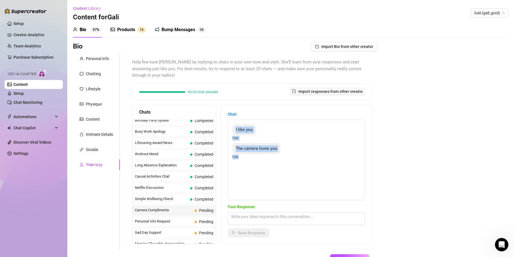
drag, startPoint x: 240, startPoint y: 122, endPoint x: 243, endPoint y: 150, distance: 28.3
click at [243, 150] on div "I like you Fan The camera loves you Fan" at bounding box center [296, 160] width 137 height 81
click at [265, 212] on textarea at bounding box center [296, 218] width 137 height 13
paste textarea "Aww thanks 😌💖 you’re making me blush! And you look pretty irresistible yourself…"
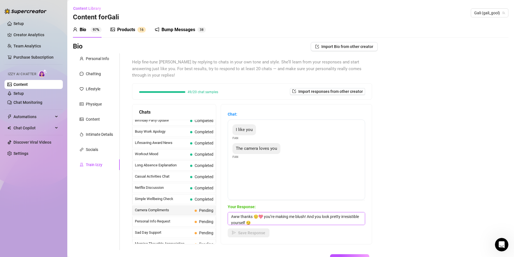
scroll to position [1, 0]
click at [265, 231] on span "Save Response" at bounding box center [251, 233] width 27 height 4
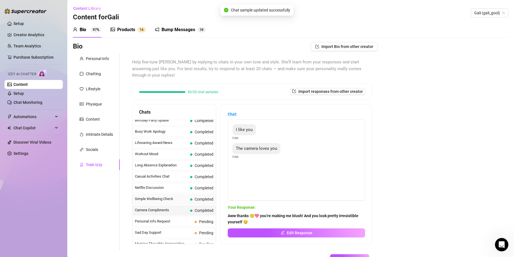
scroll to position [504, 0]
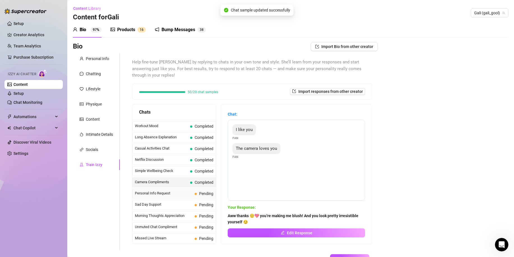
click at [205, 191] on span "Pending" at bounding box center [206, 193] width 14 height 4
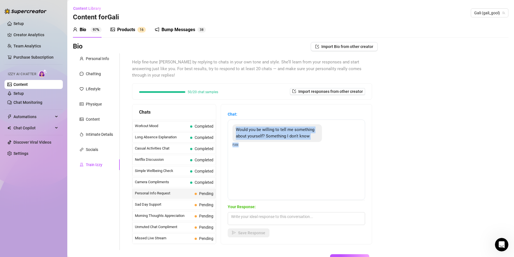
drag, startPoint x: 240, startPoint y: 121, endPoint x: 245, endPoint y: 145, distance: 24.4
click at [245, 145] on div "Would you be willing to tell me something about yourself? Something I don't kno…" at bounding box center [297, 135] width 128 height 23
click at [264, 215] on textarea at bounding box center [296, 218] width 137 height 13
paste textarea "Hmmm 😏 let me think… okay, here’s one — I have a serious weakness for cute surp…"
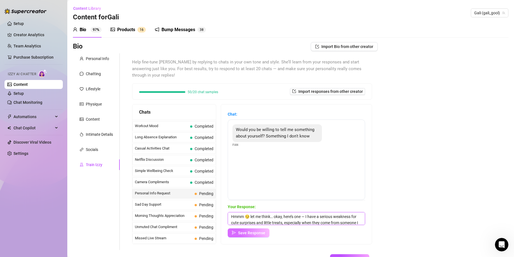
scroll to position [7, 0]
click at [260, 231] on span "Save Response" at bounding box center [251, 233] width 27 height 4
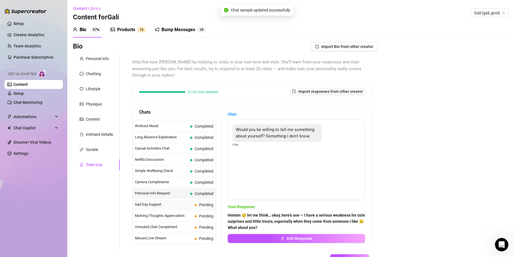
click at [199, 203] on span "Pending" at bounding box center [206, 205] width 14 height 4
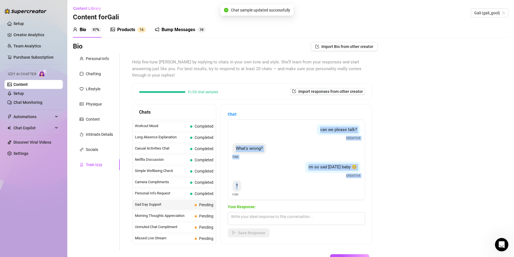
scroll to position [4, 0]
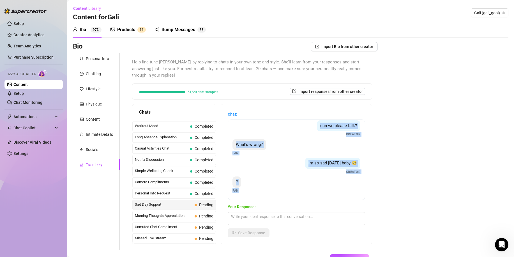
drag, startPoint x: 312, startPoint y: 122, endPoint x: 250, endPoint y: 187, distance: 90.3
click at [250, 187] on div "can we please talk? Creator What's wrong? Fan im so sad [DATE] baby 🥺 Creator ?…" at bounding box center [296, 160] width 137 height 81
click at [306, 179] on div "? Fan" at bounding box center [297, 184] width 128 height 17
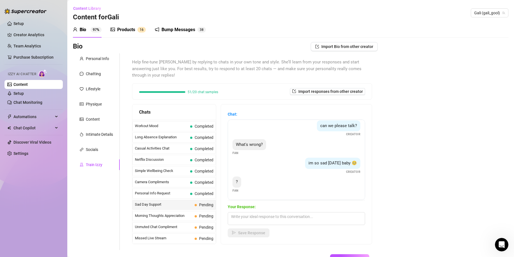
click at [326, 161] on div "im so sad [DATE] baby 🥺" at bounding box center [332, 163] width 55 height 11
click at [264, 215] on textarea at bounding box center [296, 218] width 137 height 13
paste textarea "Aww… I wish I could say I’m in a better mood [DATE] 😞 it’s been one of those ro…"
click at [265, 231] on span "Save Response" at bounding box center [251, 233] width 27 height 4
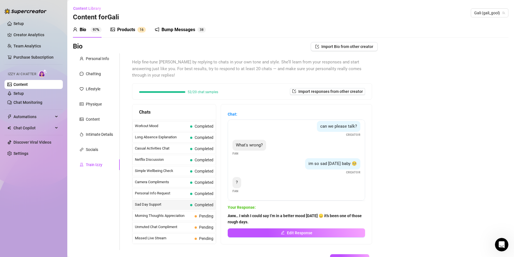
scroll to position [3, 0]
click at [197, 215] on span at bounding box center [196, 216] width 2 height 2
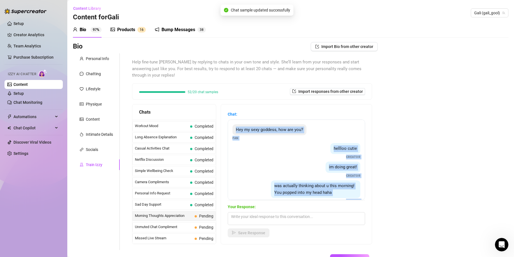
scroll to position [55, 0]
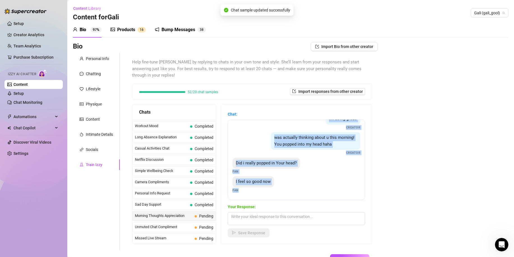
drag, startPoint x: 240, startPoint y: 124, endPoint x: 246, endPoint y: 187, distance: 63.1
click at [246, 187] on div "Hey my sexy goddess, how are you? Fan hellloo cutie Creator im doing great! Cre…" at bounding box center [296, 160] width 137 height 81
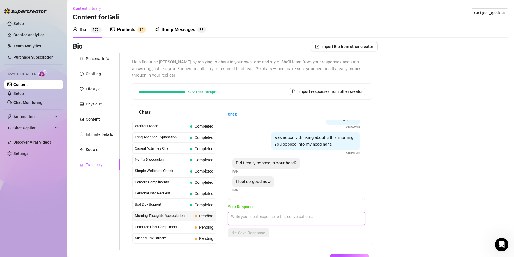
click at [267, 212] on textarea at bounding box center [296, 218] width 137 height 13
paste textarea "Aww 😌 that’s so sweet! I love hearing that… you always know how to make me smil…"
click at [259, 229] on button "Save Response" at bounding box center [249, 232] width 42 height 9
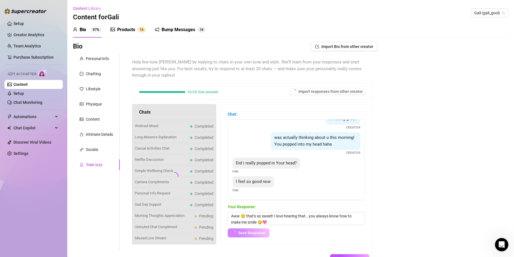
scroll to position [54, 0]
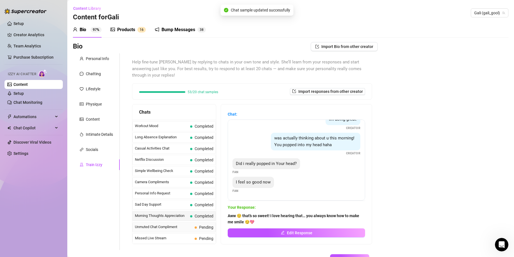
click at [203, 225] on div "Unmuted Chat Compliment Pending" at bounding box center [174, 227] width 84 height 10
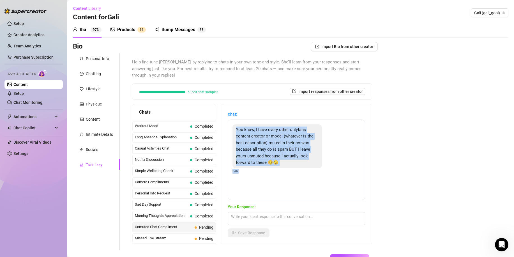
drag, startPoint x: 241, startPoint y: 123, endPoint x: 245, endPoint y: 165, distance: 42.8
click at [245, 165] on div "You know, I have every other onlyfans content creator or model (whatever is the…" at bounding box center [297, 149] width 128 height 50
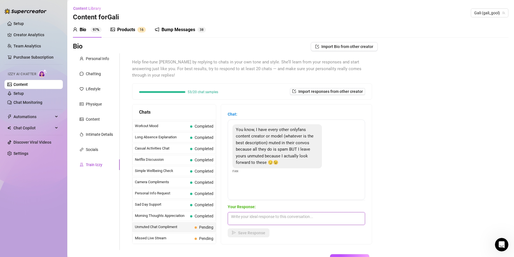
click at [256, 217] on textarea at bounding box center [296, 218] width 137 height 13
paste textarea "Aww 😏 you’re too sweet… I love hearing that! Makes me even more excited to keep…"
click at [256, 231] on span "Save Response" at bounding box center [251, 233] width 27 height 4
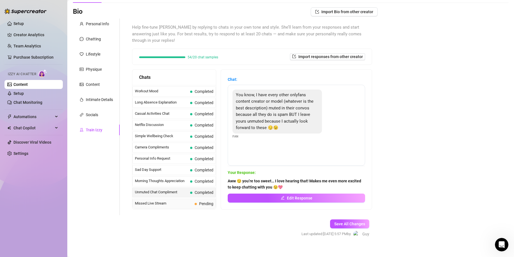
scroll to position [35, 0]
click at [191, 198] on div "Missed Live Stream Pending" at bounding box center [174, 203] width 84 height 10
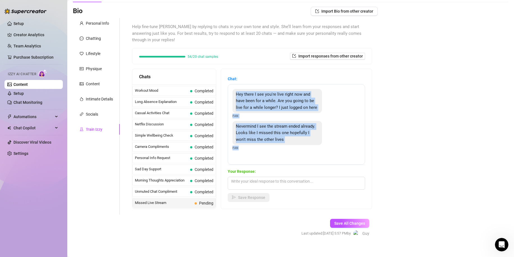
drag, startPoint x: 241, startPoint y: 88, endPoint x: 244, endPoint y: 150, distance: 62.9
click at [244, 150] on div "Hey there I see you're live right now and have been for a while. Are you going …" at bounding box center [296, 124] width 137 height 81
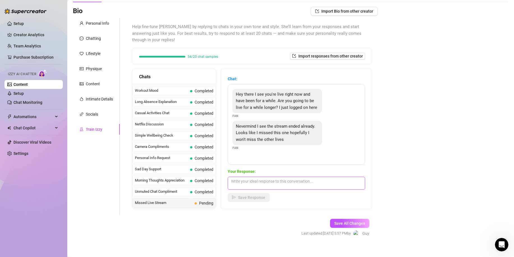
click at [264, 177] on textarea at bounding box center [296, 183] width 137 height 13
paste textarea "Aww dang 😅 you just missed it! Don’t worry though, I’ve got more coming soon 😉 …"
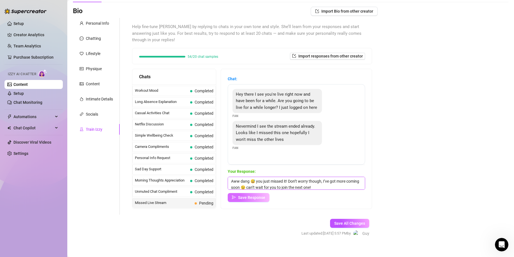
scroll to position [1, 0]
click at [258, 195] on span "Save Response" at bounding box center [251, 197] width 27 height 4
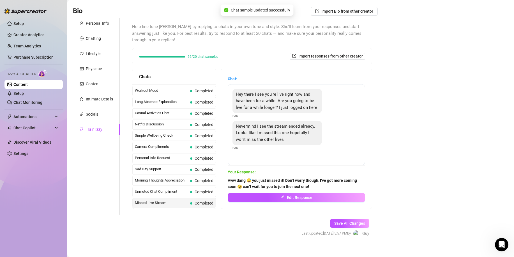
click at [353, 221] on div "Save All Changes Last updated: [DATE] 5:57 PM by [PERSON_NAME]" at bounding box center [335, 228] width 85 height 27
click at [355, 220] on button "Save All Changes" at bounding box center [349, 223] width 39 height 9
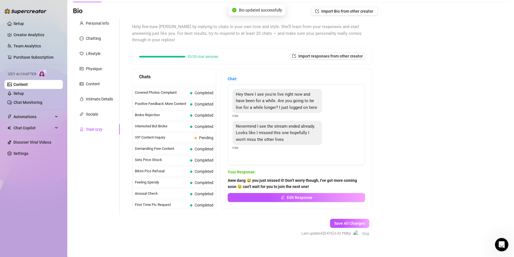
scroll to position [66, 0]
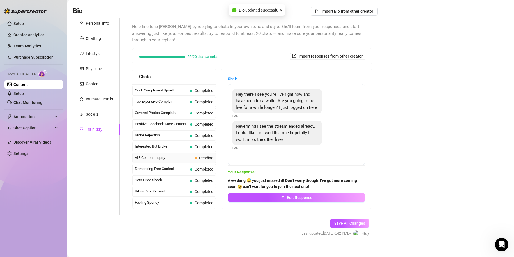
click at [206, 156] on span "Pending" at bounding box center [206, 158] width 14 height 4
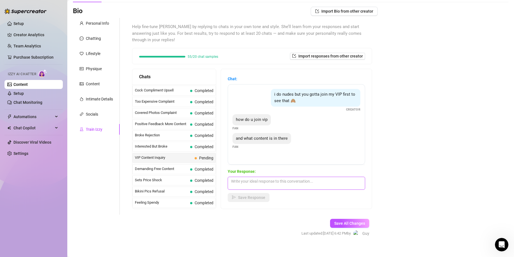
click at [284, 178] on textarea at bounding box center [296, 183] width 137 height 13
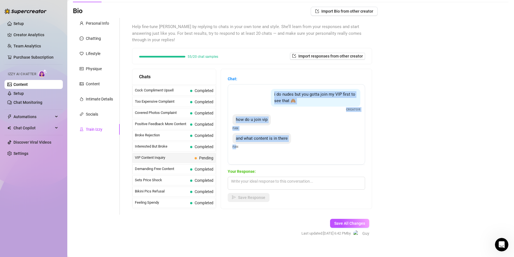
drag, startPoint x: 286, startPoint y: 99, endPoint x: 242, endPoint y: 144, distance: 62.7
click at [242, 144] on div "i do nudes but you gotta join my VIP first to see that 🙈 Creator how do u join …" at bounding box center [296, 124] width 137 height 81
click at [278, 97] on div "i do nudes but you gotta join my VIP first to see that 🙈" at bounding box center [315, 98] width 89 height 18
drag, startPoint x: 276, startPoint y: 85, endPoint x: 243, endPoint y: 148, distance: 70.7
click at [243, 148] on div "i do nudes but you gotta join my VIP first to see that 🙈 Creator how do u join …" at bounding box center [296, 124] width 137 height 81
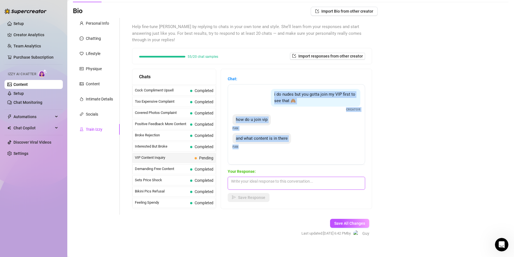
click at [293, 177] on textarea at bounding box center [296, 183] width 137 height 13
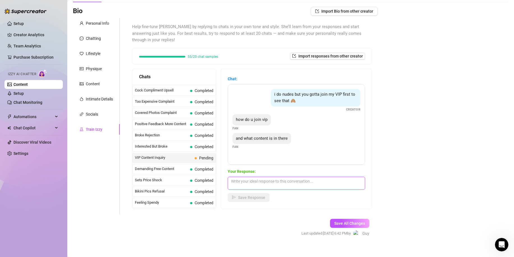
paste textarea "Ohh 😏 the VIP has all the exclusive stuff I don’t share anywhere else… it’s lik…"
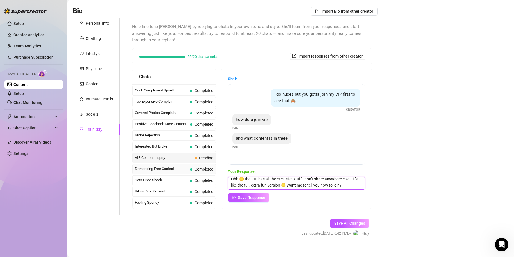
scroll to position [0, 0]
drag, startPoint x: 300, startPoint y: 178, endPoint x: 189, endPoint y: 158, distance: 112.4
click at [189, 158] on div "Chats Last Money Nipples Inquiry Completed Waiting For Payday Completed Not Pus…" at bounding box center [252, 139] width 240 height 140
paste textarea "haha 😏 you’re curious, huh? I promise it’s worth it… all the extra fun and surp…"
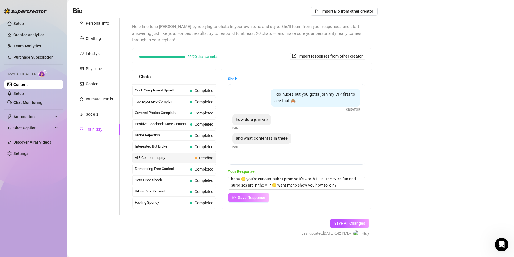
click at [264, 195] on span "Save Response" at bounding box center [251, 197] width 27 height 4
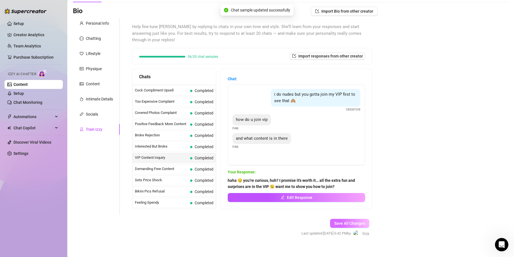
click at [359, 221] on span "Save All Changes" at bounding box center [349, 223] width 31 height 4
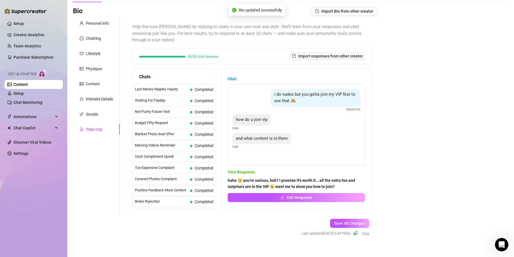
click at [371, 64] on div "Help fine-tune [PERSON_NAME] by replying to chats in your own tone and style. S…" at bounding box center [252, 116] width 251 height 197
click at [27, 45] on link "Team Analytics" at bounding box center [26, 46] width 27 height 4
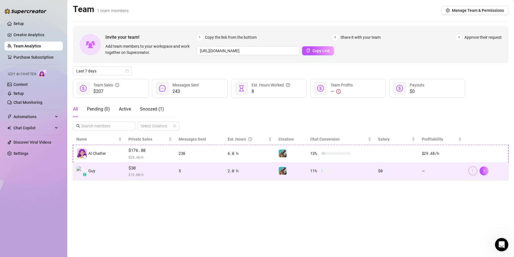
click at [474, 173] on span "button" at bounding box center [473, 171] width 4 height 4
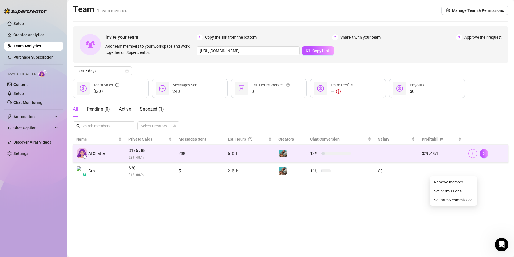
click at [473, 151] on span "button" at bounding box center [473, 153] width 4 height 4
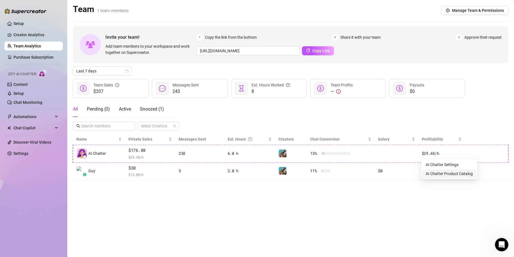
click at [470, 173] on link "AI Chatter Product Catalog" at bounding box center [449, 173] width 47 height 4
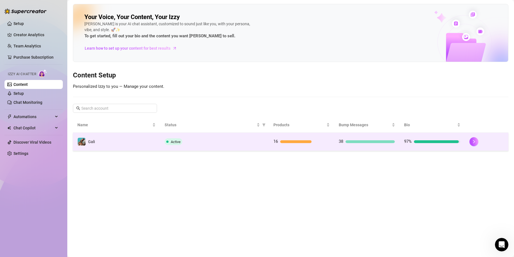
click at [364, 145] on td "38" at bounding box center [366, 142] width 65 height 18
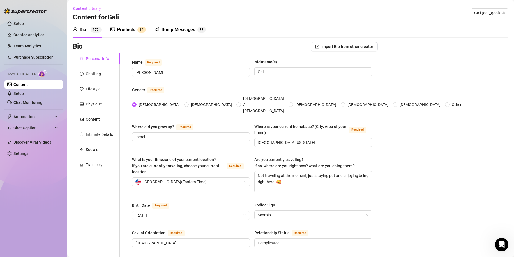
click at [132, 24] on div "Products 1 6" at bounding box center [128, 30] width 35 height 16
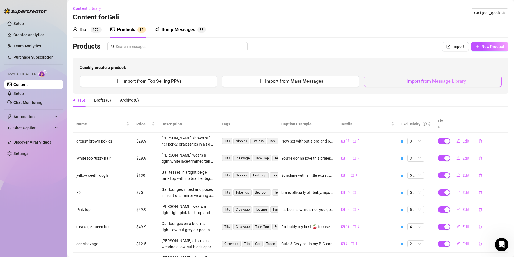
click at [403, 82] on button "Import from Message Library" at bounding box center [433, 81] width 138 height 11
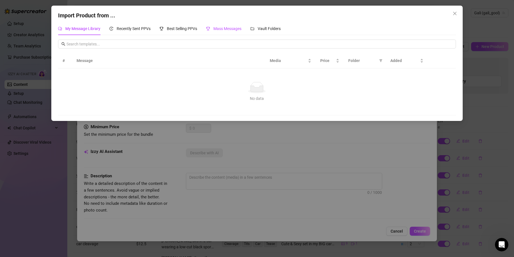
click at [225, 29] on span "Mass Messages" at bounding box center [227, 28] width 28 height 4
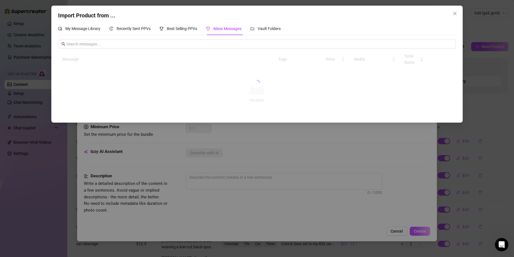
click at [261, 146] on div "Import Product from ... My Message Library Recently Sent PPVs Best Selling PPVs…" at bounding box center [257, 128] width 514 height 257
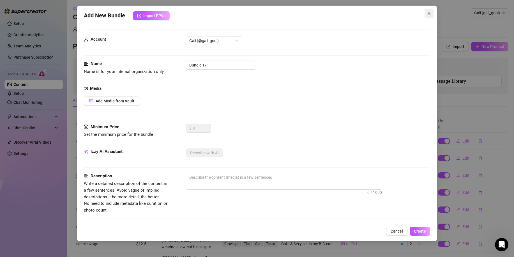
click at [431, 13] on icon "close" at bounding box center [429, 13] width 4 height 4
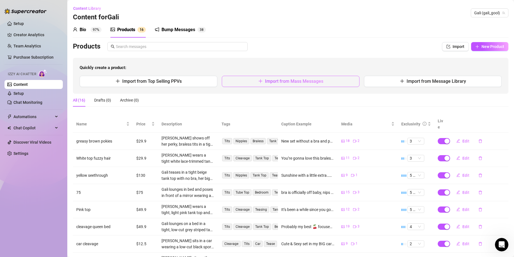
click at [242, 85] on button "Import from Mass Messages" at bounding box center [291, 81] width 138 height 11
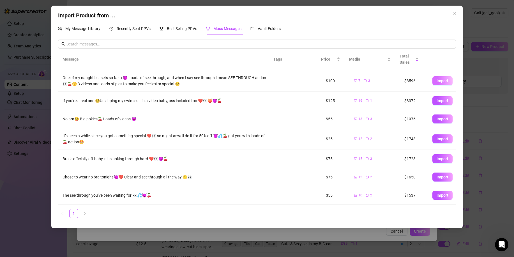
click at [435, 83] on button "Import" at bounding box center [443, 80] width 20 height 9
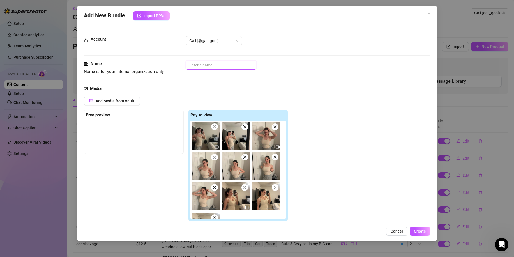
click at [225, 67] on input "text" at bounding box center [221, 65] width 70 height 9
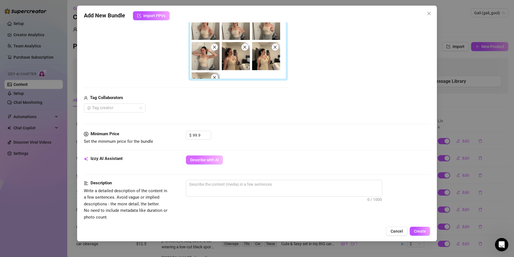
click at [216, 162] on span "Describe with AI" at bounding box center [204, 160] width 29 height 4
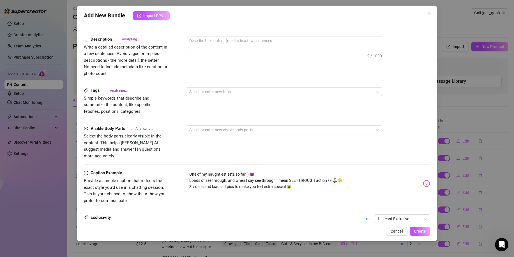
scroll to position [338, 0]
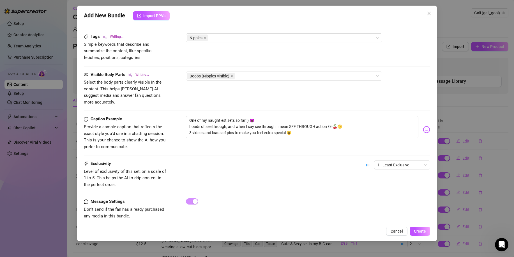
click at [382, 163] on div "1 - Least Exclusive" at bounding box center [398, 167] width 64 height 14
click at [386, 161] on span "1 - Least Exclusive" at bounding box center [402, 165] width 49 height 8
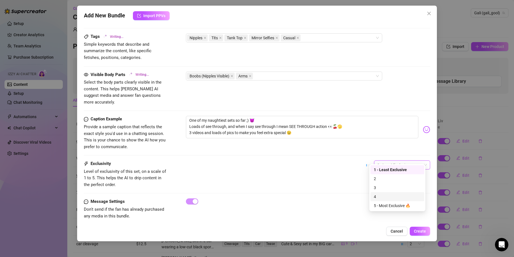
click at [386, 196] on div "4" at bounding box center [397, 197] width 47 height 6
click at [385, 161] on span "4" at bounding box center [402, 165] width 49 height 8
click at [388, 203] on div "5 - Most Exclusive 🔥" at bounding box center [397, 206] width 47 height 6
click at [389, 162] on span "5 - Most Exclusive 🔥" at bounding box center [402, 165] width 49 height 8
click at [425, 232] on span "Create" at bounding box center [420, 231] width 12 height 4
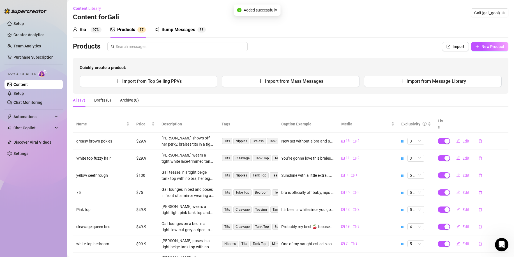
click at [309, 93] on div "Quickly create a product: Import from Top Selling PPVs Import from Mass Message…" at bounding box center [291, 76] width 436 height 36
click at [309, 87] on div "Quickly create a product: Import from Top Selling PPVs Import from Mass Message…" at bounding box center [291, 76] width 436 height 36
click at [311, 83] on span "Import from Mass Messages" at bounding box center [294, 81] width 58 height 5
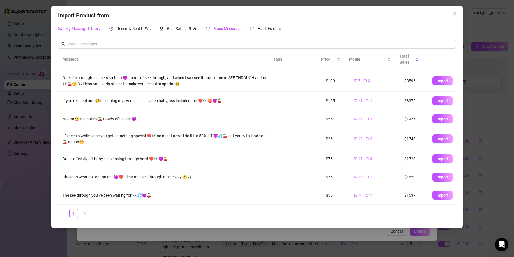
click at [95, 30] on span "My Message Library" at bounding box center [82, 28] width 35 height 4
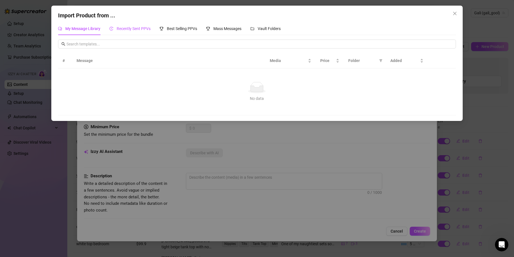
click at [127, 27] on span "Recently Sent PPVs" at bounding box center [134, 28] width 34 height 4
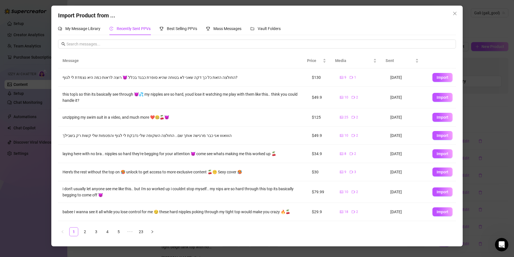
click at [27, 52] on div "Import Product from ... My Message Library Recently Sent PPVs Best Selling PPVs…" at bounding box center [257, 128] width 514 height 257
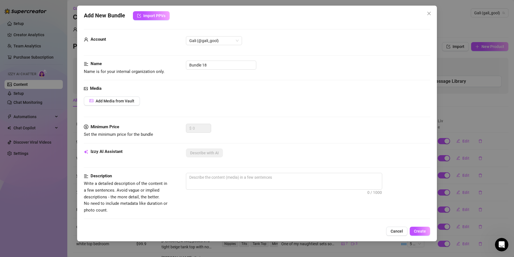
click at [63, 35] on div "Add New Bundle Import PPVs Account Gali (@gali_gool) Name Name is for your inte…" at bounding box center [257, 128] width 514 height 257
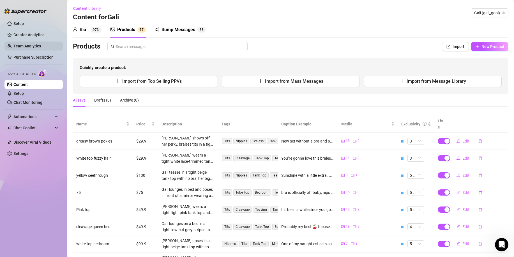
click at [41, 48] on link "Team Analytics" at bounding box center [26, 46] width 27 height 4
